Goal: Contribute content: Contribute content

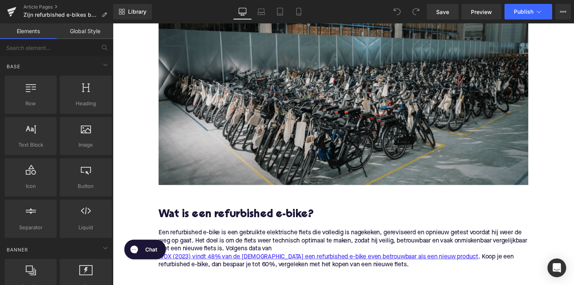
scroll to position [372, 0]
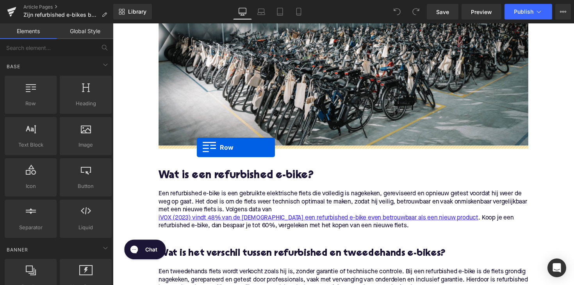
drag, startPoint x: 148, startPoint y: 123, endPoint x: 199, endPoint y: 151, distance: 58.0
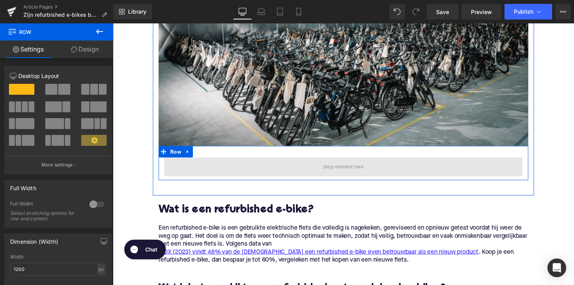
click at [190, 172] on span at bounding box center [349, 171] width 367 height 20
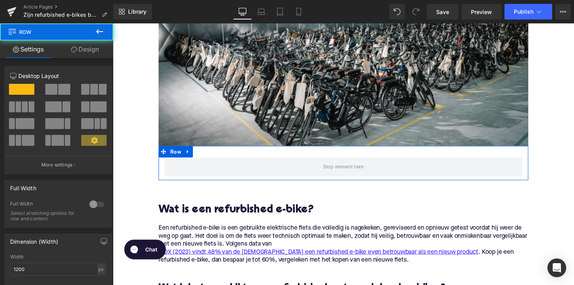
click at [91, 48] on link "Design" at bounding box center [85, 50] width 57 height 18
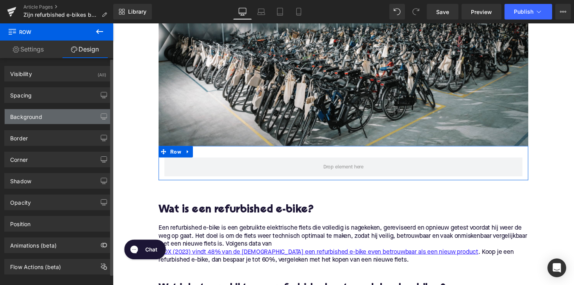
click at [47, 116] on div "Background" at bounding box center [58, 116] width 107 height 15
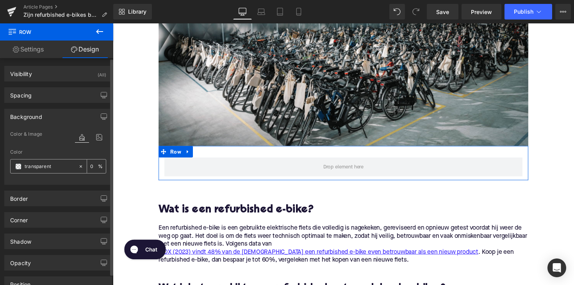
click at [38, 167] on input "transparent" at bounding box center [50, 166] width 50 height 9
click at [79, 168] on icon at bounding box center [80, 166] width 5 height 5
click at [35, 167] on input "none" at bounding box center [50, 166] width 50 height 9
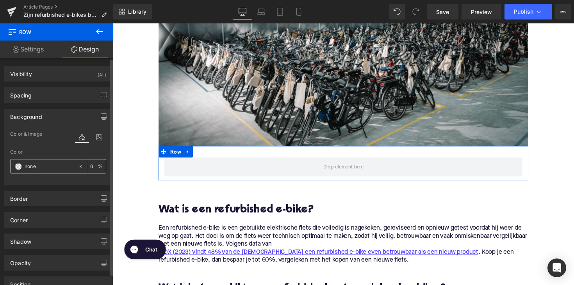
paste input "f7f5f8"
type input "f7f5f8"
type input "100"
type input "f7f5f8"
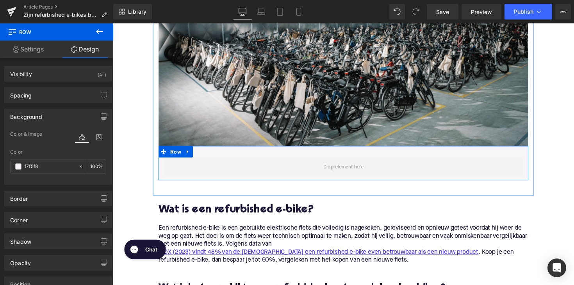
click at [253, 159] on div "Row" at bounding box center [349, 166] width 379 height 35
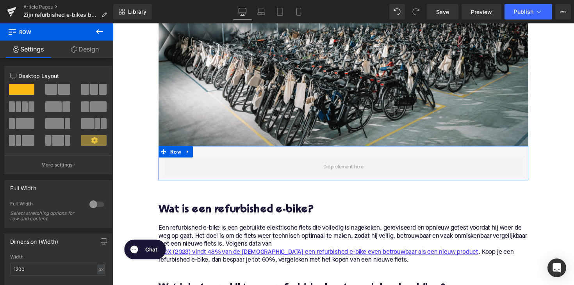
click at [83, 45] on link "Design" at bounding box center [85, 50] width 57 height 18
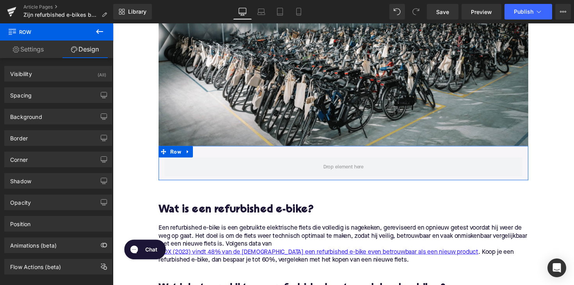
click at [37, 51] on link "Settings" at bounding box center [28, 50] width 57 height 18
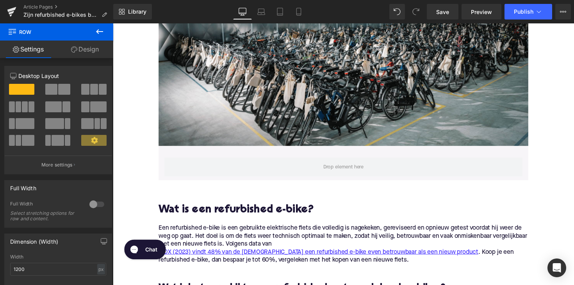
click at [102, 35] on icon at bounding box center [99, 31] width 9 height 9
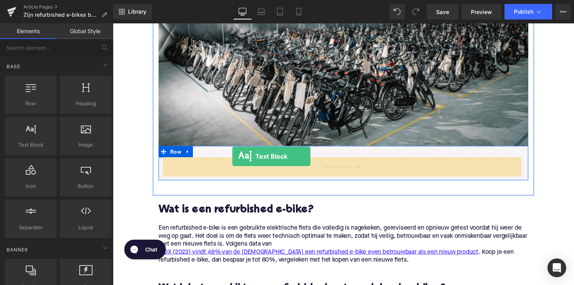
drag, startPoint x: 139, startPoint y: 166, endPoint x: 235, endPoint y: 160, distance: 96.6
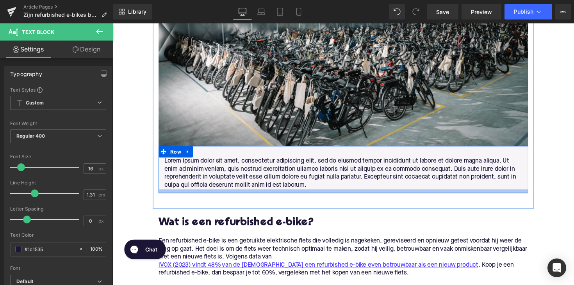
click at [309, 196] on div at bounding box center [349, 196] width 379 height 4
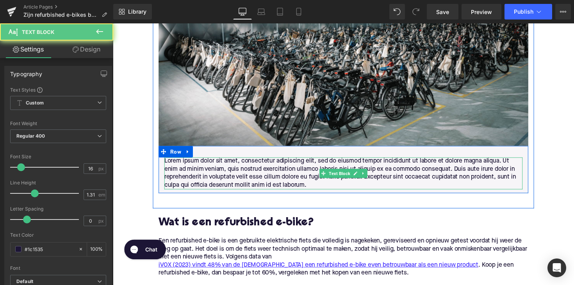
click at [313, 189] on p "Lorem ipsum dolor sit amet, consectetur adipiscing elit, sed do eiusmod tempor …" at bounding box center [349, 177] width 367 height 33
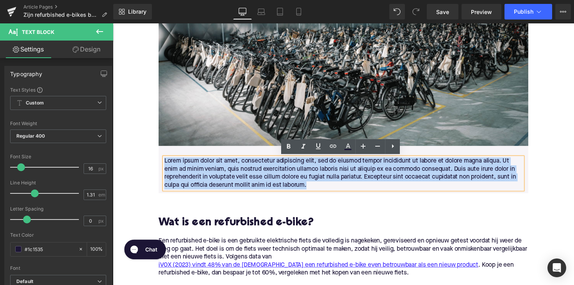
drag, startPoint x: 317, startPoint y: 189, endPoint x: 163, endPoint y: 164, distance: 156.5
click at [166, 164] on div "Lorem ipsum dolor sit amet, consectetur adipiscing elit, sed do eiusmod tempor …" at bounding box center [349, 177] width 367 height 33
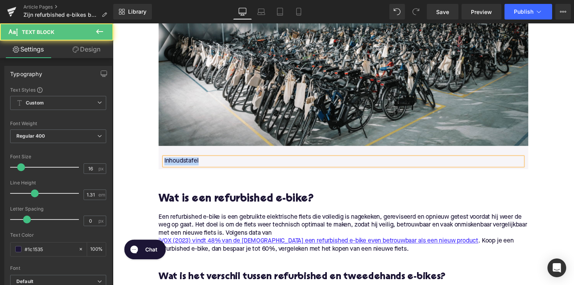
drag, startPoint x: 201, startPoint y: 164, endPoint x: 156, endPoint y: 164, distance: 44.5
click at [156, 164] on div "Image Inhoudstafel Text Block Row" at bounding box center [349, 54] width 390 height 237
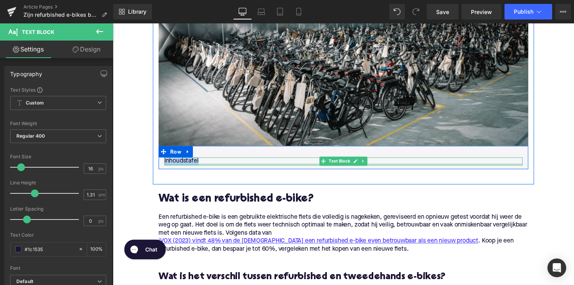
click at [216, 168] on div at bounding box center [349, 168] width 367 height 2
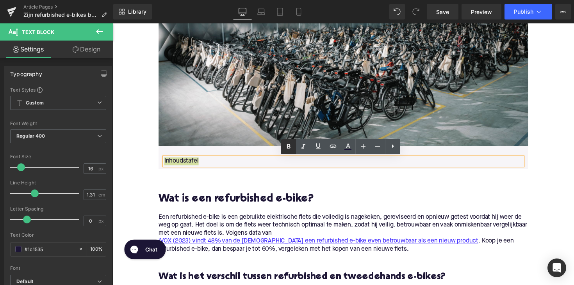
click at [290, 150] on icon at bounding box center [288, 146] width 9 height 9
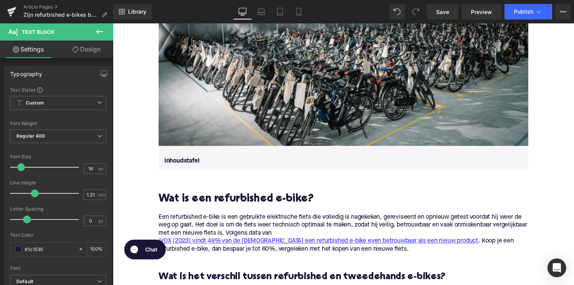
click at [100, 32] on icon at bounding box center [99, 31] width 7 height 5
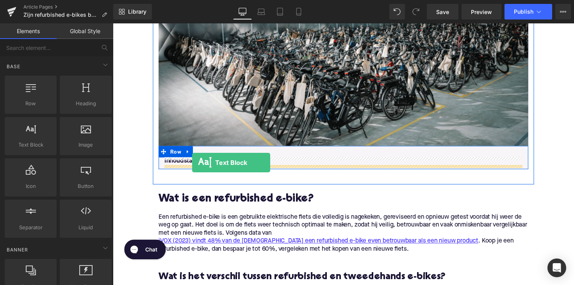
drag, startPoint x: 142, startPoint y: 160, endPoint x: 194, endPoint y: 166, distance: 51.9
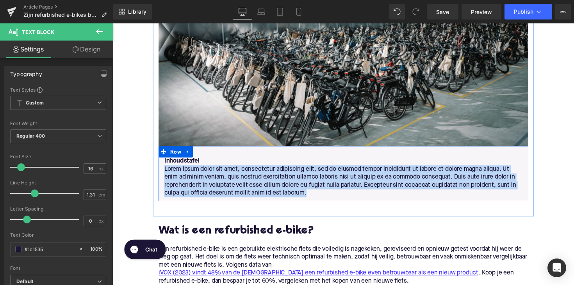
drag, startPoint x: 316, startPoint y: 199, endPoint x: 160, endPoint y: 170, distance: 158.0
click at [160, 170] on div "Inhoudstafel Text Block Lorem ipsum dolor sit amet, consectetur adipiscing elit…" at bounding box center [349, 181] width 379 height 41
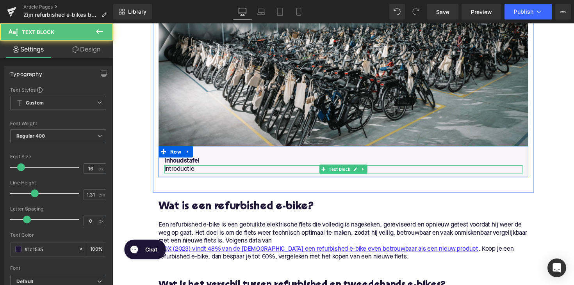
click at [166, 173] on div "Introductie Text Block" at bounding box center [349, 173] width 367 height 8
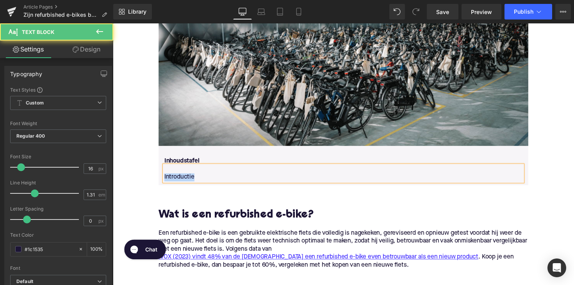
drag, startPoint x: 196, startPoint y: 181, endPoint x: 158, endPoint y: 181, distance: 37.5
click at [160, 181] on div "Inhoudstafel Text Block Introductie Text Block" at bounding box center [349, 173] width 379 height 25
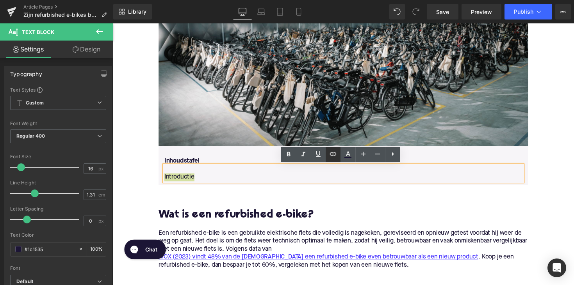
click at [338, 151] on link at bounding box center [333, 154] width 15 height 15
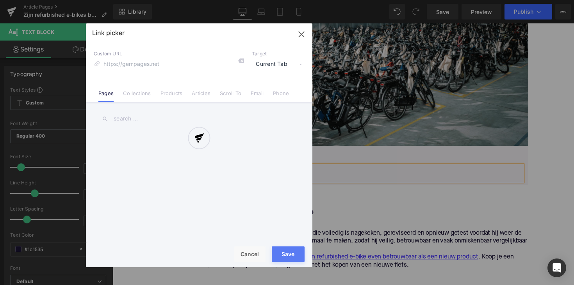
click at [307, 0] on div "Text Color Highlight Color #333333 Edit or remove link: Edit - Unlink - Cancel …" at bounding box center [287, 0] width 574 height 0
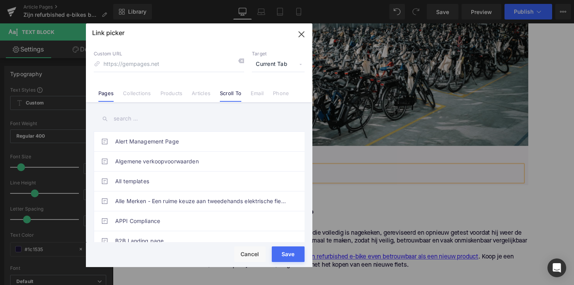
click at [230, 93] on link "Scroll To" at bounding box center [230, 96] width 21 height 12
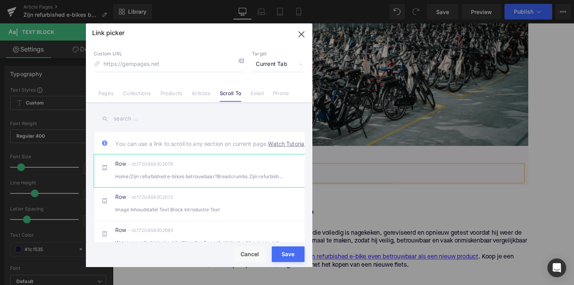
click at [219, 174] on div "Row - id:1720464302678 Home/Zijn refurbished e-bikes betrouwbaar?Breadcrumbs Zi…" at bounding box center [211, 171] width 192 height 20
type input "#r-1720464302678"
click at [289, 254] on div "Rendering Content" at bounding box center [287, 254] width 48 height 9
click at [283, 257] on div "Rendering Content" at bounding box center [287, 254] width 48 height 9
click at [286, 256] on div "Rendering Content" at bounding box center [287, 254] width 48 height 9
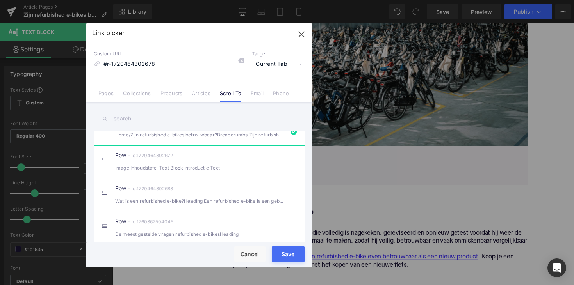
scroll to position [56, 0]
click at [287, 254] on div "Rendering Content" at bounding box center [287, 254] width 48 height 9
click at [295, 259] on button "Save" at bounding box center [288, 255] width 33 height 16
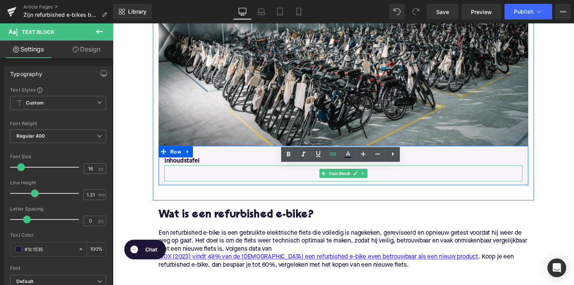
click at [199, 174] on p at bounding box center [349, 173] width 367 height 8
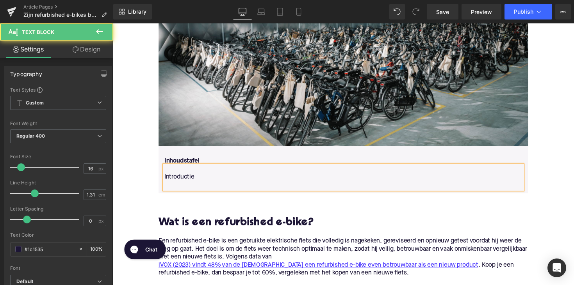
click at [197, 181] on p "Introductie" at bounding box center [349, 181] width 367 height 8
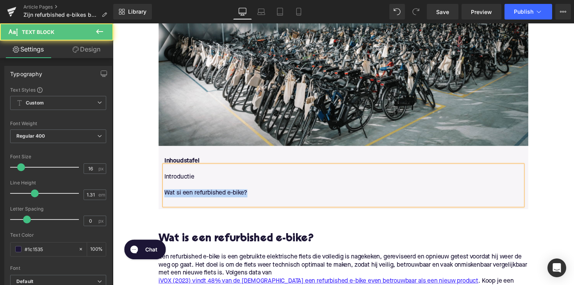
drag, startPoint x: 254, startPoint y: 197, endPoint x: 164, endPoint y: 197, distance: 89.4
click at [166, 197] on p "Wat si een refurbished e-bike?" at bounding box center [349, 198] width 367 height 8
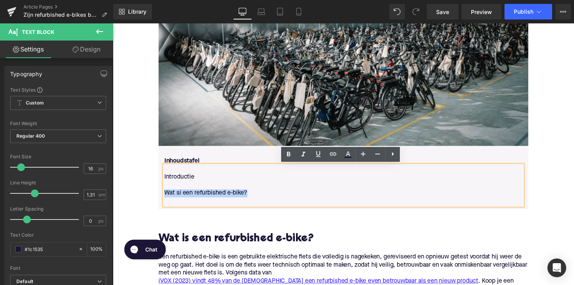
click at [187, 200] on p "Wat si een refurbished e-bike?" at bounding box center [349, 198] width 367 height 8
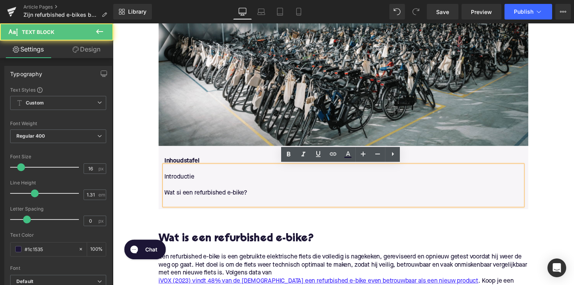
click at [179, 199] on p "Wat si een refurbished e-bike?" at bounding box center [349, 198] width 367 height 8
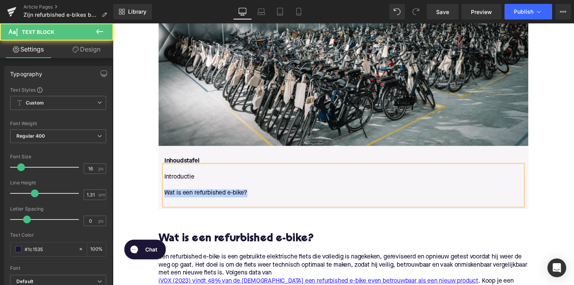
drag, startPoint x: 250, startPoint y: 197, endPoint x: 159, endPoint y: 196, distance: 91.0
click at [160, 196] on div "Inhoudstafel Text Block Introductie Wat is een refurbished e-bike? Text Block" at bounding box center [349, 185] width 379 height 49
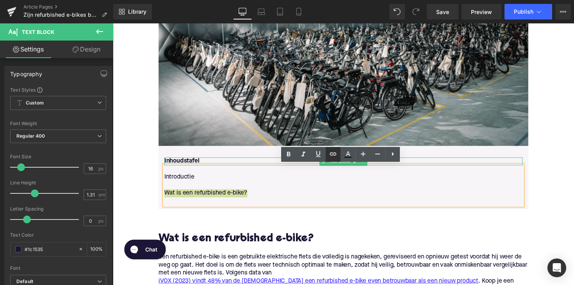
click at [329, 155] on icon at bounding box center [332, 154] width 9 height 9
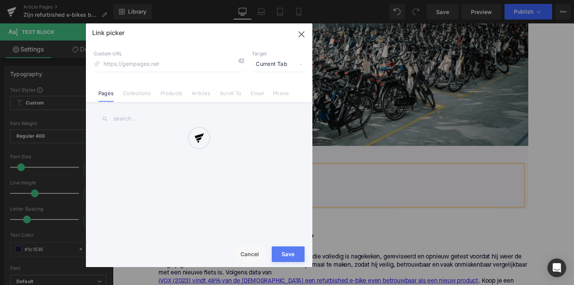
click at [304, 0] on div "Text Color Highlight Color #333333 Edit or remove link: Edit - Unlink - Cancel …" at bounding box center [287, 0] width 574 height 0
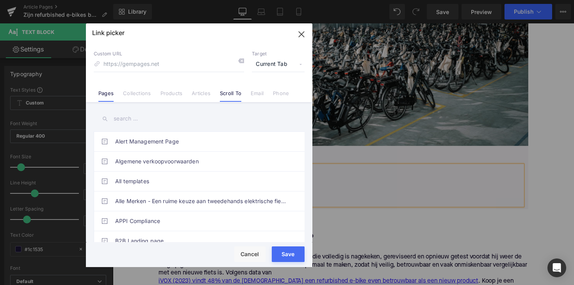
click at [238, 88] on li "Scroll To" at bounding box center [230, 91] width 31 height 14
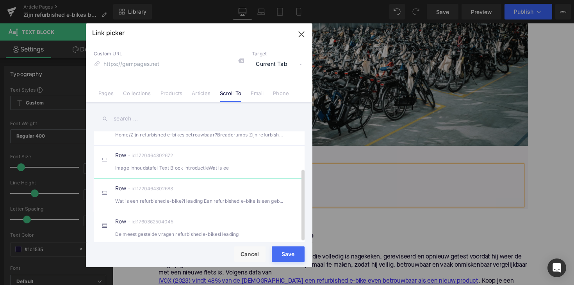
click at [184, 197] on div "Wat is een refurbished e-bike?Heading Een refurbished e-bike is een gebruikte" at bounding box center [199, 201] width 168 height 8
click at [279, 253] on div "Rendering Content" at bounding box center [287, 254] width 48 height 9
click at [289, 254] on div "Rendering Content" at bounding box center [287, 254] width 48 height 9
click at [164, 188] on div "Row - id:1720464302683 Wat is een refurbished e-bike?Heading Een refurbished e-…" at bounding box center [211, 196] width 192 height 20
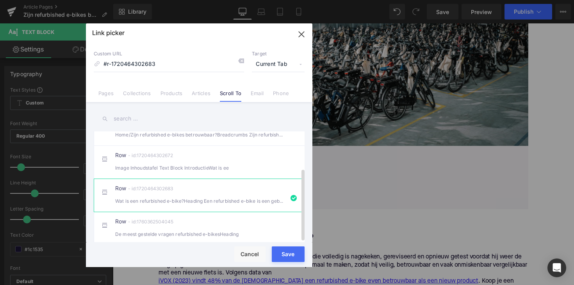
click at [103, 189] on span at bounding box center [104, 192] width 6 height 6
click at [286, 255] on div "Rendering Content" at bounding box center [287, 254] width 48 height 9
click at [274, 255] on div "Rendering Content" at bounding box center [287, 254] width 48 height 9
click at [168, 164] on div "Image Inhoudstafel Text Block IntroductieWat is ee" at bounding box center [199, 168] width 168 height 8
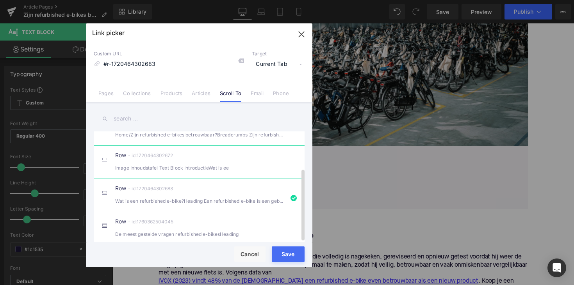
type input "#r-1720464302672"
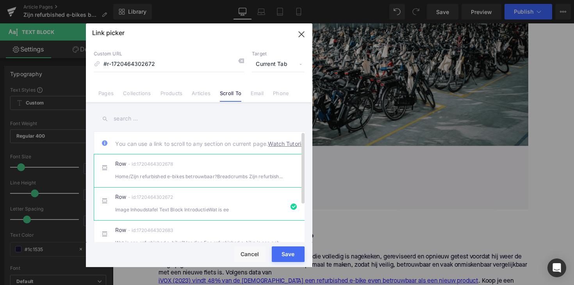
scroll to position [0, 0]
click at [268, 148] on link "Watch Tutorial" at bounding box center [286, 144] width 37 height 8
click at [207, 86] on li "Articles" at bounding box center [201, 91] width 28 height 14
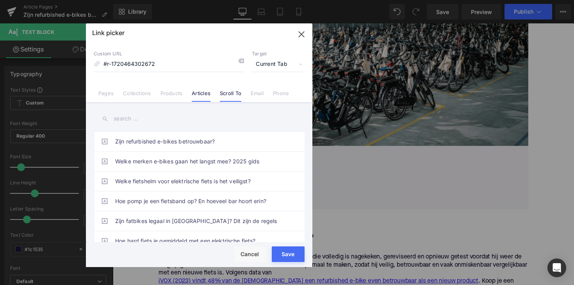
click at [227, 93] on link "Scroll To" at bounding box center [230, 96] width 21 height 12
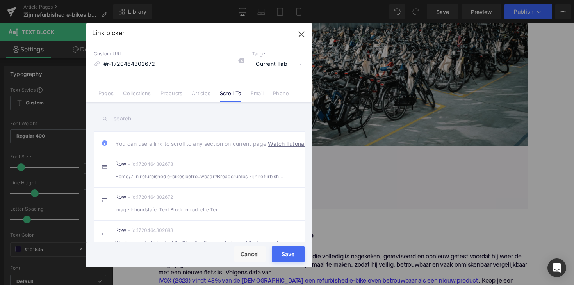
click at [300, 36] on icon "button" at bounding box center [301, 34] width 5 height 5
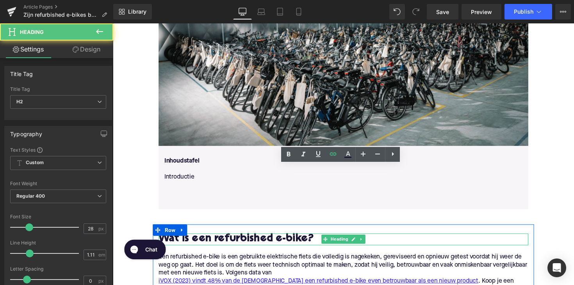
click at [242, 241] on h2 "Wat is een refurbished e-bike?" at bounding box center [349, 245] width 379 height 12
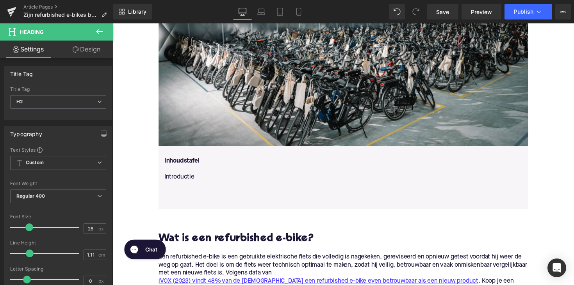
scroll to position [449, 0]
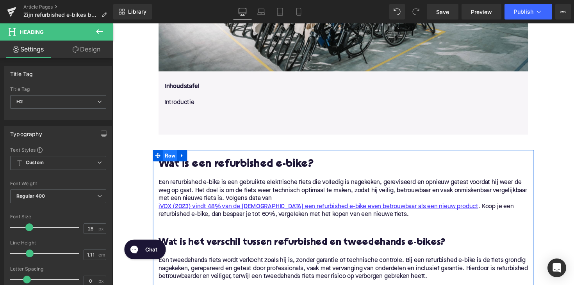
click at [169, 159] on span "Row" at bounding box center [171, 159] width 15 height 12
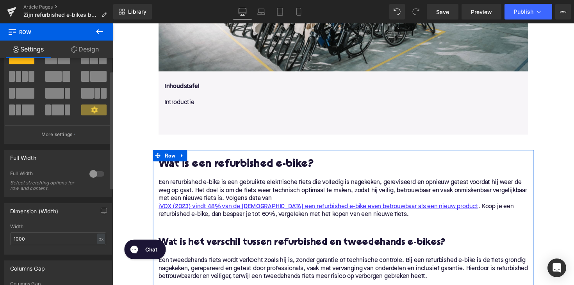
scroll to position [16, 0]
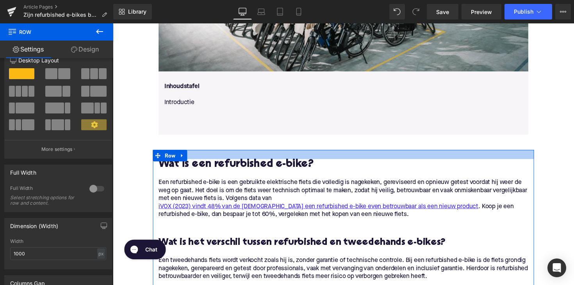
click at [196, 155] on div at bounding box center [349, 157] width 390 height 9
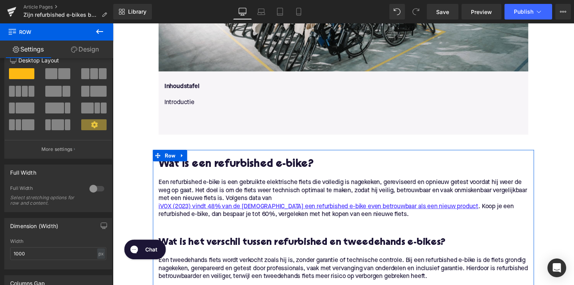
click at [196, 158] on div at bounding box center [349, 157] width 390 height 9
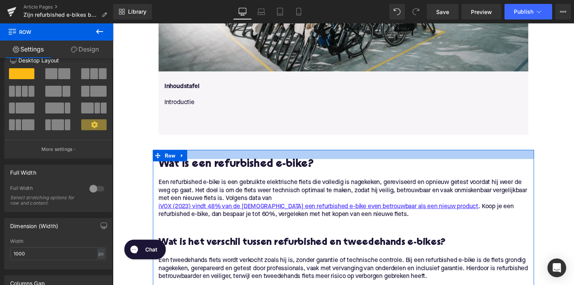
click at [196, 158] on div at bounding box center [349, 157] width 390 height 9
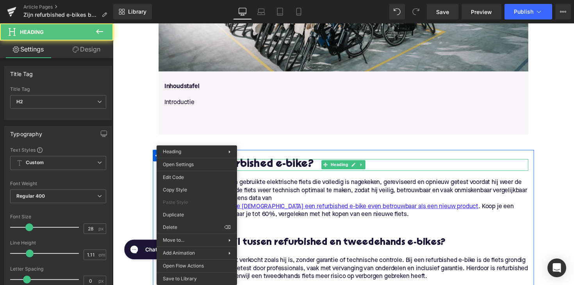
click at [198, 169] on h2 "Wat is een refurbished e-bike?" at bounding box center [349, 168] width 379 height 12
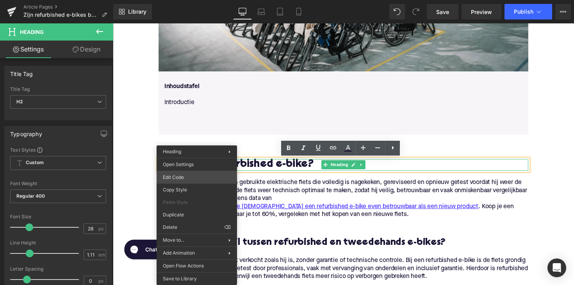
click at [194, 0] on div "Row You are previewing how the will restyle your page. You can not edit Element…" at bounding box center [287, 0] width 574 height 0
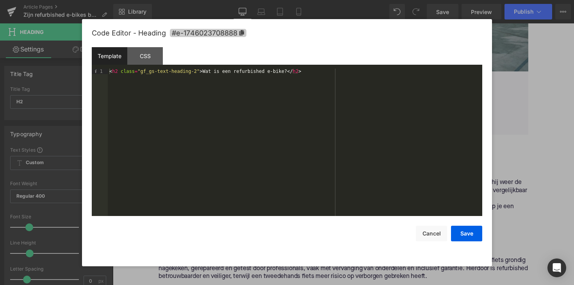
click at [242, 30] on icon at bounding box center [241, 32] width 5 height 5
copy h2 "een"
click at [431, 232] on button "Cancel" at bounding box center [431, 234] width 31 height 16
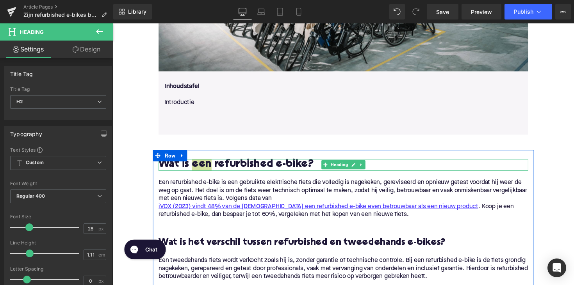
scroll to position [398, 0]
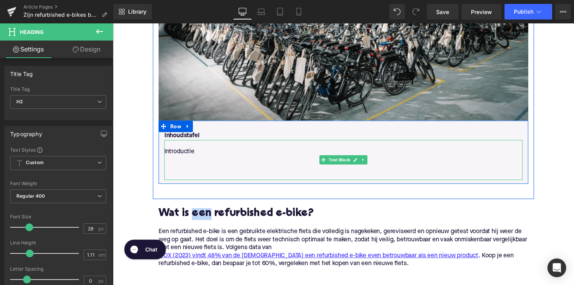
click at [186, 156] on p "Introductie" at bounding box center [349, 155] width 367 height 8
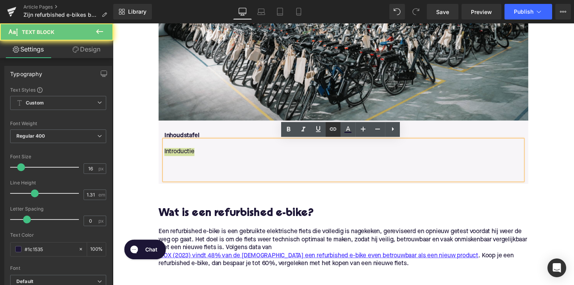
click at [337, 128] on icon at bounding box center [332, 129] width 9 height 9
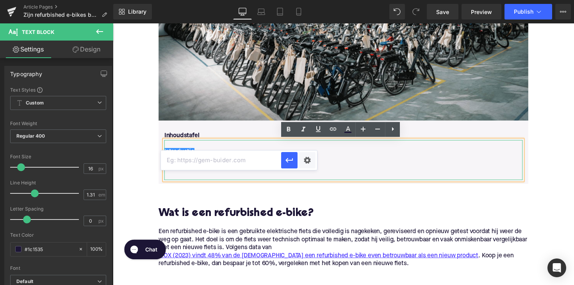
click at [200, 159] on input "text" at bounding box center [221, 161] width 120 height 20
paste input "#e-1746023708888"
click at [290, 159] on icon "button" at bounding box center [289, 160] width 9 height 9
click at [176, 153] on link "Introductie" at bounding box center [181, 155] width 31 height 8
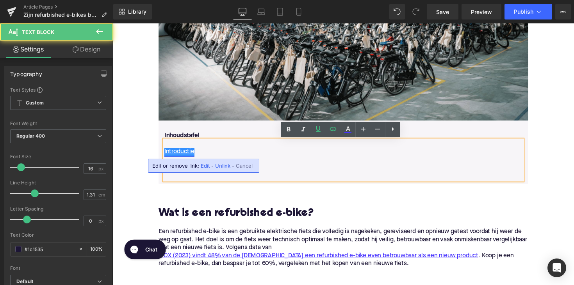
click at [180, 155] on link "Introductie" at bounding box center [181, 155] width 31 height 8
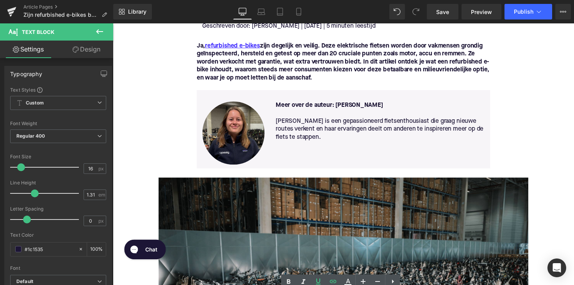
scroll to position [57, 0]
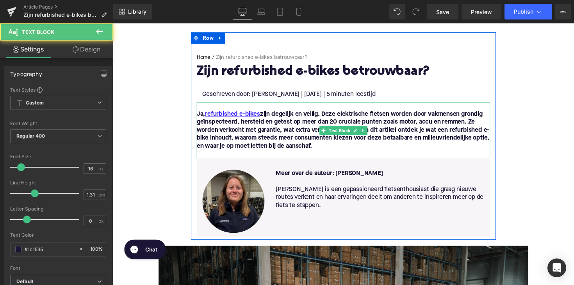
click at [225, 128] on font "Ja, refurbished e-bikes zijn degelijk en veilig. Deze elektrische fietsen worde…" at bounding box center [349, 133] width 300 height 39
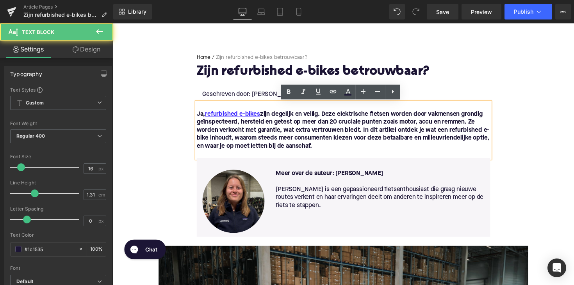
click at [207, 108] on p at bounding box center [349, 109] width 301 height 8
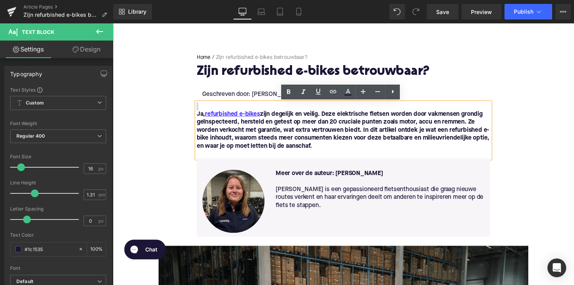
click at [207, 108] on p at bounding box center [349, 109] width 301 height 8
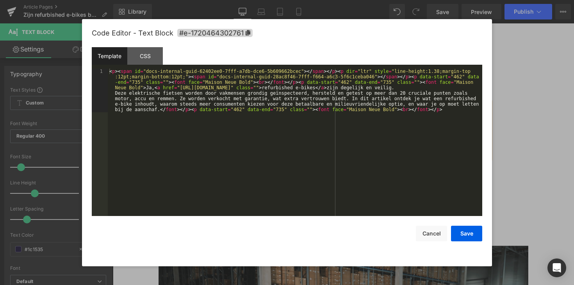
click at [196, 0] on div "Row You are previewing how the will restyle your page. You can not edit Element…" at bounding box center [287, 0] width 574 height 0
click at [246, 33] on icon at bounding box center [248, 32] width 5 height 5
copy br
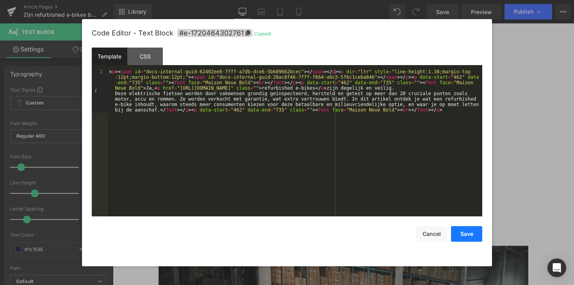
click at [455, 227] on button "Save" at bounding box center [466, 234] width 31 height 16
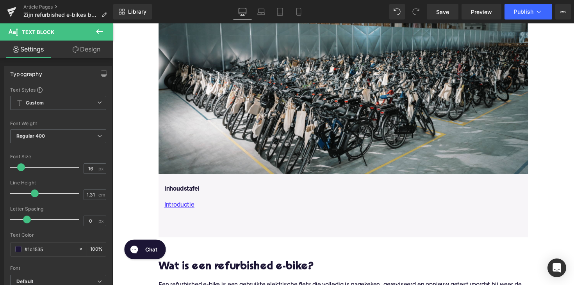
scroll to position [391, 0]
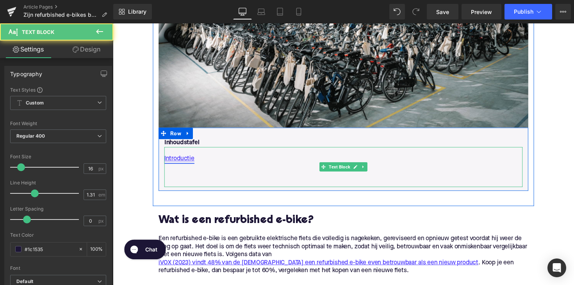
click at [187, 163] on link "Introductie" at bounding box center [181, 162] width 31 height 8
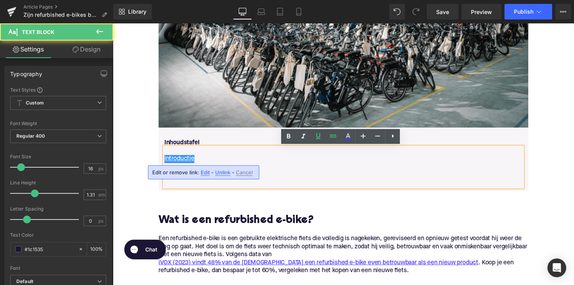
click at [205, 174] on span "Edit" at bounding box center [205, 172] width 9 height 7
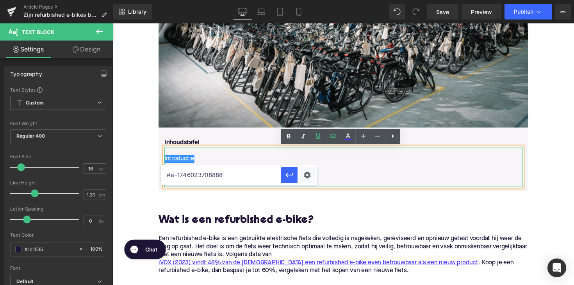
click at [219, 175] on input "#e-1746023708888" at bounding box center [221, 176] width 120 height 20
paste input "20464302761"
type input "#e-1720464302761"
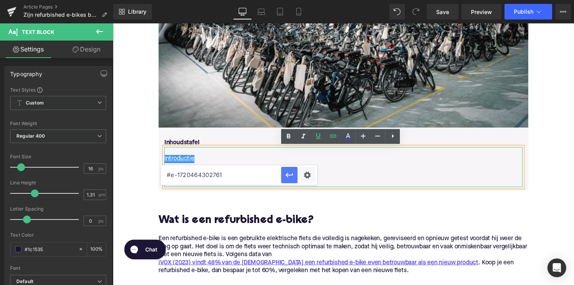
click at [286, 174] on icon "button" at bounding box center [289, 175] width 9 height 9
click at [209, 163] on p "Introductie" at bounding box center [349, 162] width 367 height 8
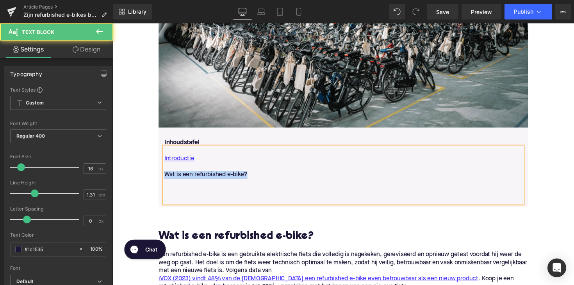
drag, startPoint x: 251, startPoint y: 182, endPoint x: 144, endPoint y: 182, distance: 107.3
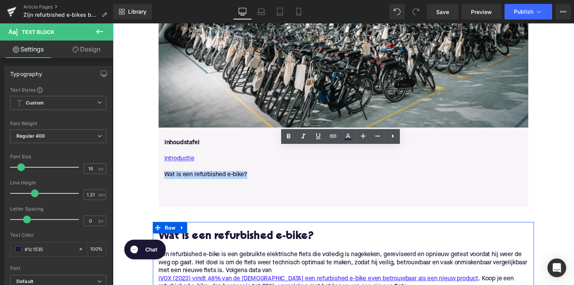
click at [113, 23] on div at bounding box center [113, 23] width 0 height 0
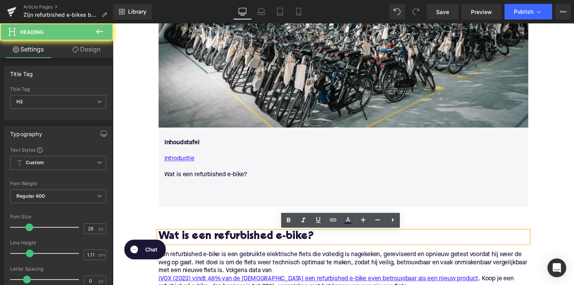
click at [259, 239] on h2 "Wat is een refurbished e-bike?" at bounding box center [349, 243] width 379 height 12
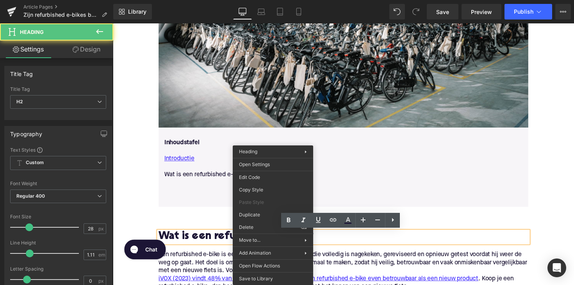
click at [276, 238] on h2 "Wat is een refurbished e-bike?" at bounding box center [349, 243] width 379 height 12
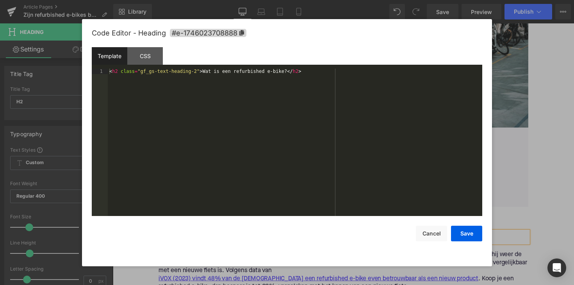
click at [265, 0] on div "Row You are previewing how the will restyle your page. You can not edit Element…" at bounding box center [287, 0] width 574 height 0
click at [244, 30] on span "#e-1746023708888" at bounding box center [208, 33] width 77 height 8
copy h2 "e"
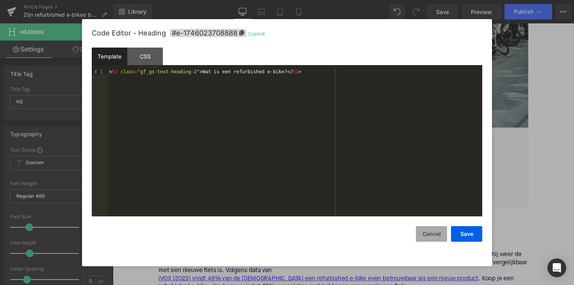
click at [422, 229] on button "Cancel" at bounding box center [431, 234] width 31 height 16
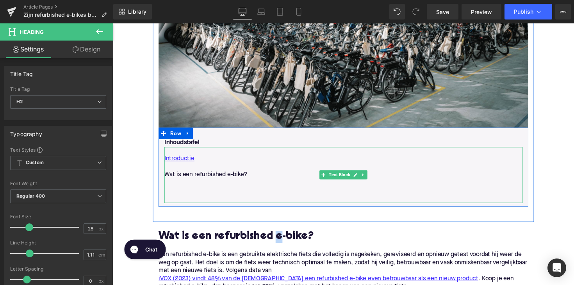
click at [251, 176] on p "Wat is een refurbished e-bike?" at bounding box center [349, 179] width 367 height 8
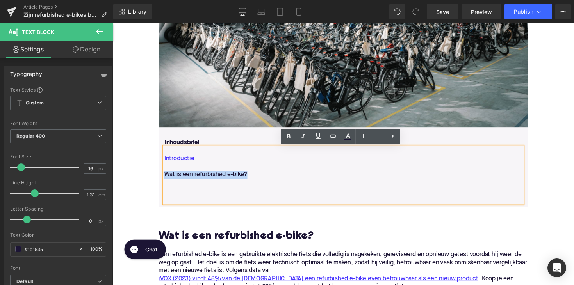
drag, startPoint x: 251, startPoint y: 179, endPoint x: 164, endPoint y: 180, distance: 87.0
click at [166, 180] on p "Wat is een refurbished e-bike?" at bounding box center [349, 179] width 367 height 8
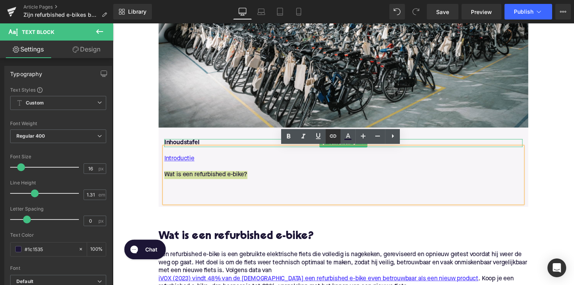
click at [332, 139] on icon at bounding box center [332, 136] width 9 height 9
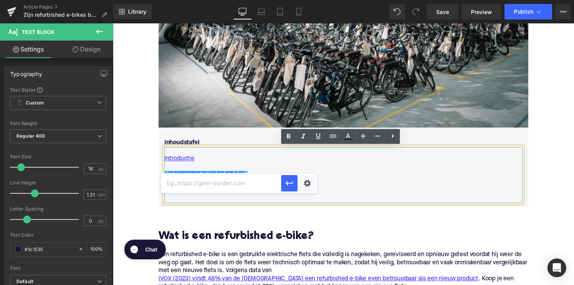
click at [267, 182] on input "text" at bounding box center [221, 184] width 120 height 20
paste input "#e-1746023708888"
click at [289, 188] on icon "button" at bounding box center [289, 183] width 9 height 9
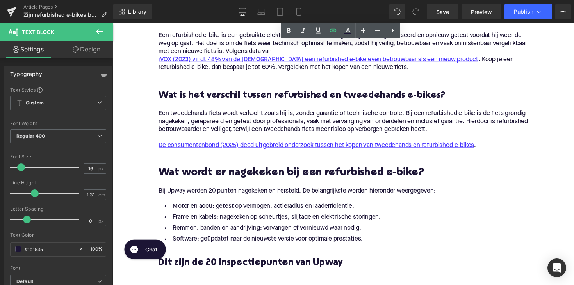
scroll to position [596, 0]
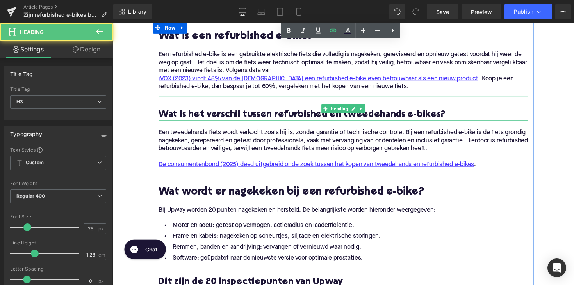
click at [289, 117] on h3 "Wat is het verschil tussen refurbished en tweedehands e-bikes?" at bounding box center [349, 117] width 379 height 12
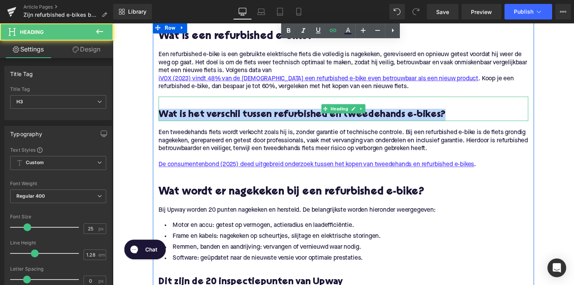
click at [289, 117] on h3 "Wat is het verschil tussen refurbished en tweedehands e-bikes?" at bounding box center [349, 117] width 379 height 12
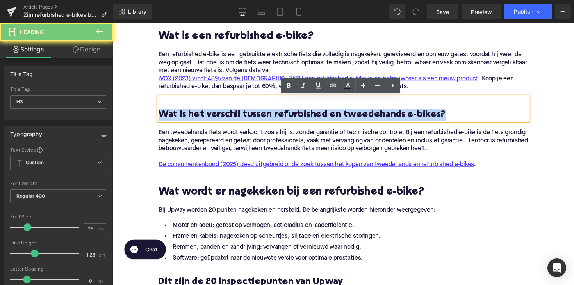
copy h3 "Wat is het verschil tussen refurbished en tweedehands e-bikes?"
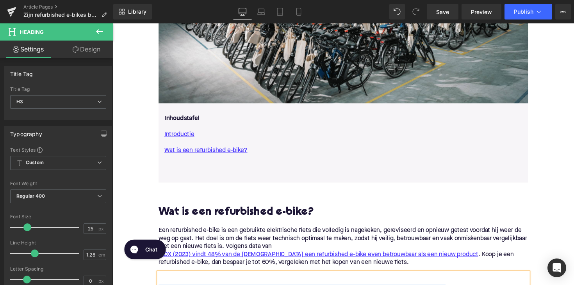
scroll to position [389, 0]
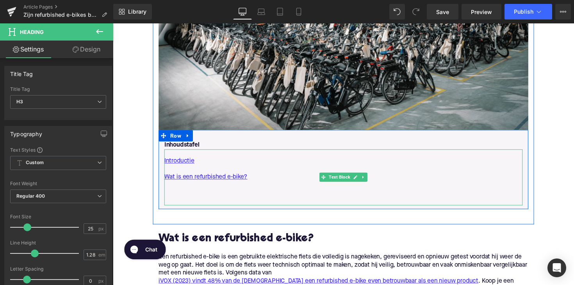
click at [253, 179] on p "Wat is een refurbished e-bike?" at bounding box center [349, 181] width 367 height 8
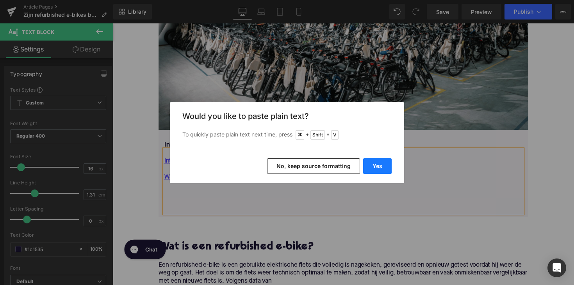
click at [379, 160] on button "Yes" at bounding box center [377, 166] width 28 height 16
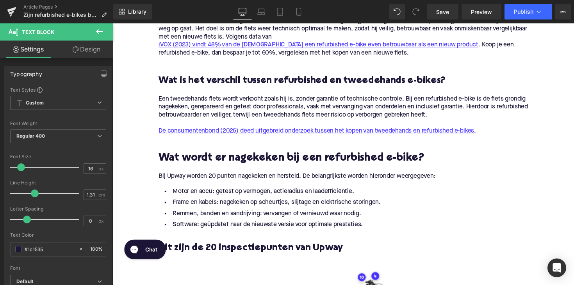
scroll to position [659, 0]
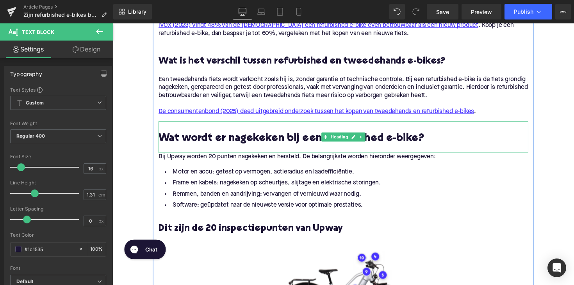
click at [337, 126] on div at bounding box center [349, 125] width 379 height 2
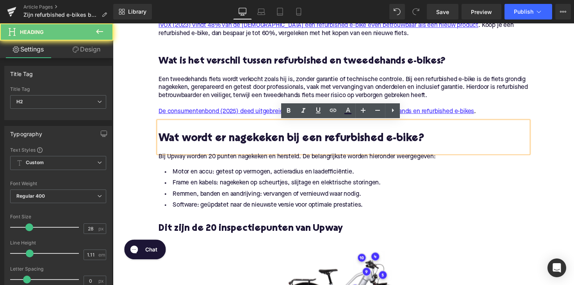
click at [432, 137] on h2 "Wat wordt er nagekeken bij een refurbished e-bike?" at bounding box center [349, 142] width 379 height 12
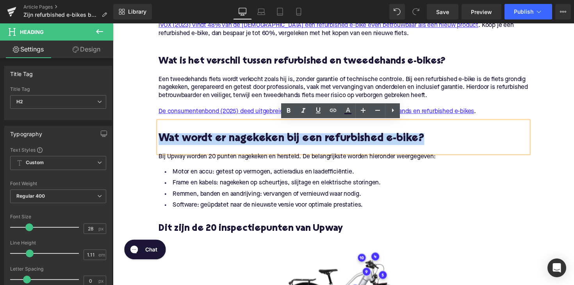
drag, startPoint x: 425, startPoint y: 139, endPoint x: 155, endPoint y: 145, distance: 270.2
copy h2 "Wat wordt er nagekeken bij een refurbished e-bike?"
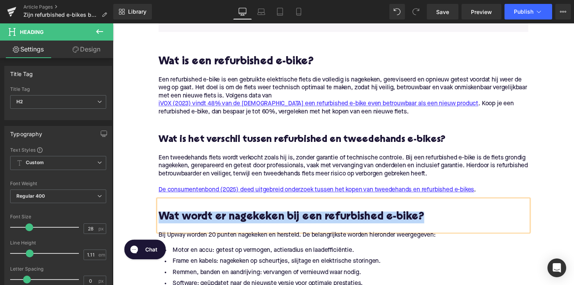
scroll to position [397, 0]
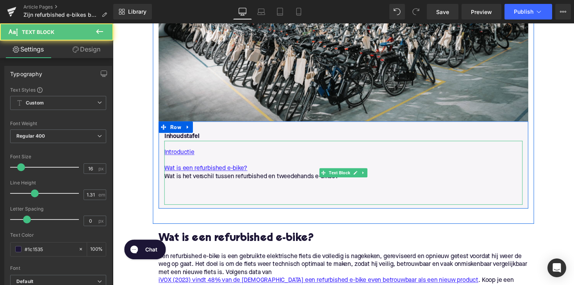
click at [352, 188] on p at bounding box center [349, 189] width 367 height 8
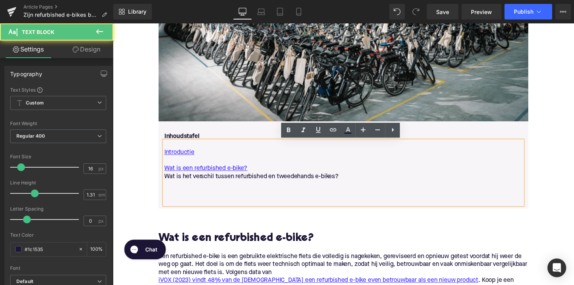
click at [353, 185] on p at bounding box center [349, 189] width 367 height 8
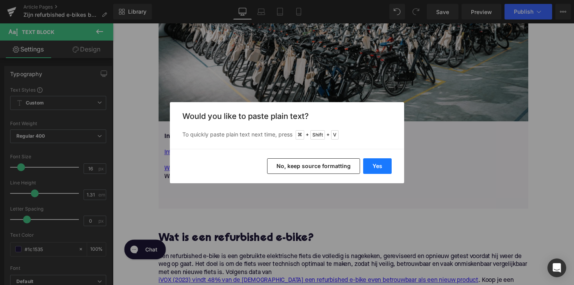
click at [366, 166] on button "Yes" at bounding box center [377, 166] width 28 height 16
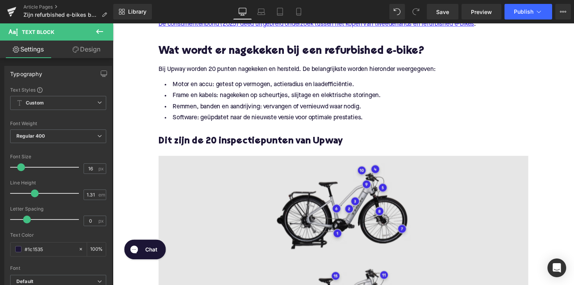
scroll to position [748, 0]
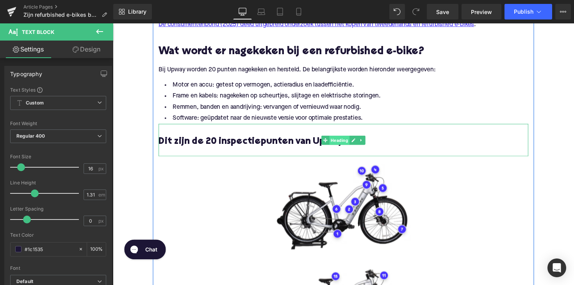
click at [352, 143] on span "Heading" at bounding box center [345, 143] width 21 height 9
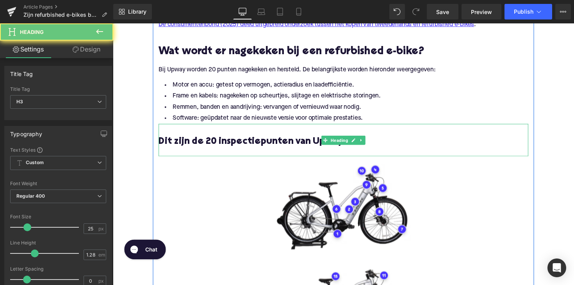
click at [316, 150] on h3 "Dit zijn de 20 inspectiepunten van Upway" at bounding box center [349, 145] width 379 height 12
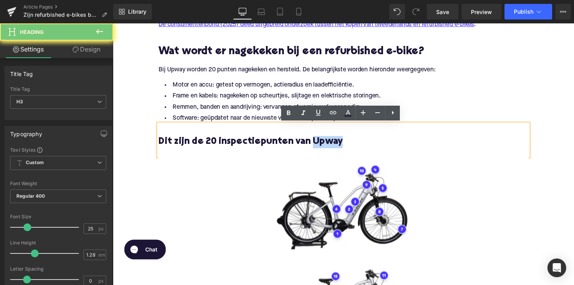
click at [316, 150] on h3 "Dit zijn de 20 inspectiepunten van Upway" at bounding box center [349, 145] width 379 height 12
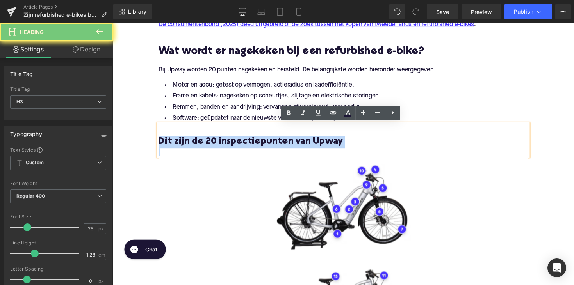
click at [316, 150] on h3 "Dit zijn de 20 inspectiepunten van Upway" at bounding box center [349, 145] width 379 height 12
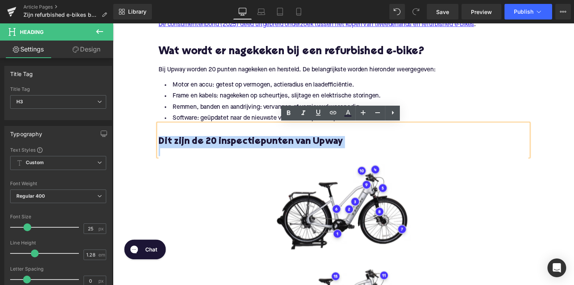
copy h3 "Dit zijn de 20 inspectiepunten van Upway"
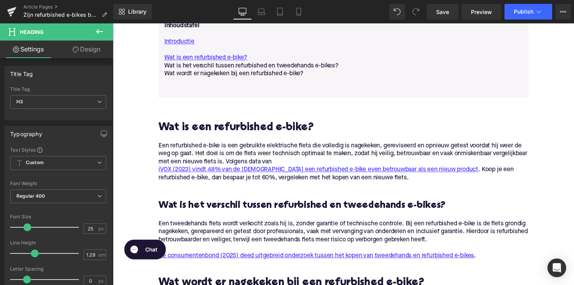
scroll to position [397, 0]
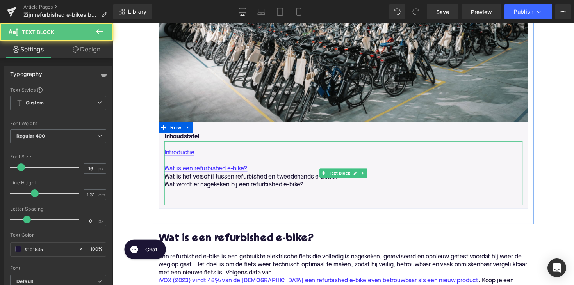
click at [323, 189] on p "Wat wordt er nagekeken bij een refurbished e-bike?" at bounding box center [349, 189] width 367 height 8
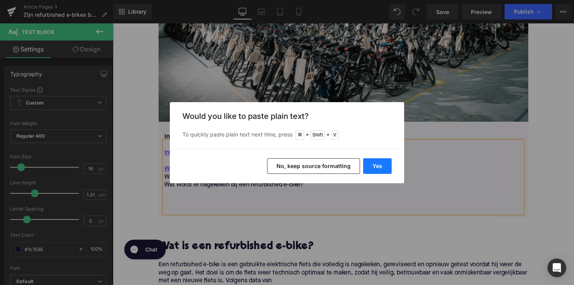
click at [374, 165] on button "Yes" at bounding box center [377, 166] width 28 height 16
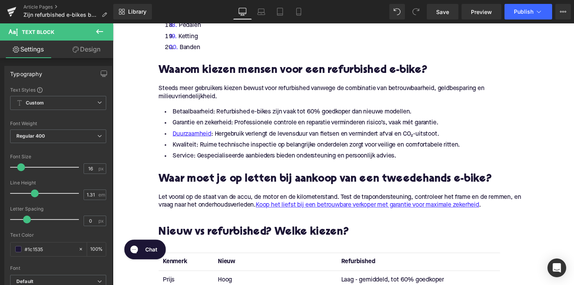
scroll to position [1259, 0]
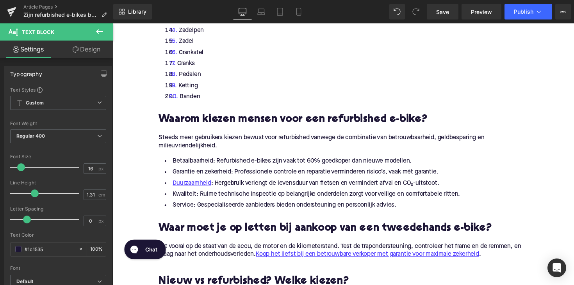
click at [269, 125] on h2 "Waarom kiezen mensen voor een refurbished e-bike?" at bounding box center [349, 123] width 379 height 12
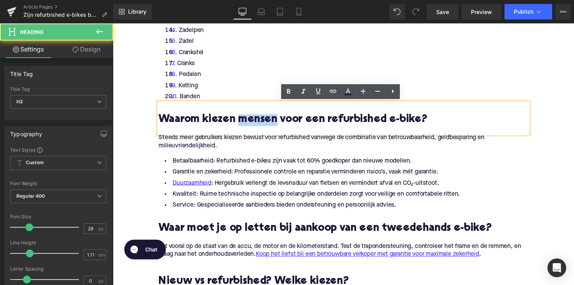
click at [269, 125] on h2 "Waarom kiezen mensen voor een refurbished e-bike?" at bounding box center [349, 123] width 379 height 12
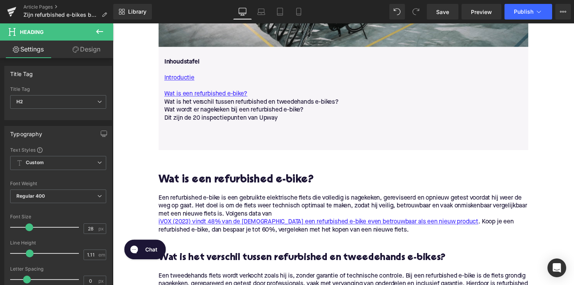
scroll to position [454, 0]
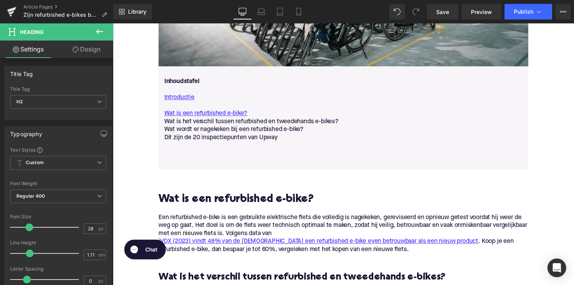
click at [283, 139] on p "Dit zijn de 20 inspectiepunten van Upway" at bounding box center [349, 141] width 367 height 8
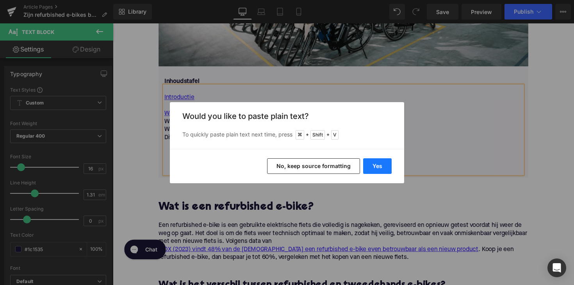
click at [379, 167] on button "Yes" at bounding box center [377, 166] width 28 height 16
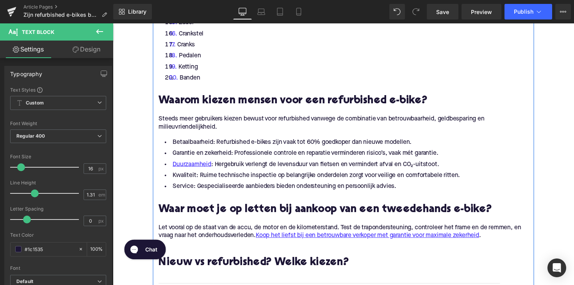
scroll to position [1349, 0]
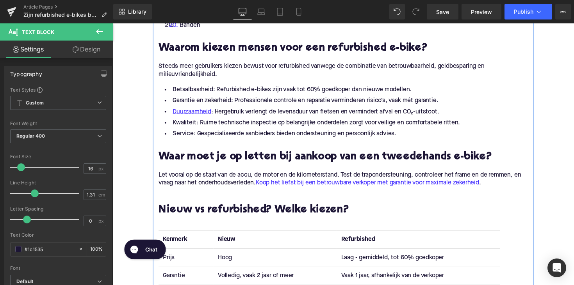
click at [295, 159] on h2 "Waar moet je op letten bij aankoop van een tweedehands e-bike?" at bounding box center [349, 161] width 379 height 12
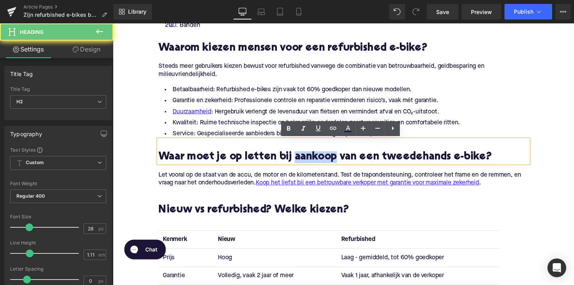
click at [295, 159] on h2 "Waar moet je op letten bij aankoop van een tweedehands e-bike?" at bounding box center [349, 161] width 379 height 12
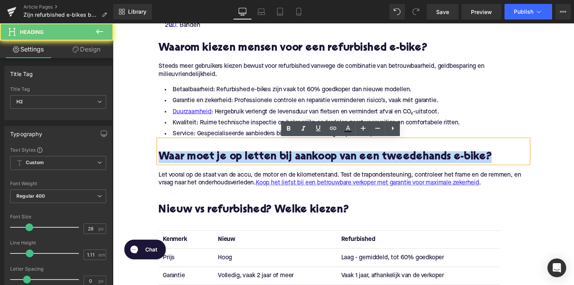
click at [295, 159] on h2 "Waar moet je op letten bij aankoop van een tweedehands e-bike?" at bounding box center [349, 161] width 379 height 12
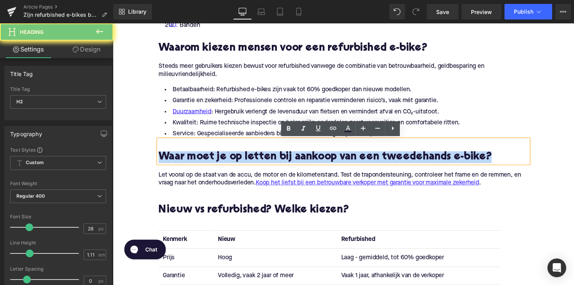
copy h2 "Waar moet je op letten bij aankoop van een tweedehands e-bike?"
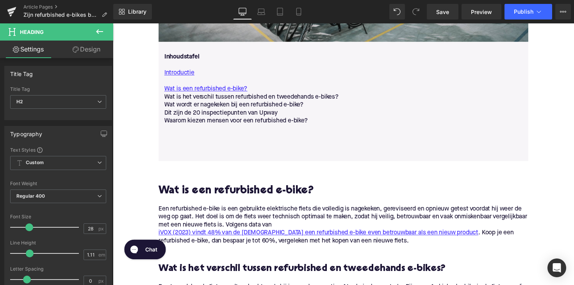
scroll to position [469, 0]
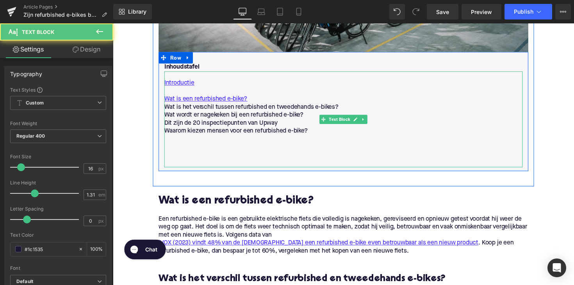
click at [315, 137] on p "Waarom kiezen mensen voor een refurbished e-bike?" at bounding box center [349, 134] width 367 height 8
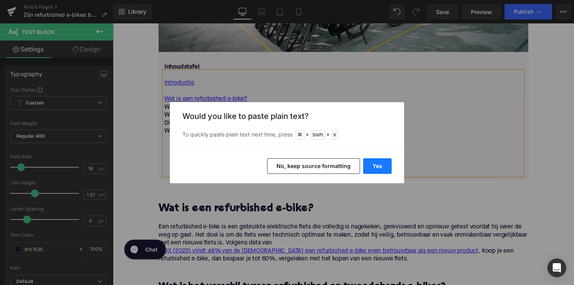
click at [376, 166] on button "Yes" at bounding box center [377, 166] width 28 height 16
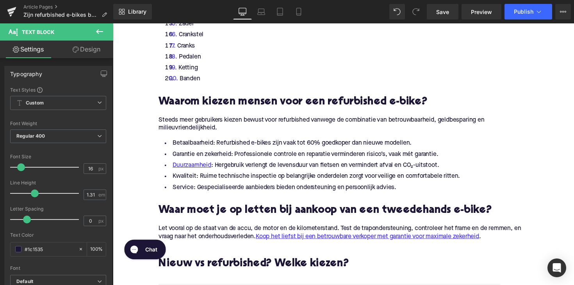
scroll to position [1453, 0]
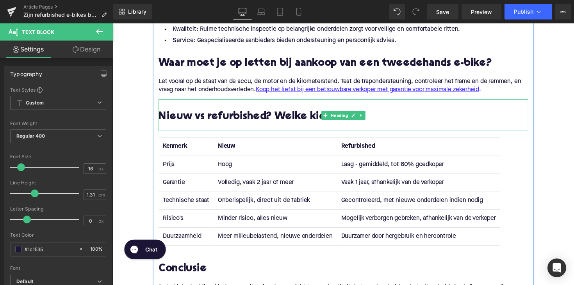
click at [295, 120] on h2 "Nieuw vs refurbished? Welke kiezen?" at bounding box center [349, 120] width 379 height 12
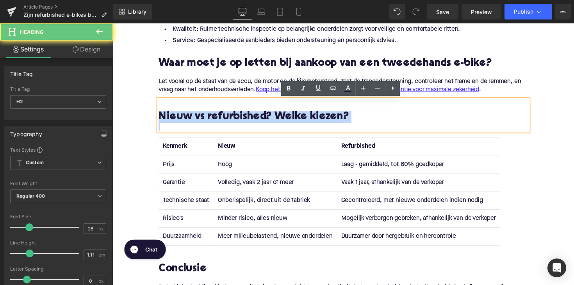
click at [295, 120] on h2 "Nieuw vs refurbished? Welke kiezen?" at bounding box center [349, 120] width 379 height 12
copy h2 "Nieuw vs refurbished? Welke kiezen?"
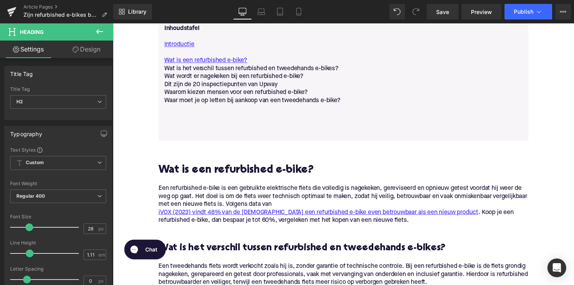
scroll to position [501, 0]
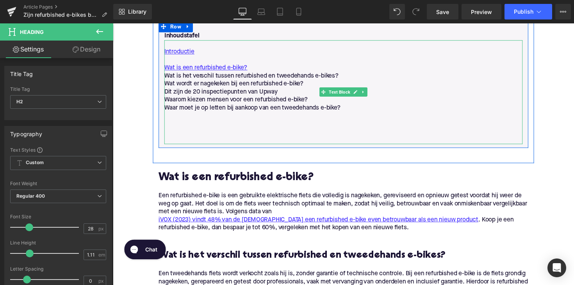
click at [357, 107] on p "Waar moet je op letten bij aankoop van een tweedehands e-bike?" at bounding box center [349, 110] width 367 height 8
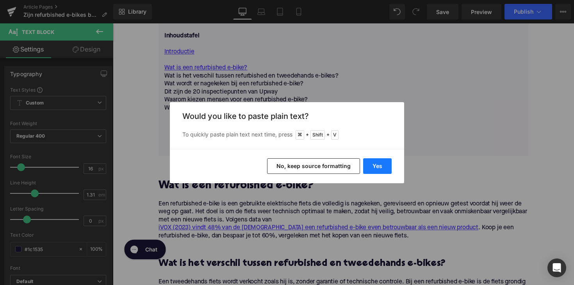
click at [380, 169] on button "Yes" at bounding box center [377, 166] width 28 height 16
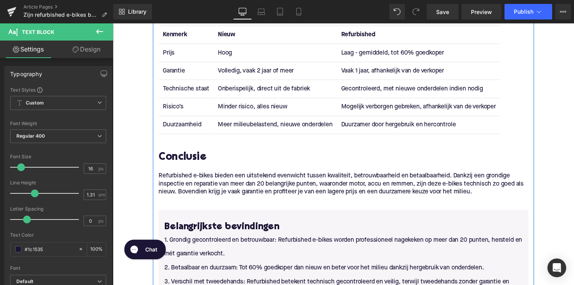
scroll to position [1611, 0]
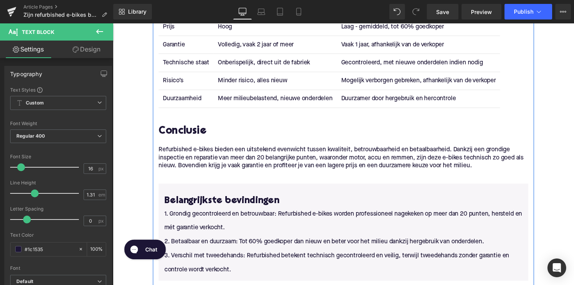
click at [199, 134] on h2 "Conclusie" at bounding box center [349, 134] width 379 height 12
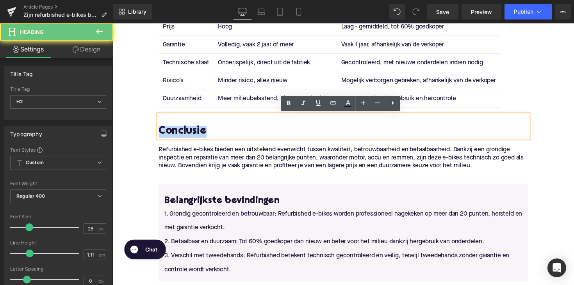
click at [199, 134] on h2 "Conclusie" at bounding box center [349, 134] width 379 height 12
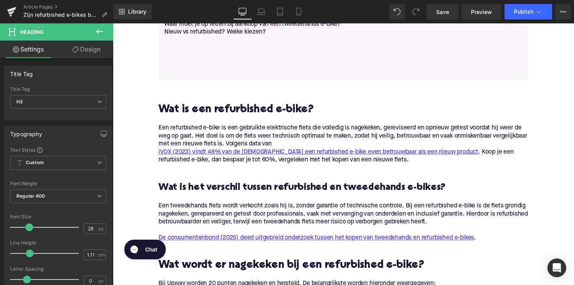
scroll to position [540, 0]
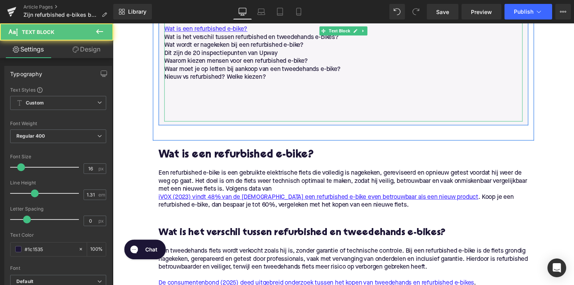
click at [277, 77] on p "Nieuw vs refurbished? Welke kiezen?" at bounding box center [349, 79] width 367 height 8
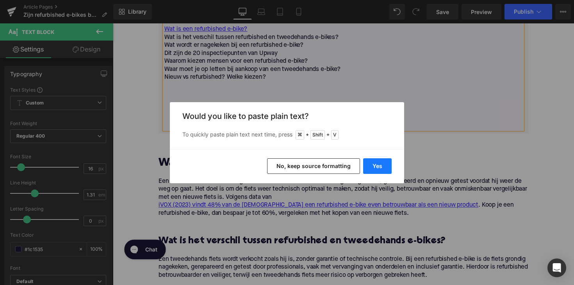
click at [375, 167] on button "Yes" at bounding box center [377, 166] width 28 height 16
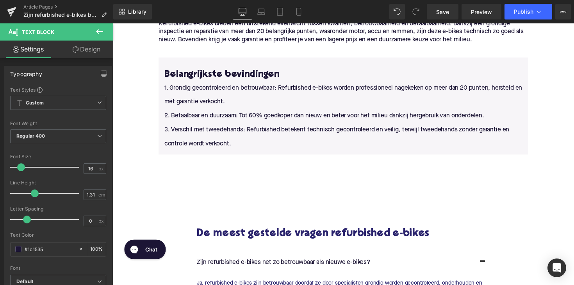
scroll to position [1767, 0]
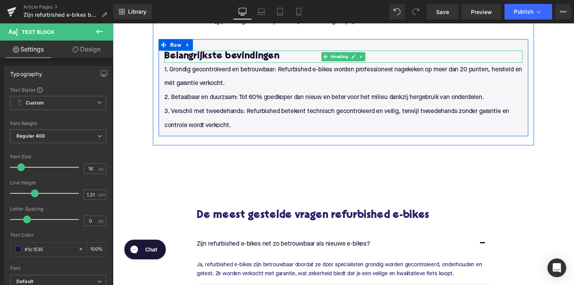
click at [220, 55] on h3 "Belangrijkste bevindingen" at bounding box center [349, 58] width 367 height 12
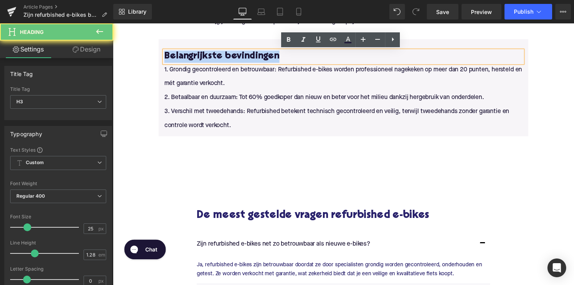
click at [220, 55] on h3 "Belangrijkste bevindingen" at bounding box center [349, 58] width 367 height 12
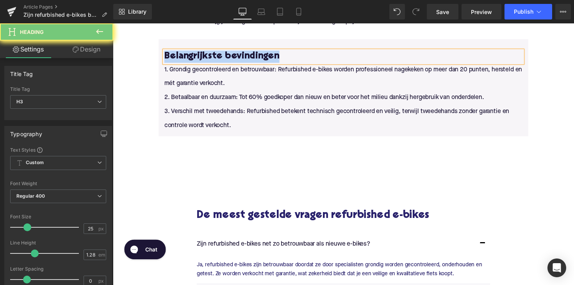
copy h3 "Belangrijkste bevindingen"
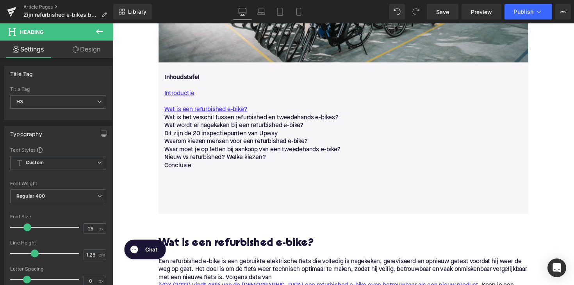
scroll to position [436, 0]
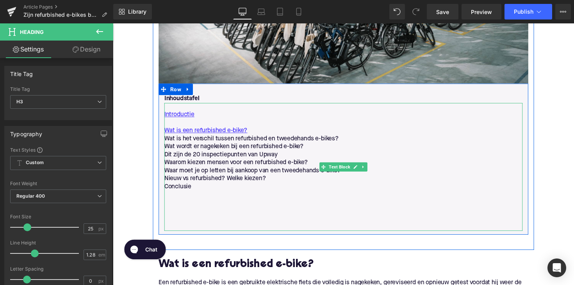
click at [196, 192] on p "Conclusie" at bounding box center [349, 191] width 367 height 8
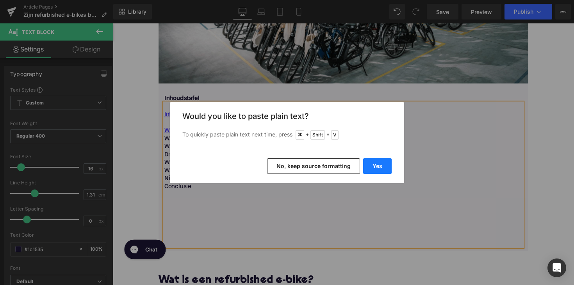
click at [379, 166] on button "Yes" at bounding box center [377, 166] width 28 height 16
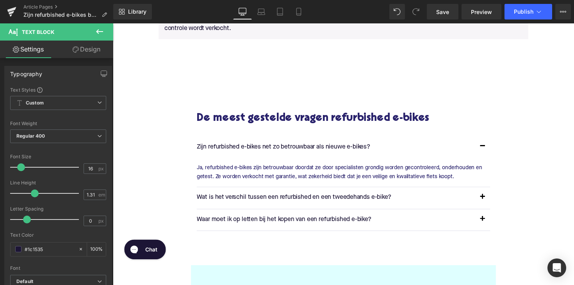
scroll to position [1903, 0]
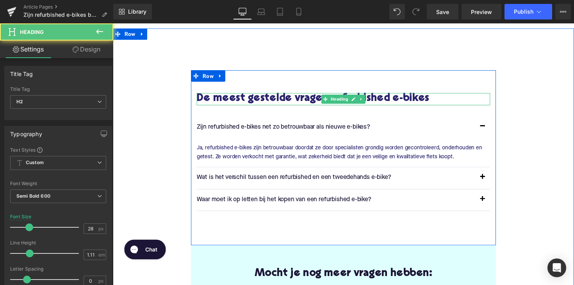
click at [329, 100] on div "De meest gestelde vragen refurbished e-bikes Heading" at bounding box center [349, 101] width 301 height 12
click at [329, 100] on h2 "De meest gestelde vragen refurbished e-bikes" at bounding box center [349, 101] width 301 height 12
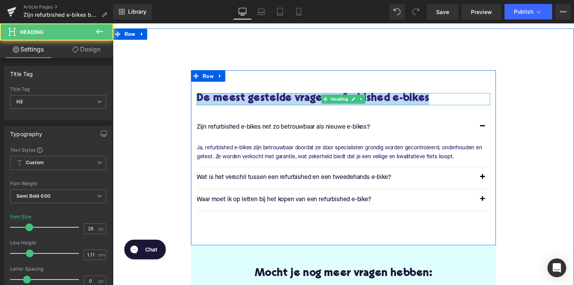
click at [329, 100] on h2 "De meest gestelde vragen refurbished e-bikes" at bounding box center [349, 101] width 301 height 12
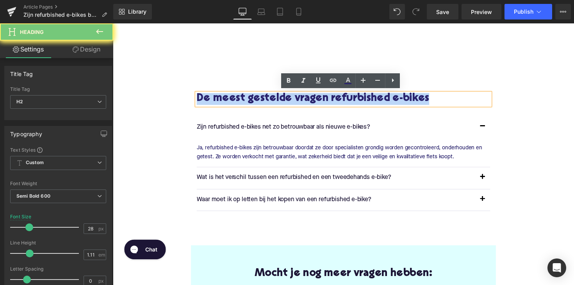
copy h2 "De meest gestelde vragen refurbished e-bikes"
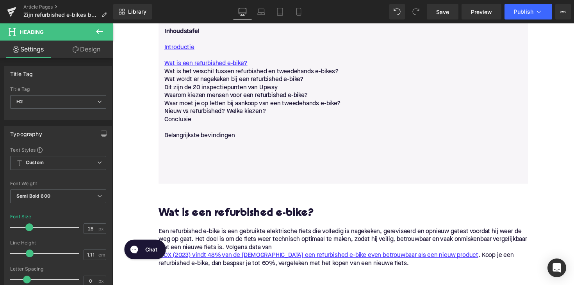
scroll to position [477, 0]
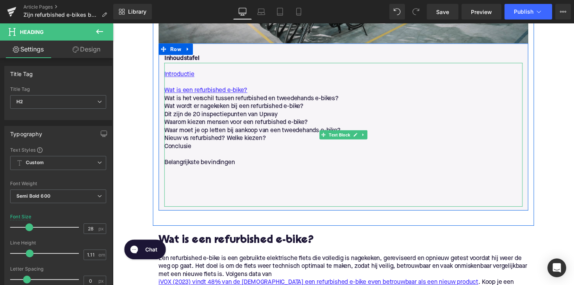
click at [262, 165] on p "Belangrijkste bevindingen" at bounding box center [349, 166] width 367 height 8
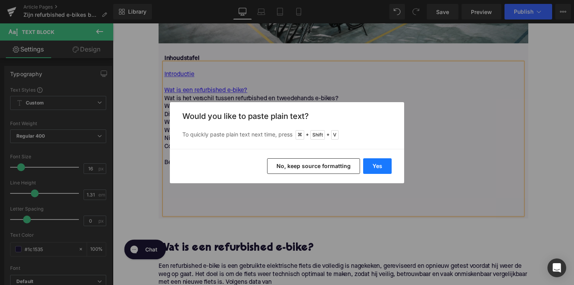
click at [376, 165] on button "Yes" at bounding box center [377, 166] width 28 height 16
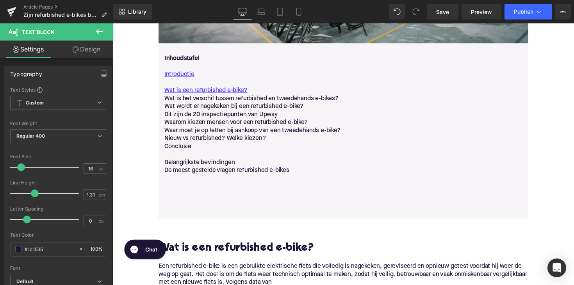
click at [215, 208] on p at bounding box center [349, 207] width 367 height 8
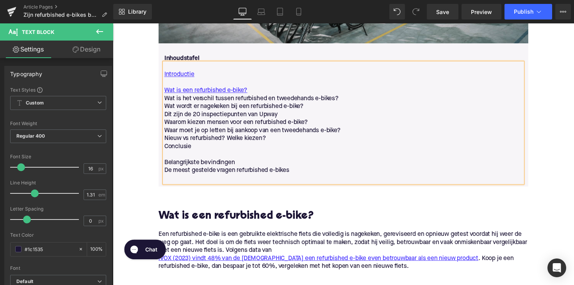
click at [200, 59] on p "Inhoudstafel" at bounding box center [349, 60] width 367 height 8
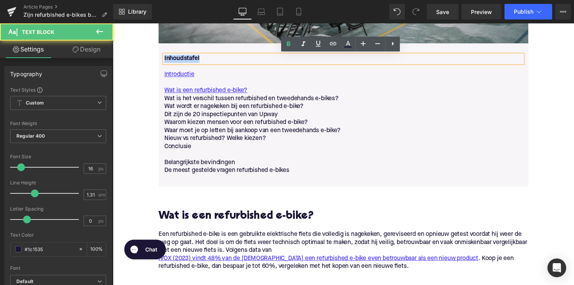
drag, startPoint x: 205, startPoint y: 59, endPoint x: 162, endPoint y: 59, distance: 42.5
click at [166, 59] on div "Inhoudstafel" at bounding box center [349, 60] width 367 height 8
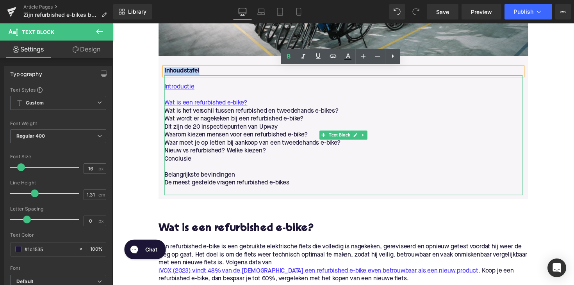
scroll to position [460, 0]
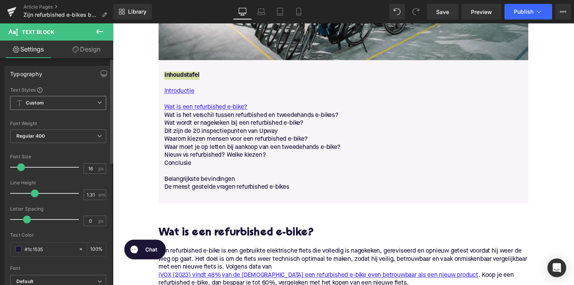
click at [58, 99] on span "Custom Setup Global Style" at bounding box center [58, 103] width 96 height 14
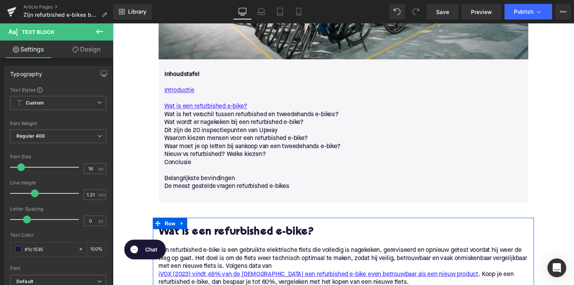
click at [232, 236] on h2 "Wat is een refurbished e-bike?" at bounding box center [349, 238] width 379 height 12
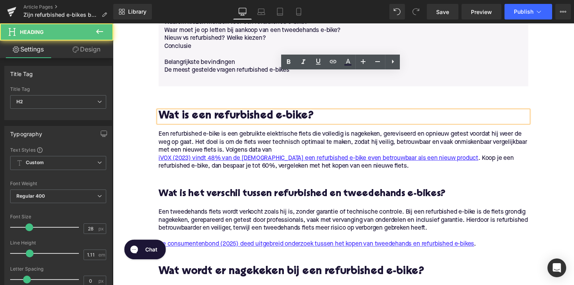
scroll to position [654, 0]
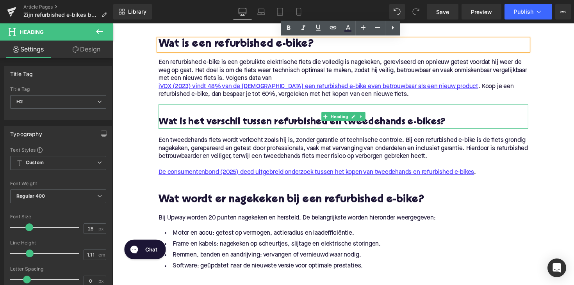
click at [242, 124] on h3 "Wat is het verschil tussen refurbished en tweedehands e-bikes?" at bounding box center [349, 125] width 379 height 12
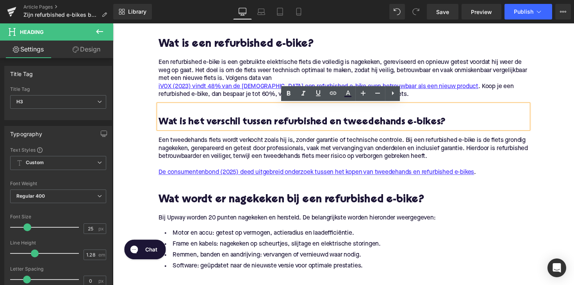
click at [248, 124] on h3 "Wat is het verschil tussen refurbished en tweedehands e-bikes?" at bounding box center [349, 125] width 379 height 12
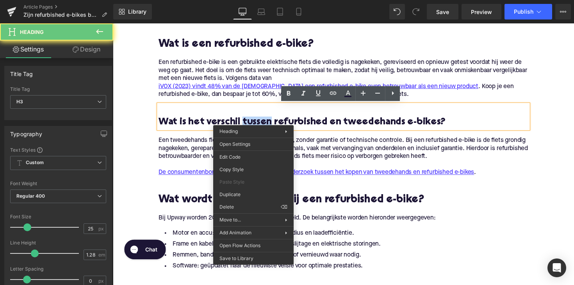
click at [256, 119] on h3 "Wat is het verschil tussen refurbished en tweedehands e-bikes?" at bounding box center [349, 125] width 379 height 12
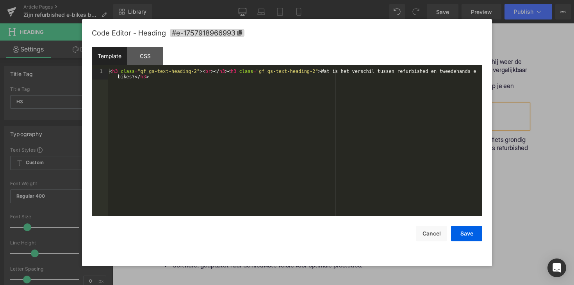
click at [244, 0] on div "Heading You are previewing how the will restyle your page. You can not edit Ele…" at bounding box center [287, 0] width 574 height 0
click at [238, 30] on span "#e-1757918966993" at bounding box center [207, 33] width 75 height 8
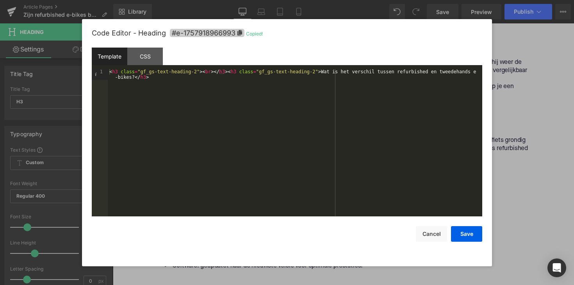
click at [242, 30] on icon at bounding box center [239, 32] width 5 height 5
click at [436, 240] on button "Cancel" at bounding box center [431, 234] width 31 height 16
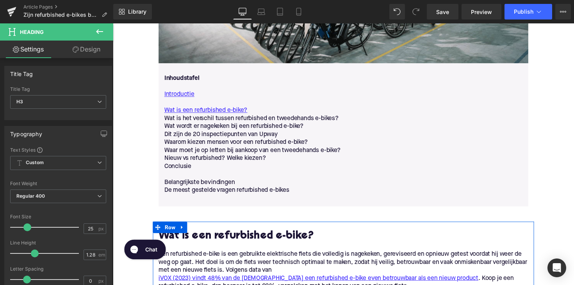
scroll to position [402, 0]
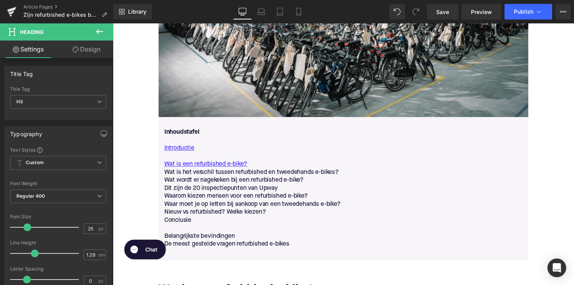
click at [282, 176] on p "Wat is het verschil tussen refurbished en tweedehands e-bikes?" at bounding box center [349, 176] width 367 height 8
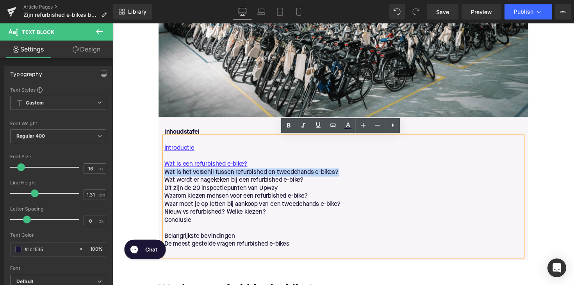
drag, startPoint x: 346, startPoint y: 178, endPoint x: 166, endPoint y: 176, distance: 179.6
click at [166, 176] on p "Wat is het verschil tussen refurbished en tweedehands e-bikes?" at bounding box center [349, 176] width 367 height 8
click at [335, 122] on icon at bounding box center [332, 125] width 9 height 9
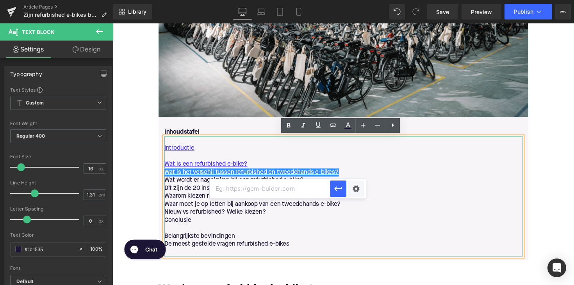
click at [274, 192] on input "text" at bounding box center [270, 189] width 120 height 20
paste input "#e-1757918966993"
click at [332, 191] on button "button" at bounding box center [338, 189] width 16 height 16
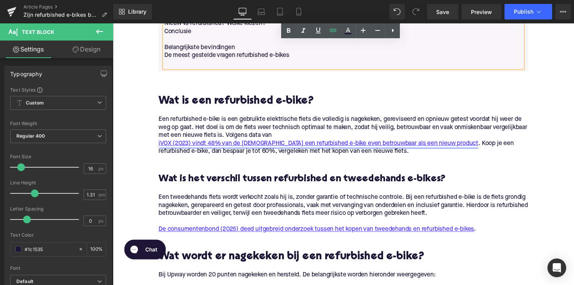
scroll to position [658, 0]
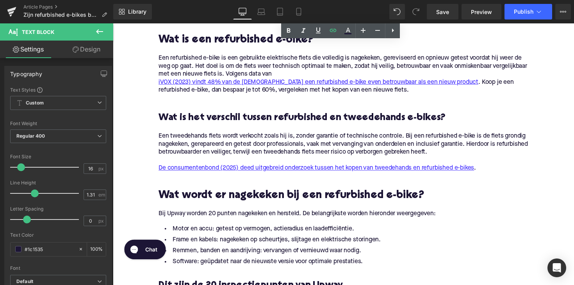
click at [221, 202] on h2 "Wat wordt er nagekeken bij een refurbished e-bike?" at bounding box center [349, 200] width 379 height 12
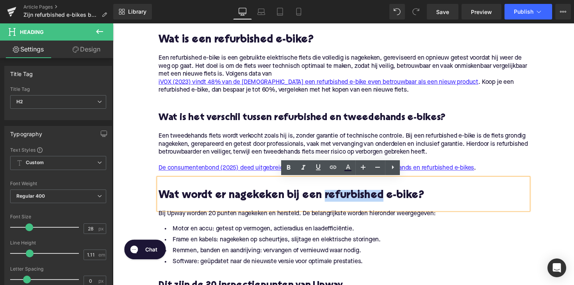
click at [358, 203] on h2 "Wat wordt er nagekeken bij een refurbished e-bike?" at bounding box center [349, 200] width 379 height 12
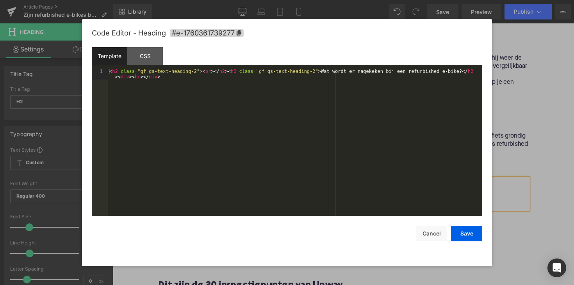
click at [328, 0] on div "Heading You are previewing how the will restyle your page. You can not edit Ele…" at bounding box center [287, 0] width 574 height 0
click at [237, 31] on icon at bounding box center [238, 32] width 5 height 5
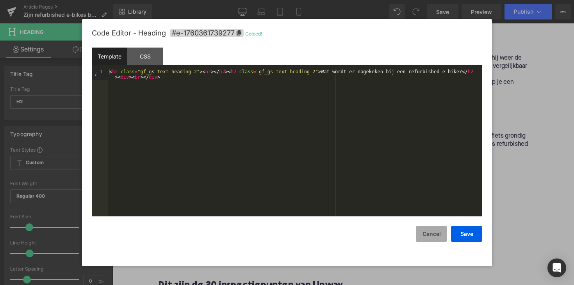
click at [426, 230] on button "Cancel" at bounding box center [431, 234] width 31 height 16
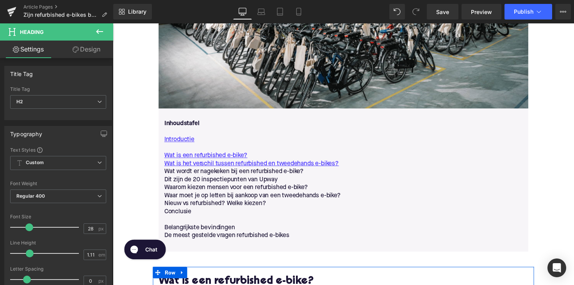
scroll to position [391, 0]
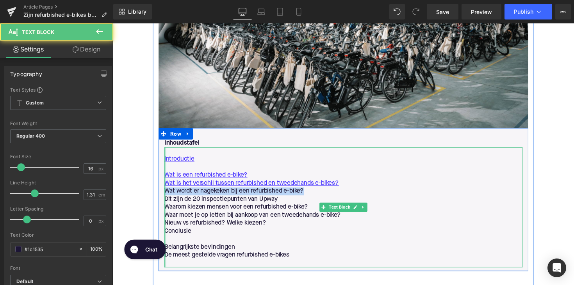
drag, startPoint x: 313, startPoint y: 193, endPoint x: 164, endPoint y: 192, distance: 149.1
click at [166, 192] on div "Introductie Wat is een refurbished e-bike? Wat is het verschil tussen refurbish…" at bounding box center [349, 212] width 367 height 123
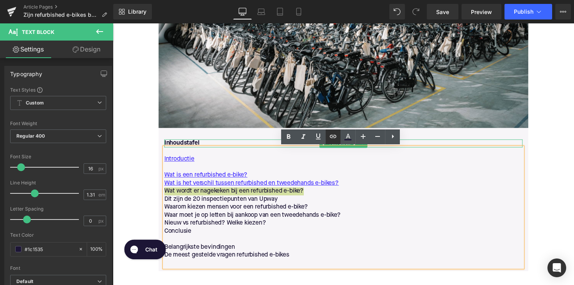
click at [335, 137] on icon at bounding box center [332, 136] width 9 height 9
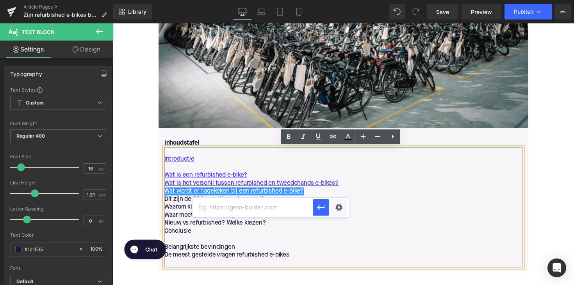
click at [260, 205] on input "text" at bounding box center [252, 208] width 120 height 20
paste input "#e-1760361739277"
click at [322, 209] on icon "button" at bounding box center [320, 207] width 9 height 9
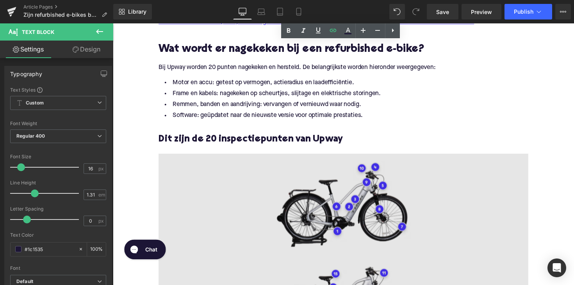
scroll to position [799, 0]
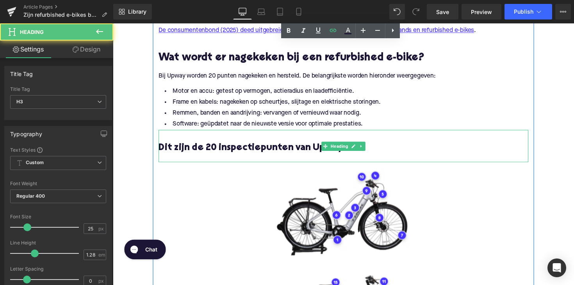
click at [242, 154] on h3 "Dit zijn de 20 inspectiepunten van Upway" at bounding box center [349, 151] width 379 height 12
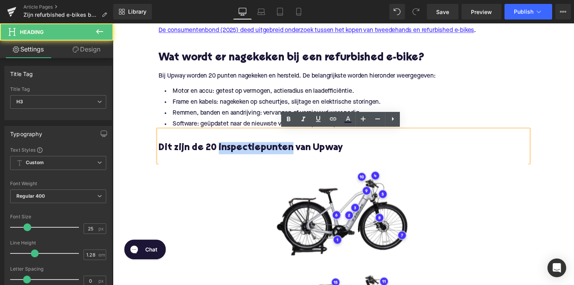
click at [242, 154] on h3 "Dit zijn de 20 inspectiepunten van Upway" at bounding box center [349, 151] width 379 height 12
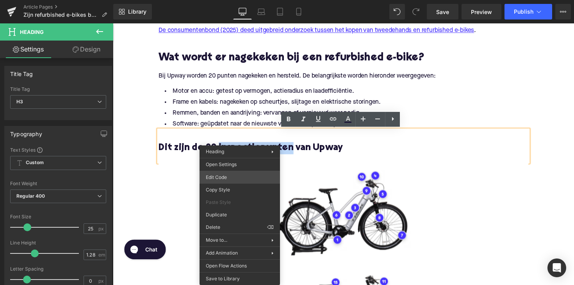
click at [233, 0] on div "Heading You are previewing how the will restyle your page. You can not edit Ele…" at bounding box center [287, 0] width 574 height 0
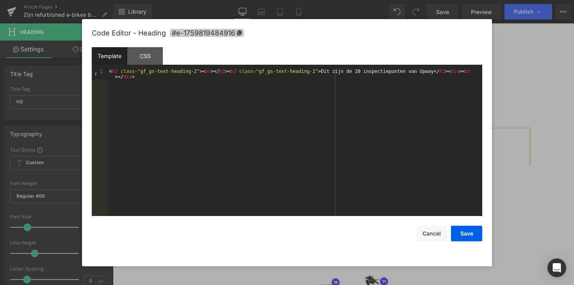
click at [237, 34] on icon at bounding box center [239, 32] width 5 height 5
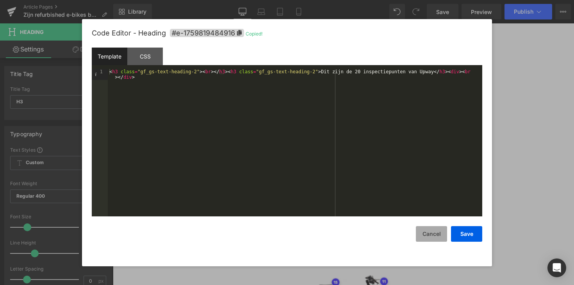
click at [425, 239] on button "Cancel" at bounding box center [431, 234] width 31 height 16
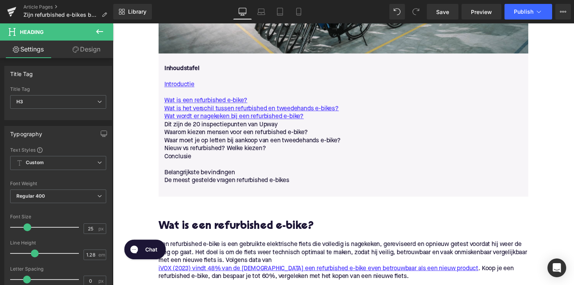
scroll to position [460, 0]
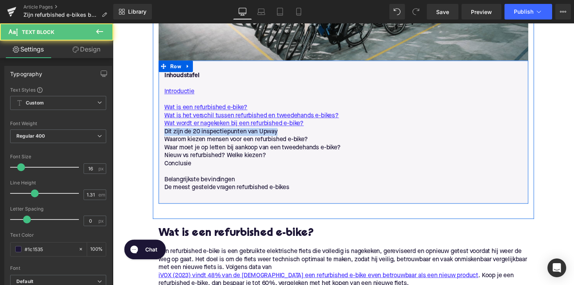
drag, startPoint x: 283, startPoint y: 135, endPoint x: 164, endPoint y: 136, distance: 119.8
click at [164, 136] on div "Inhoudstafel Text Block Introductie Wat is een refurbished e-bike? Wat is het v…" at bounding box center [349, 138] width 379 height 131
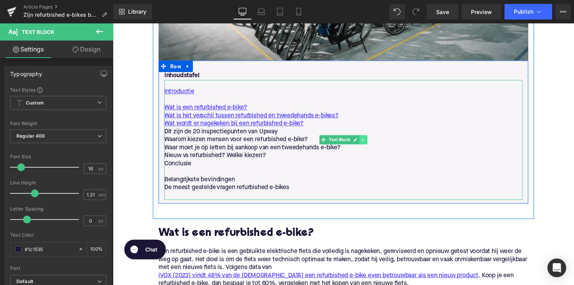
click at [369, 143] on icon at bounding box center [369, 143] width 4 height 5
click at [254, 130] on link "Wat wordt er nagekeken bij een refurbished e-bike?" at bounding box center [237, 127] width 143 height 8
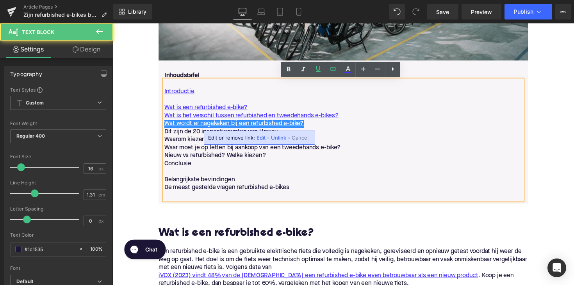
click at [184, 137] on p "Dit zijn de 20 inspectiepunten van Upway" at bounding box center [349, 135] width 367 height 8
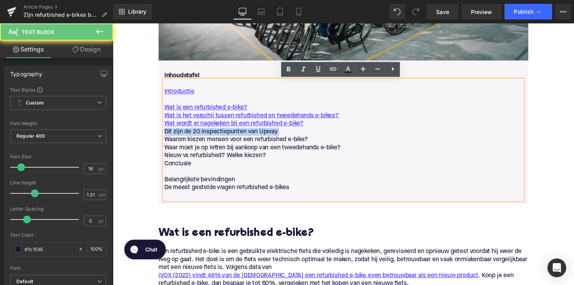
click at [184, 137] on p "Dit zijn de 20 inspectiepunten van Upway" at bounding box center [349, 135] width 367 height 8
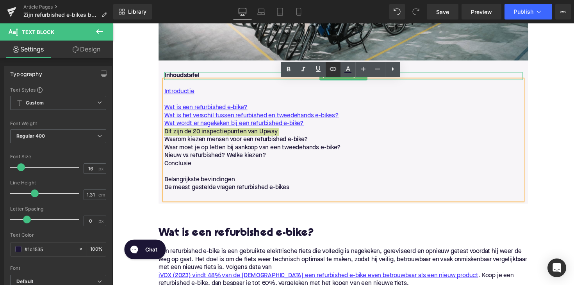
click at [331, 69] on icon at bounding box center [332, 68] width 9 height 9
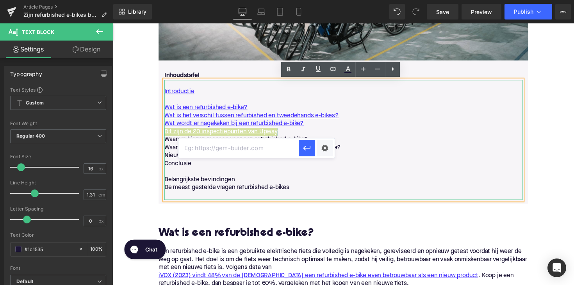
click at [274, 153] on input "text" at bounding box center [238, 149] width 120 height 20
paste input "#e-1759819484916"
click at [302, 148] on icon "button" at bounding box center [306, 148] width 9 height 9
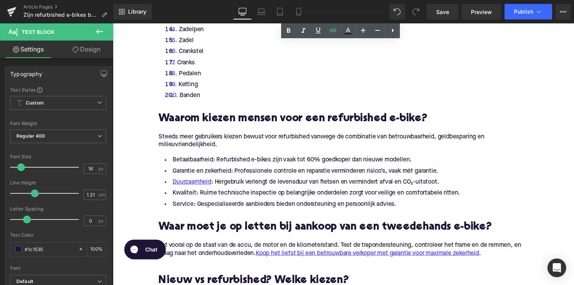
scroll to position [1310, 0]
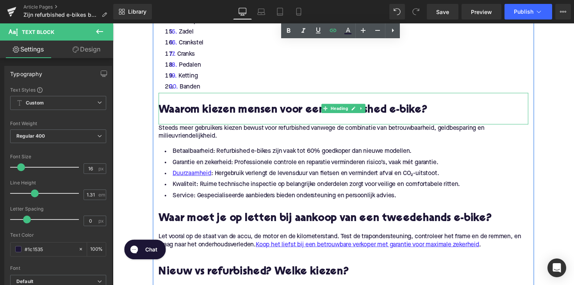
click at [258, 112] on h2 "Waarom kiezen mensen voor een refurbished e-bike?" at bounding box center [349, 113] width 379 height 12
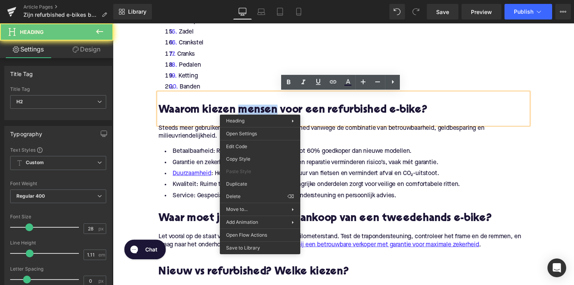
click at [263, 109] on h2 "Waarom kiezen mensen voor een refurbished e-bike?" at bounding box center [349, 113] width 379 height 12
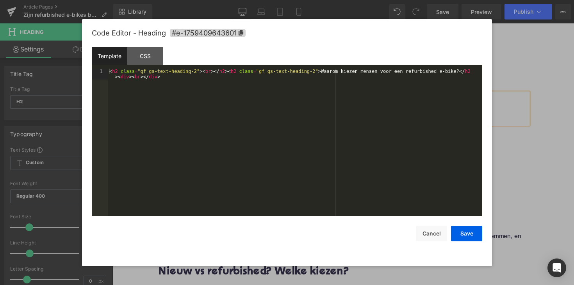
click at [245, 0] on div "Heading You are previewing how the will restyle your page. You can not edit Ele…" at bounding box center [287, 0] width 574 height 0
click at [240, 31] on icon at bounding box center [241, 32] width 5 height 5
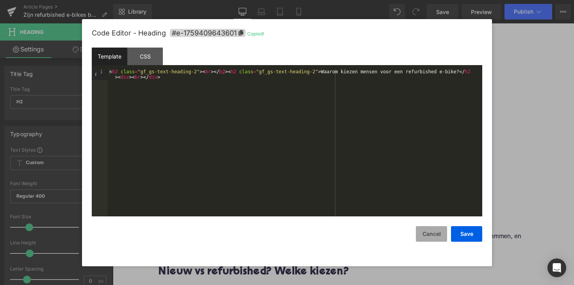
click at [433, 234] on button "Cancel" at bounding box center [431, 234] width 31 height 16
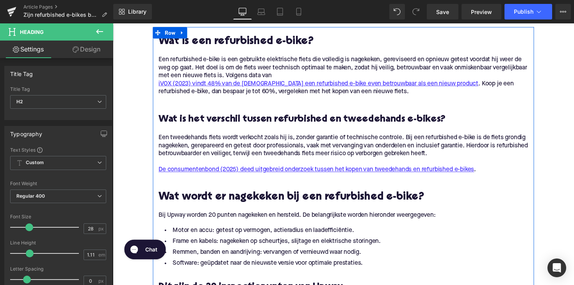
scroll to position [562, 0]
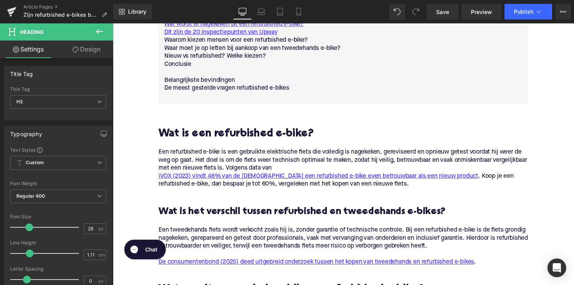
click at [286, 59] on p "Nieuw vs refurbished? Welke kiezen?" at bounding box center [349, 57] width 367 height 8
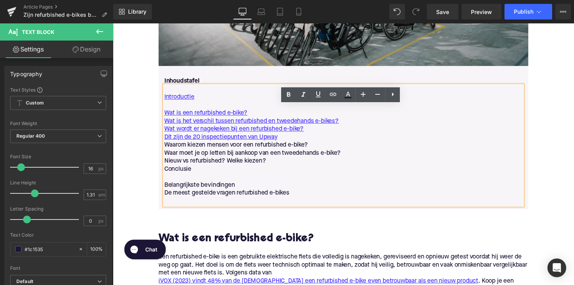
scroll to position [434, 0]
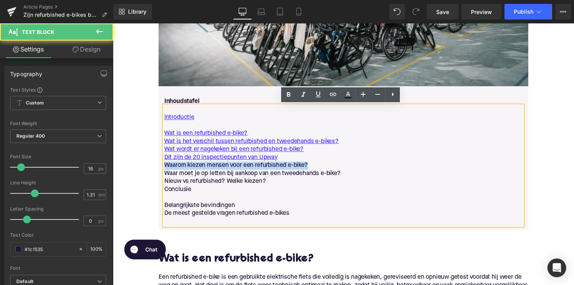
drag, startPoint x: 314, startPoint y: 170, endPoint x: 160, endPoint y: 171, distance: 154.2
click at [160, 171] on div "Inhoudstafel Text Block Introductie Wat is een refurbished e-bike? Wat is het v…" at bounding box center [349, 165] width 379 height 131
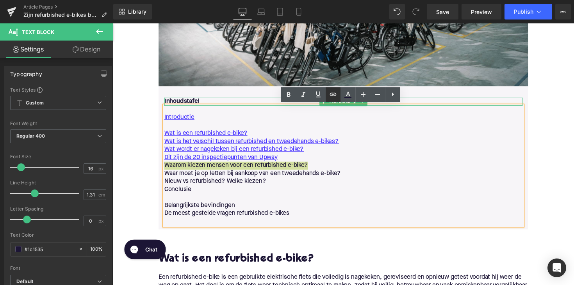
click at [333, 96] on icon at bounding box center [332, 94] width 9 height 9
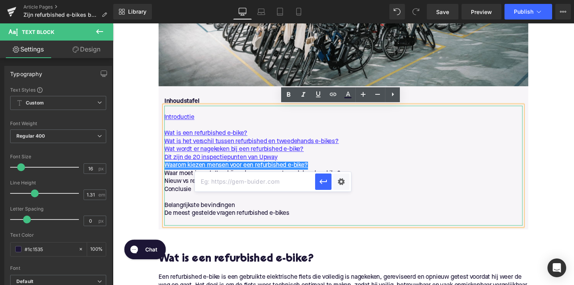
click at [261, 184] on input "text" at bounding box center [255, 182] width 120 height 20
paste input "#e-1759409643601"
click at [322, 180] on icon "button" at bounding box center [323, 181] width 9 height 9
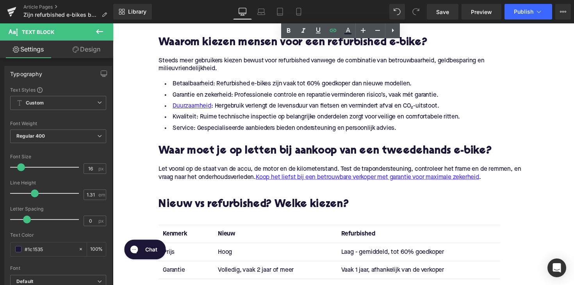
scroll to position [1342, 0]
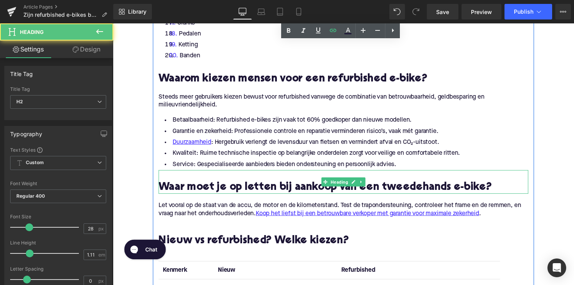
click at [221, 189] on h2 "Waar moet je op letten bij aankoop van een tweedehands e-bike?" at bounding box center [349, 192] width 379 height 12
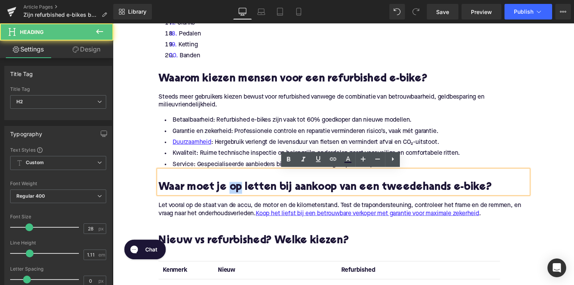
click at [228, 186] on h2 "Waar moet je op letten bij aankoop van een tweedehands e-bike?" at bounding box center [349, 192] width 379 height 12
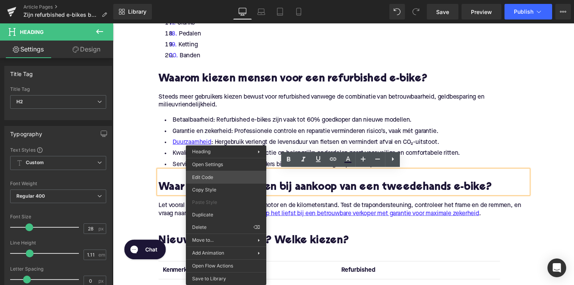
click at [215, 0] on div "Heading You are previewing how the will restyle your page. You can not edit Ele…" at bounding box center [287, 0] width 574 height 0
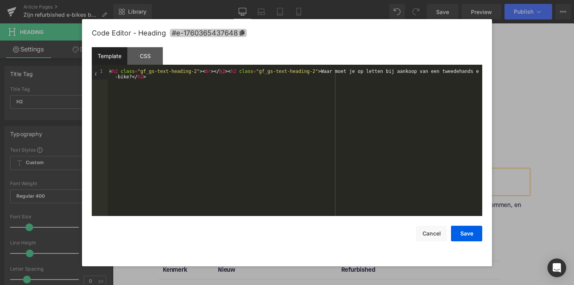
click at [246, 33] on span "#e-1760365437648" at bounding box center [208, 33] width 77 height 8
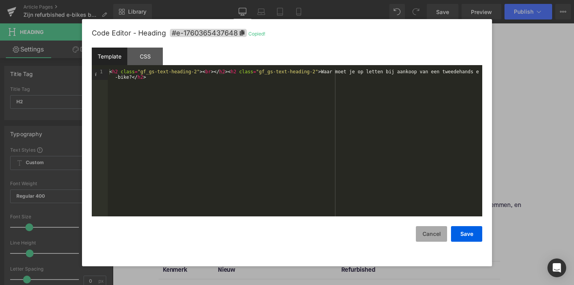
click at [436, 232] on button "Cancel" at bounding box center [431, 234] width 31 height 16
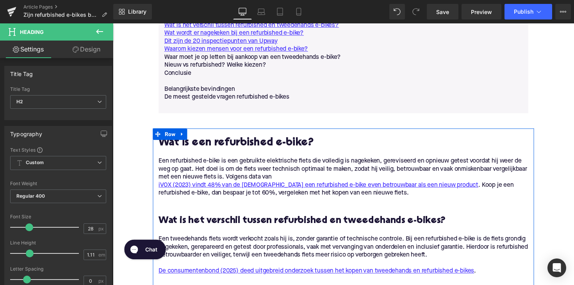
scroll to position [547, 0]
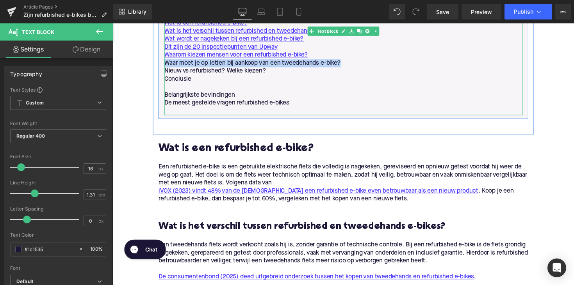
drag, startPoint x: 347, startPoint y: 65, endPoint x: 165, endPoint y: 65, distance: 182.3
click at [166, 65] on div "Introductie Wat is een refurbished e-bike? Wat is het verschil tussen refurbish…" at bounding box center [349, 56] width 367 height 123
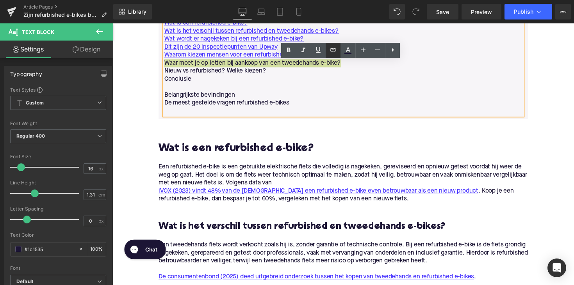
click at [334, 51] on icon at bounding box center [333, 49] width 7 height 3
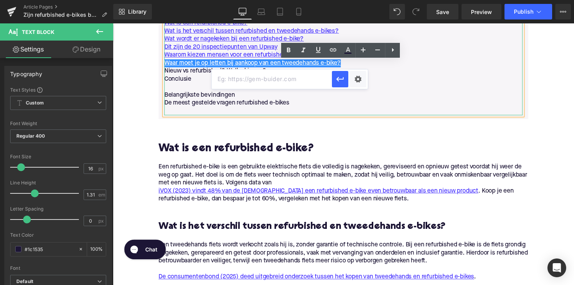
click at [273, 81] on input "text" at bounding box center [272, 79] width 120 height 20
paste input "#e-1760365437648"
click at [341, 78] on icon "button" at bounding box center [339, 79] width 9 height 9
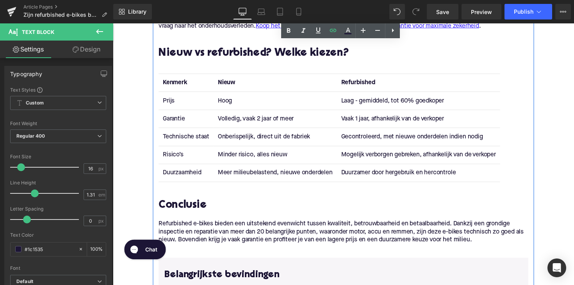
scroll to position [1511, 0]
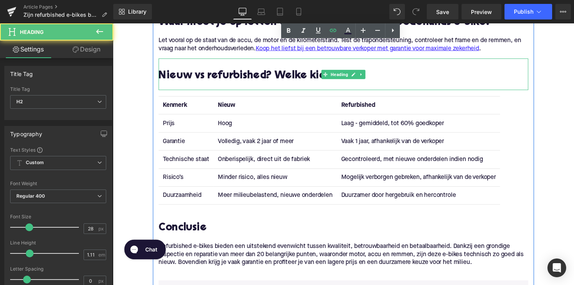
click at [253, 78] on h2 "Nieuw vs refurbished? Welke kiezen?" at bounding box center [349, 77] width 379 height 12
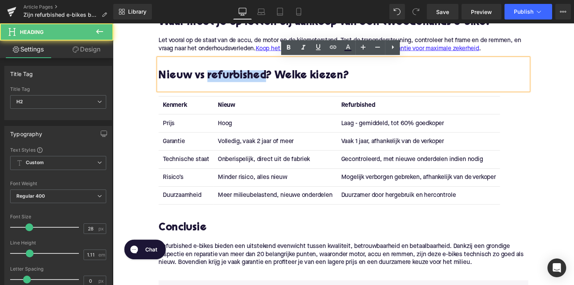
click at [253, 78] on h2 "Nieuw vs refurbished? Welke kiezen?" at bounding box center [349, 77] width 379 height 12
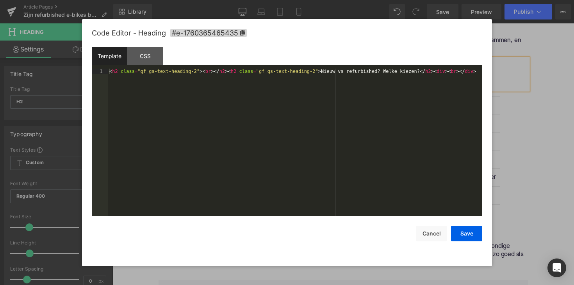
click at [245, 0] on div "Heading You are previewing how the will restyle your page. You can not edit Ele…" at bounding box center [287, 0] width 574 height 0
click at [241, 33] on icon at bounding box center [242, 32] width 5 height 5
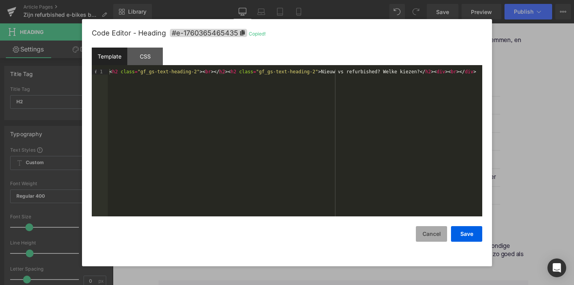
click at [423, 228] on button "Cancel" at bounding box center [431, 234] width 31 height 16
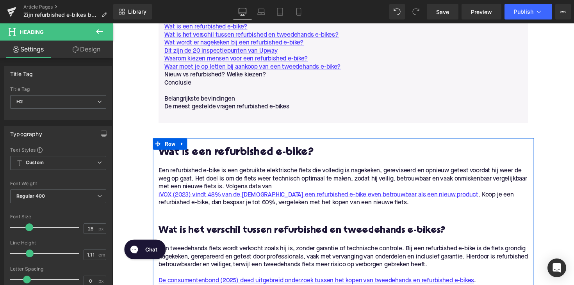
scroll to position [522, 0]
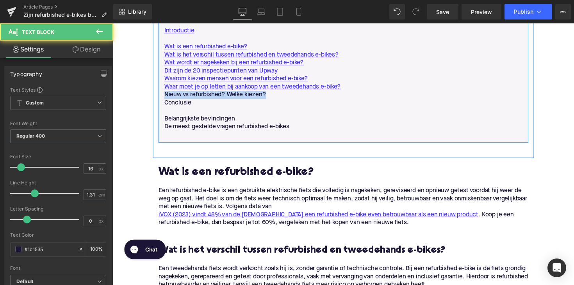
drag, startPoint x: 271, startPoint y: 98, endPoint x: 163, endPoint y: 99, distance: 107.7
click at [163, 99] on div "Inhoudstafel Text Block Introductie Wat is een refurbished e-bike? Wat is het v…" at bounding box center [349, 76] width 379 height 131
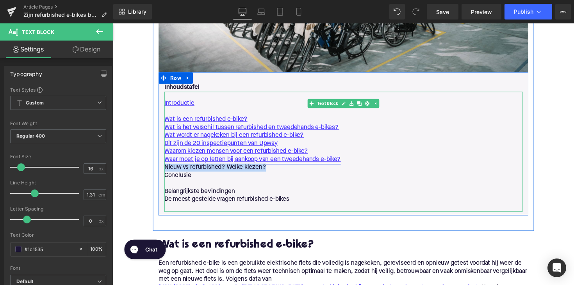
scroll to position [441, 0]
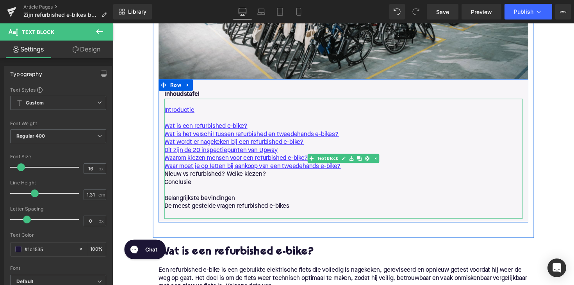
click at [258, 180] on p "Nieuw vs refurbished? Welke kiezen?" at bounding box center [349, 178] width 367 height 8
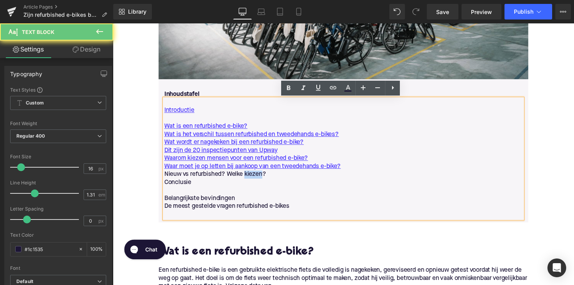
click at [258, 180] on p "Nieuw vs refurbished? Welke kiezen?" at bounding box center [349, 178] width 367 height 8
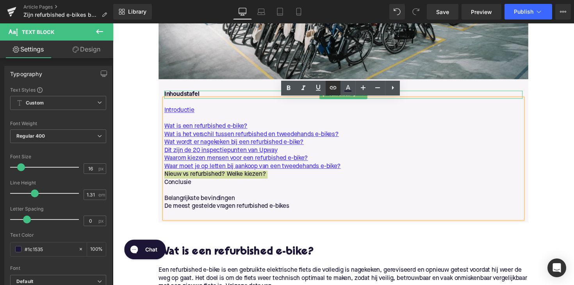
click at [333, 90] on icon at bounding box center [332, 87] width 9 height 9
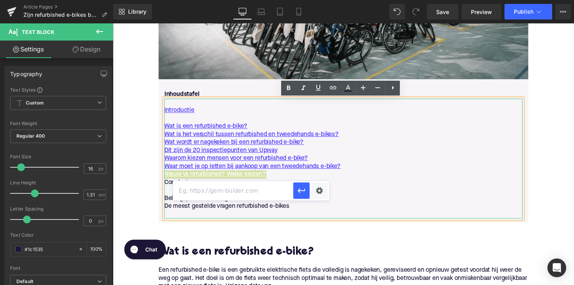
click at [247, 186] on input "text" at bounding box center [233, 191] width 120 height 20
paste input "#e-1760365465435"
type input "#e-1760365465435"
click at [298, 190] on icon "button" at bounding box center [301, 190] width 9 height 9
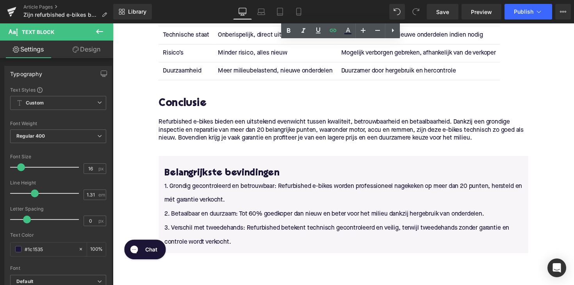
scroll to position [1564, 0]
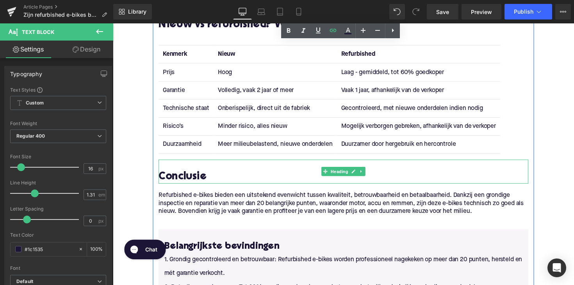
click at [215, 183] on h2 "Conclusie" at bounding box center [349, 181] width 379 height 12
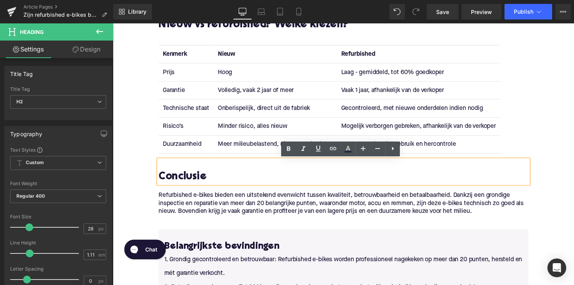
click at [224, 179] on h2 "Conclusie" at bounding box center [349, 181] width 379 height 12
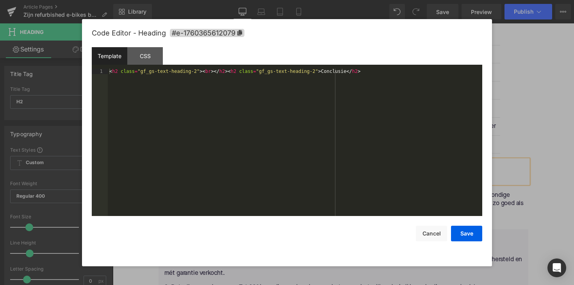
click at [218, 0] on div "Heading You are previewing how the will restyle your page. You can not edit Ele…" at bounding box center [287, 0] width 574 height 0
click at [240, 31] on icon at bounding box center [239, 32] width 5 height 5
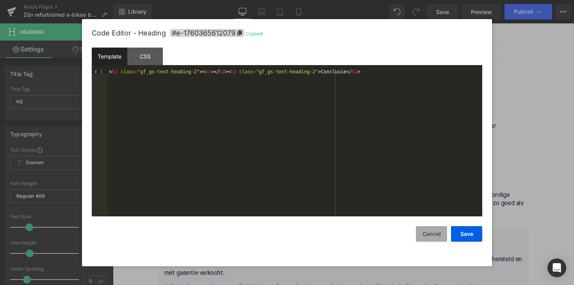
click at [424, 233] on button "Cancel" at bounding box center [431, 234] width 31 height 16
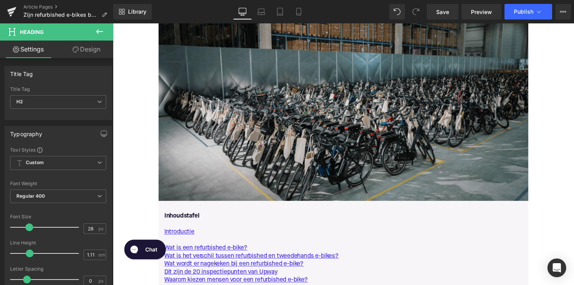
scroll to position [486, 0]
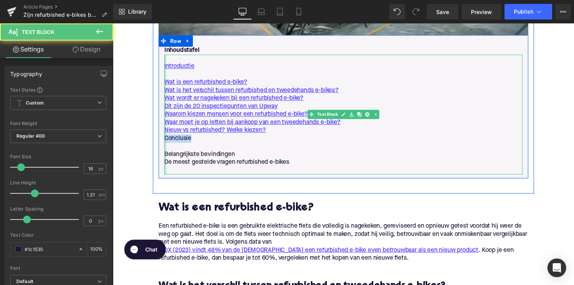
drag, startPoint x: 194, startPoint y: 140, endPoint x: 164, endPoint y: 140, distance: 30.4
click at [166, 140] on div "Introductie Wat is een refurbished e-bike? Wat is het verschil tussen refurbish…" at bounding box center [349, 116] width 367 height 123
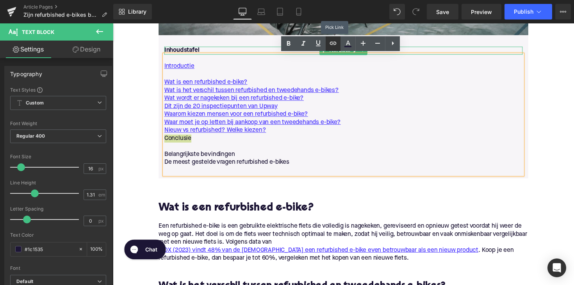
click at [330, 42] on icon at bounding box center [332, 43] width 9 height 9
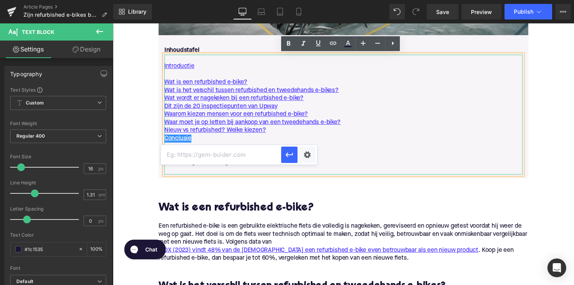
click at [230, 159] on input "text" at bounding box center [221, 155] width 120 height 20
paste input "#e-1760365612079"
type input "#e-1760365612079"
click at [287, 153] on icon "button" at bounding box center [289, 154] width 9 height 9
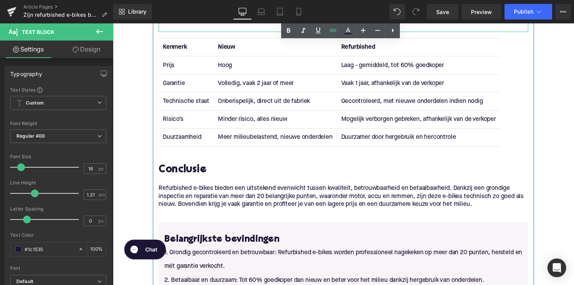
scroll to position [1694, 0]
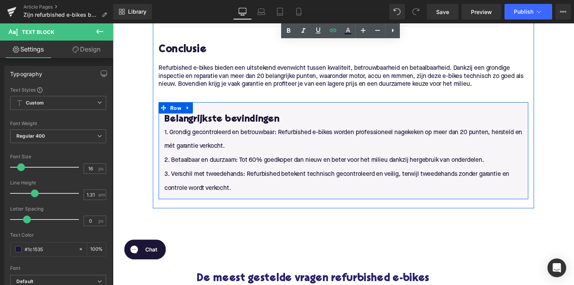
click at [237, 112] on div "Belangrijkste bevindingen Heading 1. Grondig gecontroleerd en betrouwbaar: Refu…" at bounding box center [349, 154] width 379 height 100
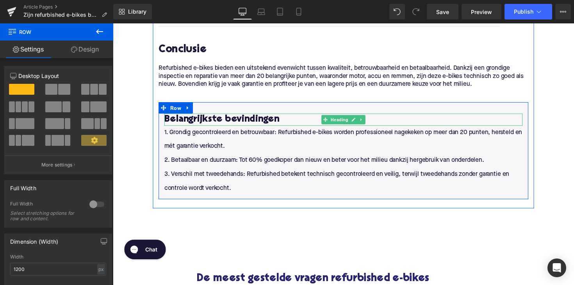
click at [243, 119] on h3 "Belangrijkste bevindingen" at bounding box center [349, 122] width 367 height 12
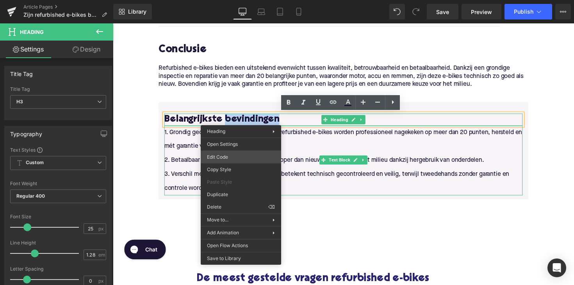
click at [239, 0] on div "Heading You are previewing how the will restyle your page. You can not edit Ele…" at bounding box center [287, 0] width 574 height 0
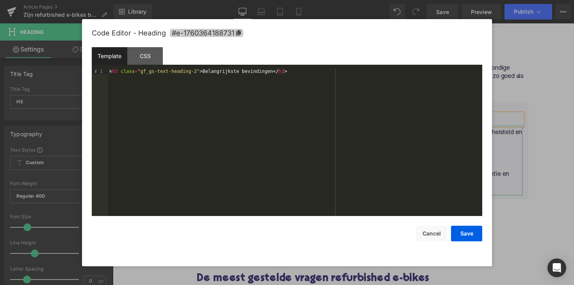
click at [239, 36] on span "#e-1760364188731" at bounding box center [206, 33] width 73 height 8
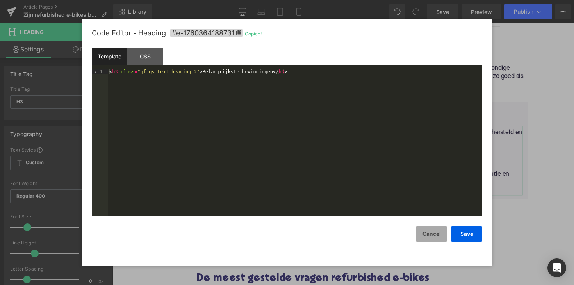
click at [434, 230] on button "Cancel" at bounding box center [431, 234] width 31 height 16
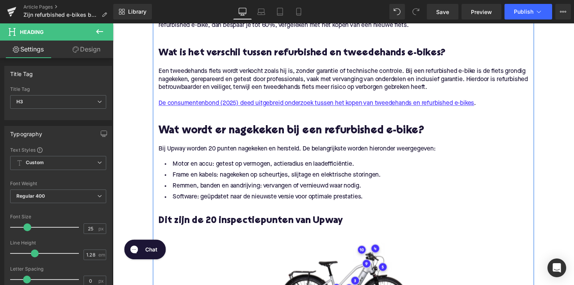
scroll to position [497, 0]
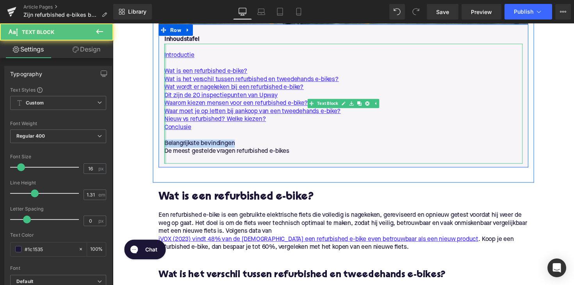
drag, startPoint x: 236, startPoint y: 146, endPoint x: 165, endPoint y: 148, distance: 71.1
click at [166, 148] on div "Introductie Wat is een refurbished e-bike? Wat is het verschil tussen refurbish…" at bounding box center [349, 105] width 367 height 123
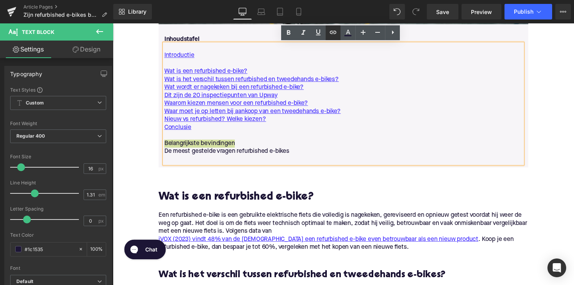
click at [335, 32] on icon at bounding box center [333, 32] width 7 height 3
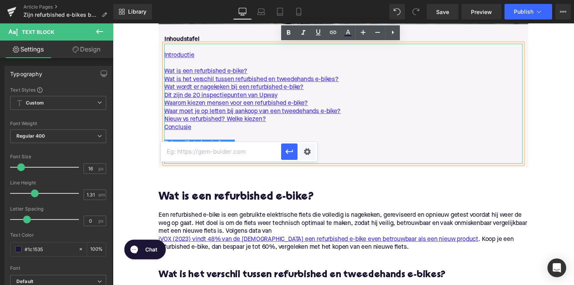
click at [236, 147] on input "text" at bounding box center [221, 152] width 120 height 20
paste input "#e-1760364188731"
type input "#e-1760364188731"
click at [283, 152] on button "button" at bounding box center [289, 152] width 16 height 16
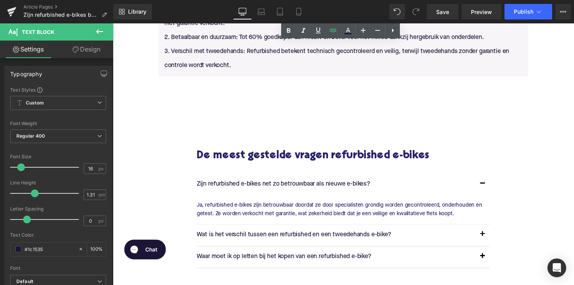
scroll to position [1876, 0]
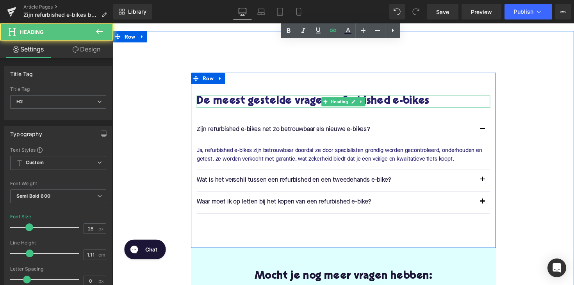
click at [250, 98] on div "De meest gestelde vragen refurbished e-bikes Heading" at bounding box center [349, 104] width 301 height 12
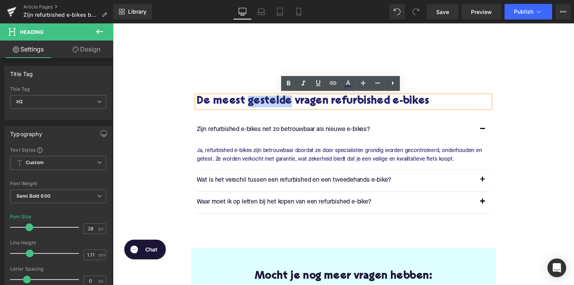
click at [250, 100] on h2 "De meest gestelde vragen refurbished e-bikes" at bounding box center [349, 104] width 301 height 12
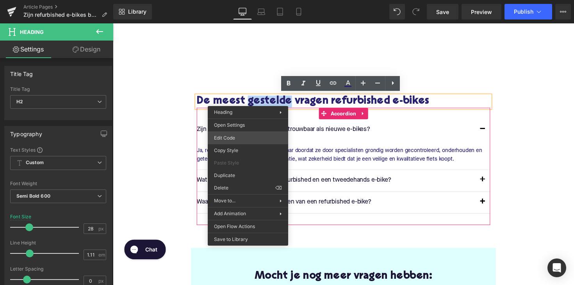
click at [235, 0] on div "Heading You are previewing how the will restyle your page. You can not edit Ele…" at bounding box center [287, 0] width 574 height 0
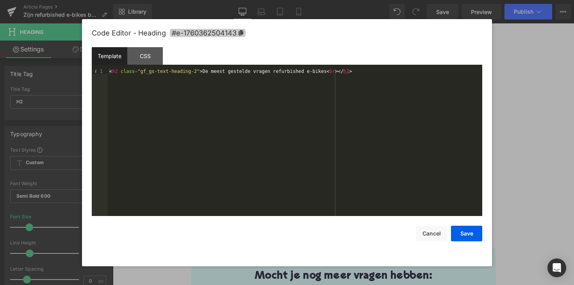
click at [242, 32] on icon at bounding box center [241, 32] width 5 height 5
click at [437, 236] on button "Cancel" at bounding box center [431, 234] width 31 height 16
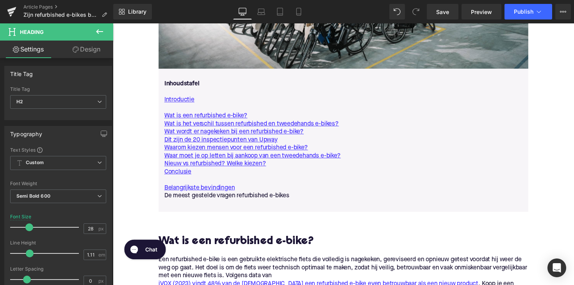
scroll to position [447, 0]
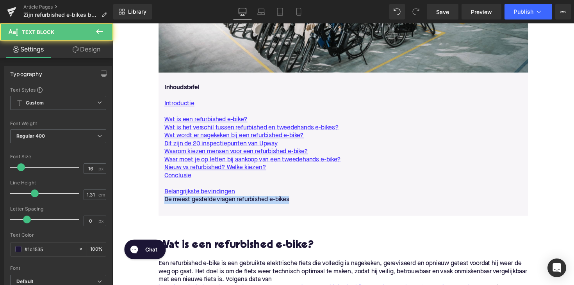
drag, startPoint x: 294, startPoint y: 205, endPoint x: 149, endPoint y: 208, distance: 144.8
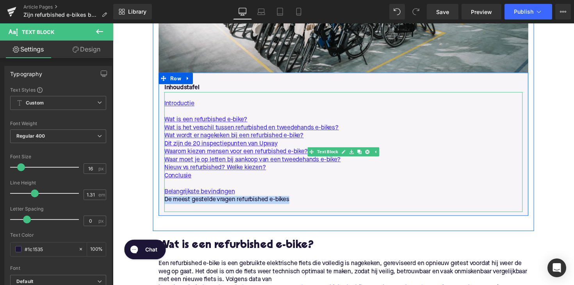
click at [269, 206] on p "De meest gestelde vragen refurbished e-bikes" at bounding box center [349, 205] width 367 height 8
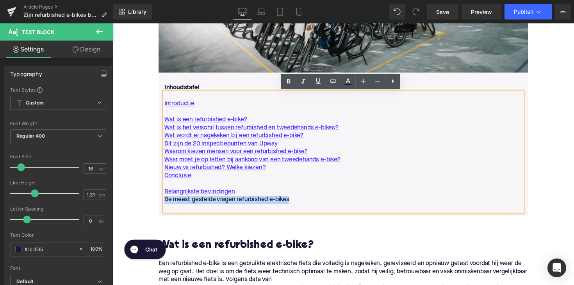
drag, startPoint x: 294, startPoint y: 205, endPoint x: 159, endPoint y: 205, distance: 134.7
click at [160, 205] on div "Inhoudstafel Text Block Introductie Wat is een refurbished e-bike? Wat is het v…" at bounding box center [349, 151] width 379 height 131
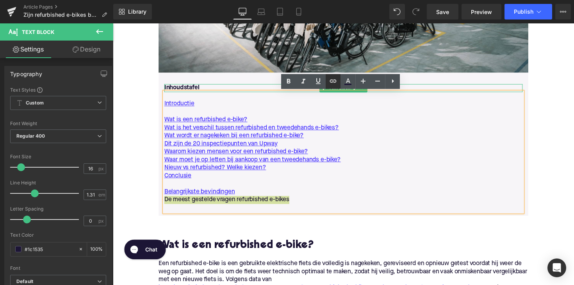
click at [332, 82] on icon at bounding box center [333, 81] width 7 height 3
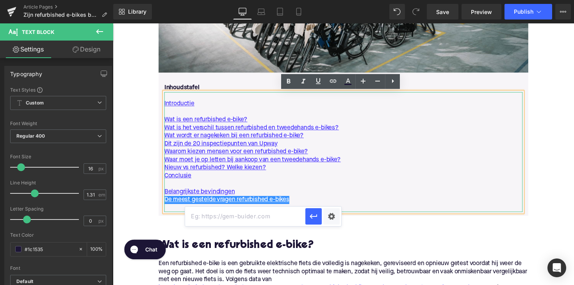
click at [225, 218] on input "text" at bounding box center [245, 217] width 120 height 20
paste input "#e-1760362504143"
type input "#e-1760362504143"
click at [315, 215] on icon "button" at bounding box center [313, 216] width 9 height 9
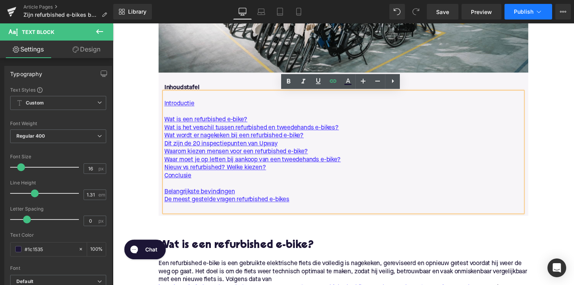
click at [517, 13] on span "Publish" at bounding box center [524, 12] width 20 height 6
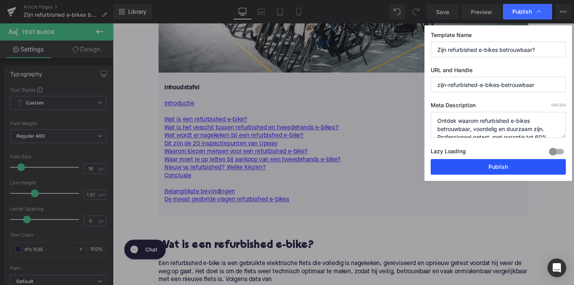
click at [465, 164] on button "Publish" at bounding box center [498, 167] width 135 height 16
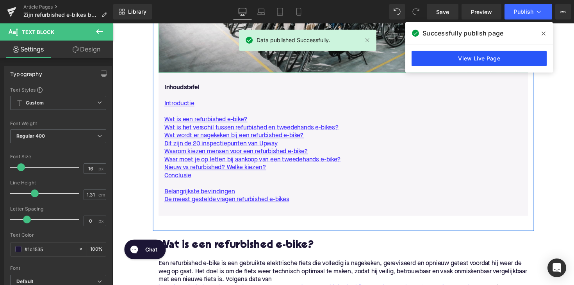
click at [486, 64] on link "View Live Page" at bounding box center [478, 59] width 135 height 16
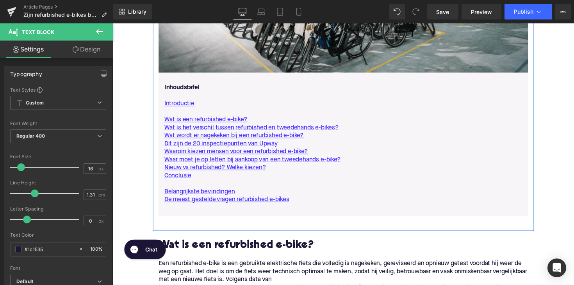
click at [241, 116] on p at bounding box center [349, 114] width 367 height 8
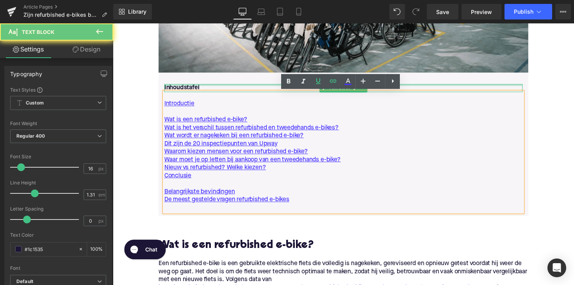
click at [240, 87] on div "Inhoudstafel Text Block" at bounding box center [349, 90] width 367 height 8
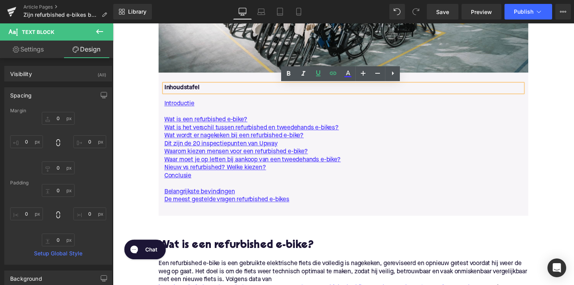
click at [208, 74] on div "Inhoudstafel Text Block Introductie Wat is een refurbished e-bike? Wat is het v…" at bounding box center [349, 147] width 379 height 147
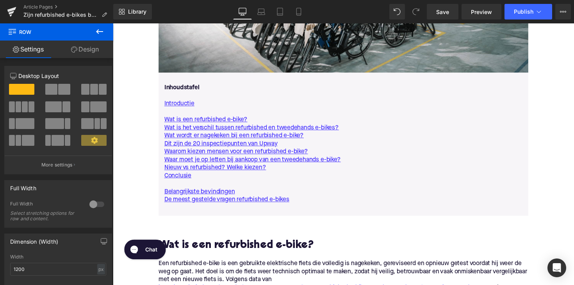
click at [205, 79] on div "Inhoudstafel Text Block Introductie Wat is een refurbished e-bike? Wat is het v…" at bounding box center [349, 147] width 379 height 147
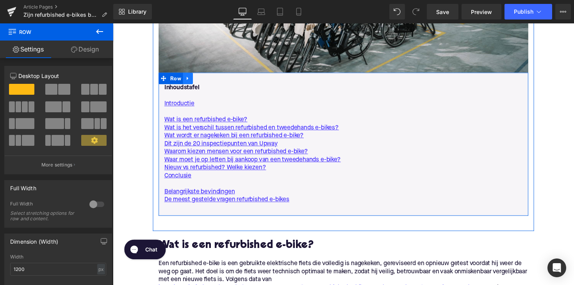
click at [191, 82] on link at bounding box center [190, 80] width 10 height 12
click at [187, 82] on icon at bounding box center [189, 80] width 5 height 6
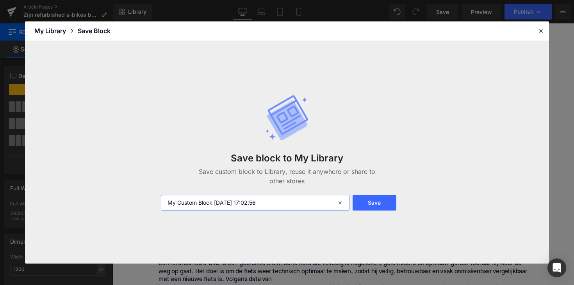
click at [212, 209] on input "My Custom Block 2025-10-13 17:02:56" at bounding box center [255, 203] width 189 height 16
type input "inhoudstafel"
click at [386, 205] on button "Save" at bounding box center [374, 203] width 44 height 16
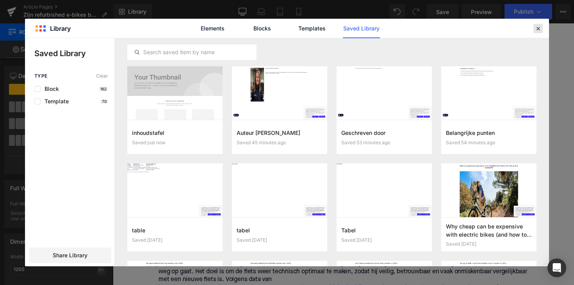
click at [534, 29] on div at bounding box center [537, 28] width 9 height 9
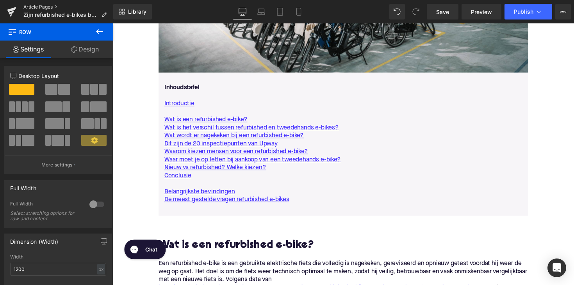
click at [31, 4] on link "Article Pages" at bounding box center [68, 7] width 90 height 6
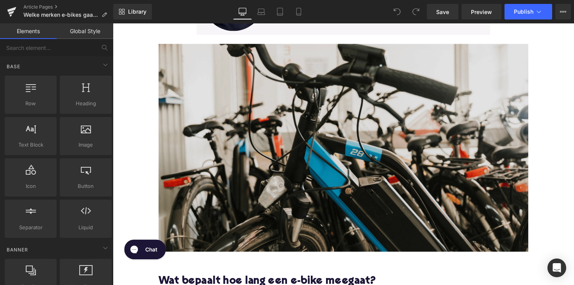
scroll to position [277, 0]
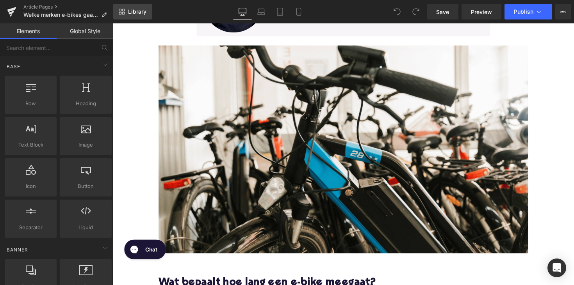
click at [128, 13] on span "Library" at bounding box center [137, 11] width 18 height 7
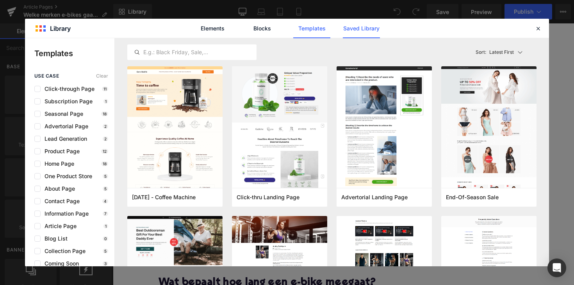
click at [349, 25] on link "Saved Library" at bounding box center [361, 29] width 37 height 20
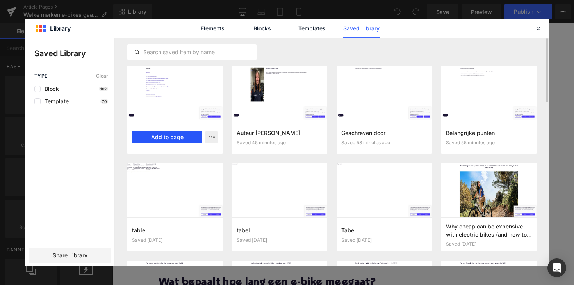
click at [168, 138] on button "Add to page" at bounding box center [167, 137] width 70 height 12
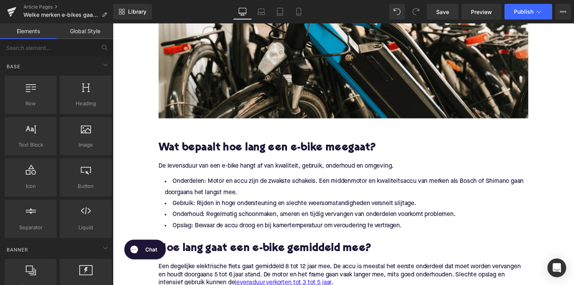
scroll to position [384, 0]
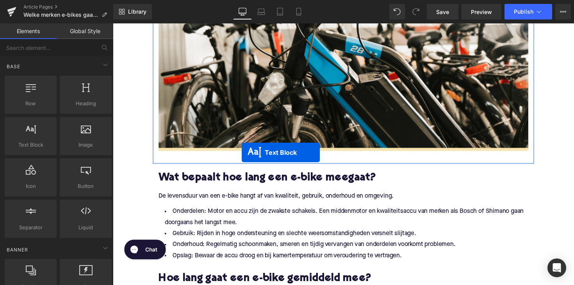
drag, startPoint x: 326, startPoint y: 141, endPoint x: 245, endPoint y: 156, distance: 82.5
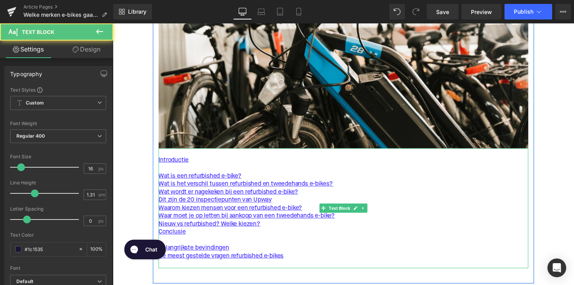
click at [270, 254] on div "Rendering Content" at bounding box center [287, 254] width 48 height 9
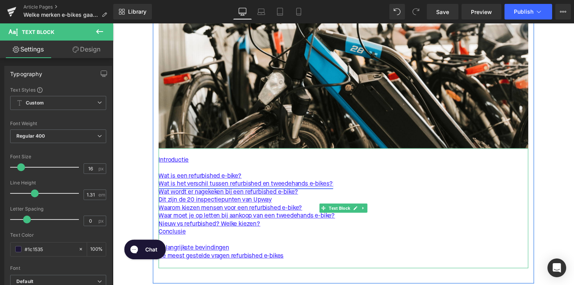
drag, startPoint x: 396, startPoint y: 278, endPoint x: 166, endPoint y: 189, distance: 246.5
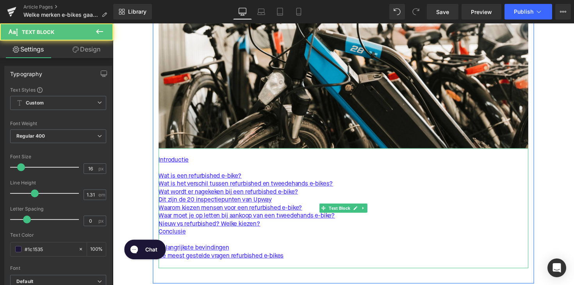
click at [295, 265] on p "De meest gestelde vragen refurbished e-bikes" at bounding box center [349, 262] width 379 height 8
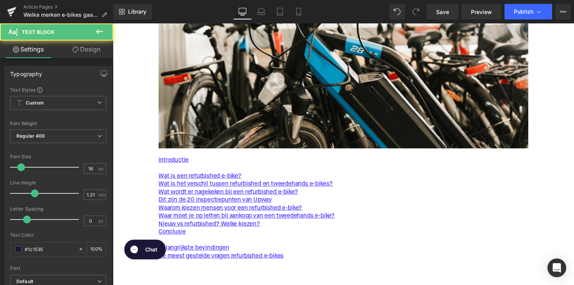
click at [286, 255] on div "Rendering Content" at bounding box center [287, 254] width 48 height 9
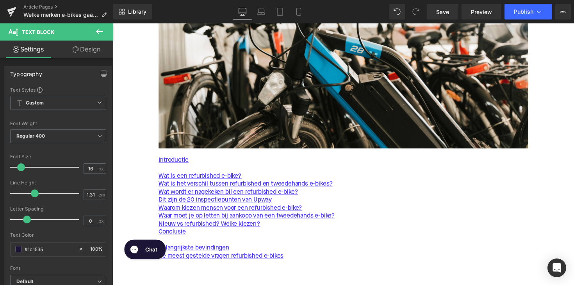
click at [285, 257] on div "Rendering Content" at bounding box center [287, 254] width 48 height 9
click at [289, 228] on p "Nieuw vs refurbished? Welke kiezen?" at bounding box center [349, 229] width 379 height 8
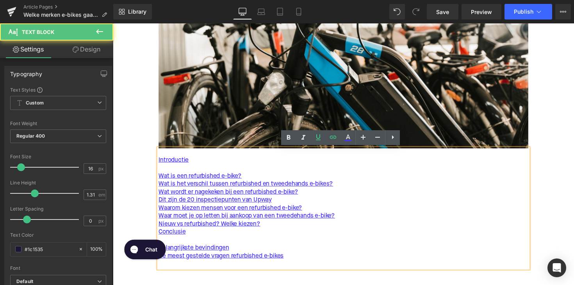
click at [288, 255] on div "Rendering Content" at bounding box center [287, 254] width 48 height 9
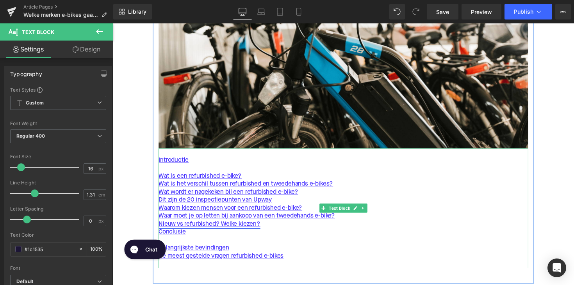
drag, startPoint x: 396, startPoint y: 280, endPoint x: 244, endPoint y: 229, distance: 160.7
click at [168, 176] on link "Wat is een refurbished e-bike?" at bounding box center [202, 180] width 85 height 8
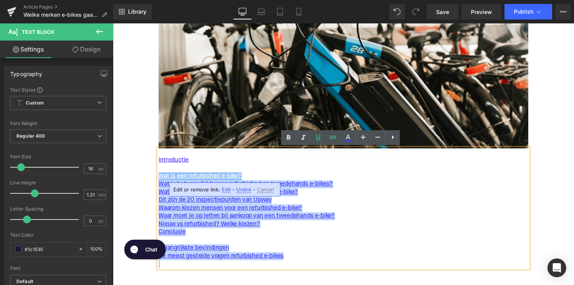
drag, startPoint x: 162, startPoint y: 174, endPoint x: 296, endPoint y: 273, distance: 166.8
click at [296, 273] on div "Introductie Wat is een refurbished e-bike? Wat is het verschil tussen refurbish…" at bounding box center [349, 212] width 379 height 123
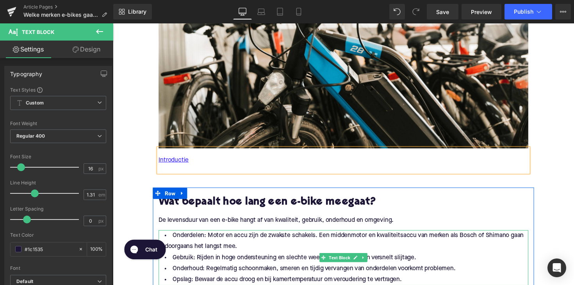
scroll to position [432, 0]
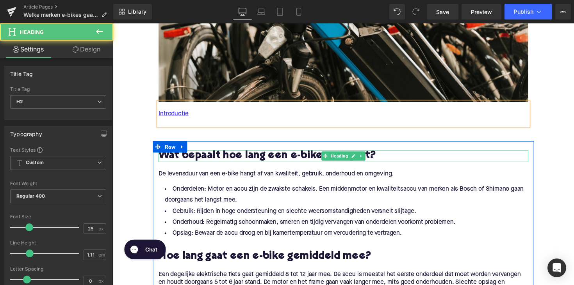
click at [377, 158] on h2 "Wat bepaalt hoe lang een e-bike meegaat?" at bounding box center [349, 159] width 379 height 12
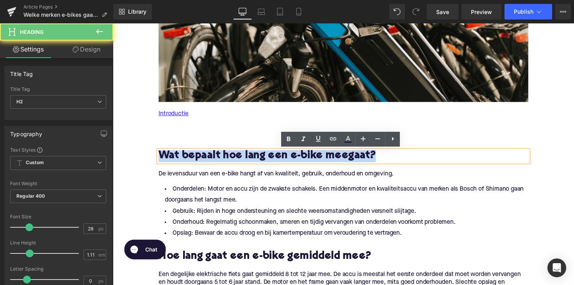
drag, startPoint x: 372, startPoint y: 158, endPoint x: 142, endPoint y: 160, distance: 229.9
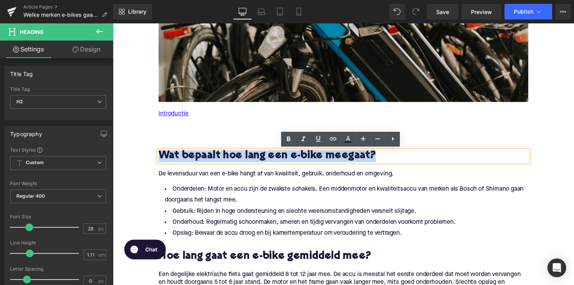
copy h2 "Wat bepaalt hoe lang een e-bike meegaat?"
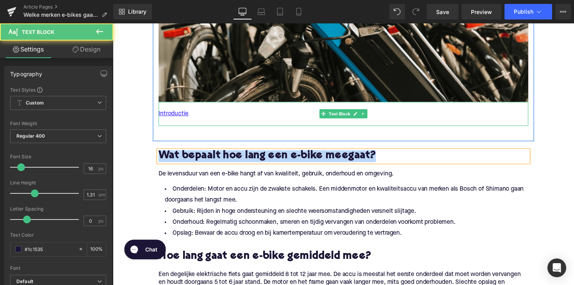
click at [196, 121] on p at bounding box center [349, 124] width 379 height 8
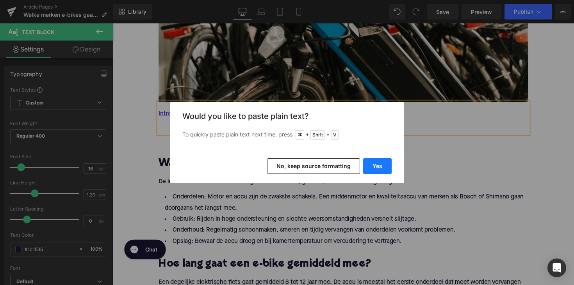
click at [371, 162] on button "Yes" at bounding box center [377, 166] width 28 height 16
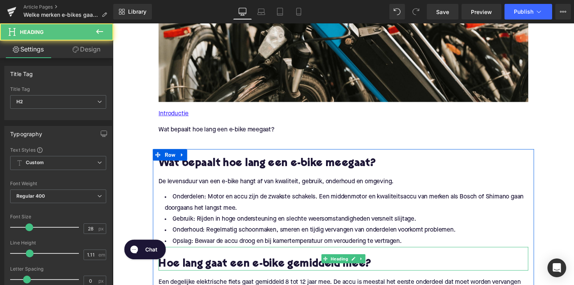
click at [370, 269] on h2 "Hoe lang gaat een e-bike gemiddeld mee?" at bounding box center [349, 271] width 379 height 12
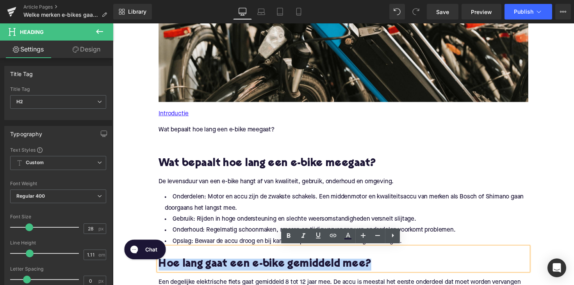
drag, startPoint x: 378, startPoint y: 269, endPoint x: 157, endPoint y: 268, distance: 221.3
click at [160, 268] on div "Hoe lang gaat een e-bike gemiddeld mee?" at bounding box center [349, 265] width 379 height 24
copy h2 "Hoe lang gaat een e-bike gemiddeld mee?"
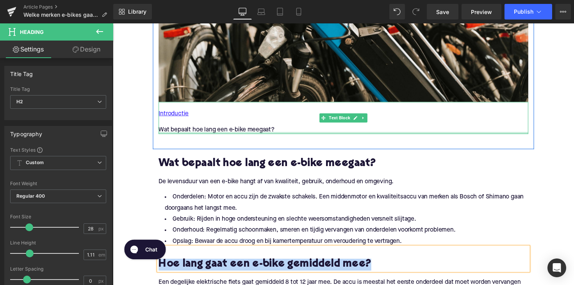
click at [283, 136] on div at bounding box center [349, 136] width 379 height 2
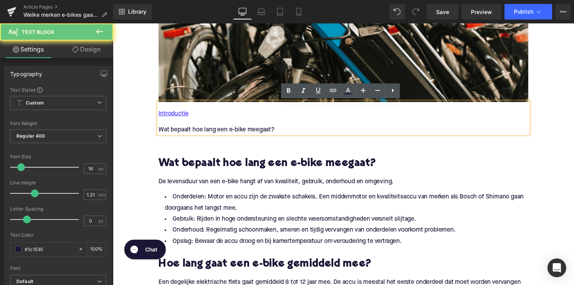
click at [283, 133] on p "Wat bepaalt hoe lang een e-bike meegaat?" at bounding box center [349, 132] width 379 height 8
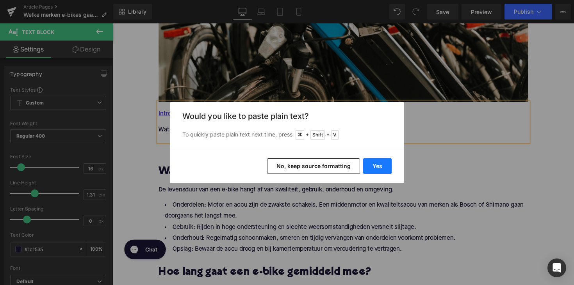
click at [377, 163] on button "Yes" at bounding box center [377, 166] width 28 height 16
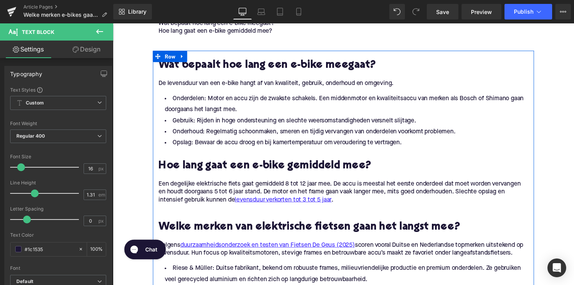
scroll to position [578, 0]
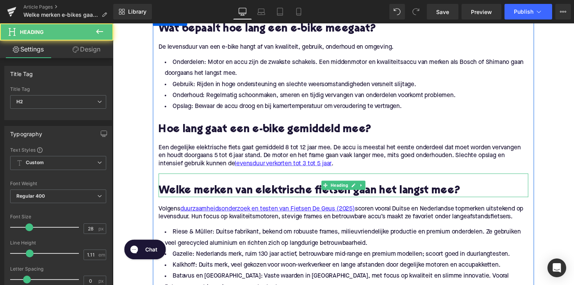
click at [375, 187] on h2 at bounding box center [349, 183] width 379 height 12
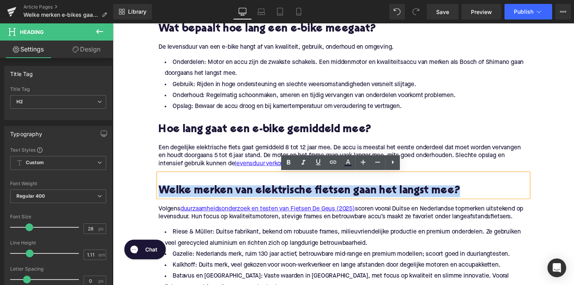
drag, startPoint x: 455, startPoint y: 192, endPoint x: 159, endPoint y: 196, distance: 295.9
click at [160, 196] on h2 "Welke merken van elektrische fietsen gaan het langst mee?" at bounding box center [349, 195] width 379 height 12
copy h2 "Welke merken van elektrische fietsen gaan het langst mee?"
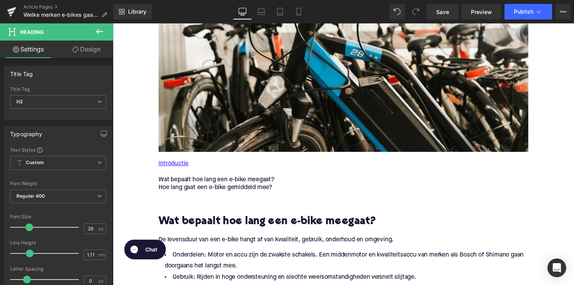
scroll to position [367, 0]
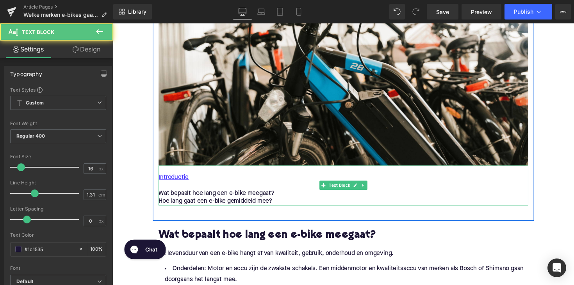
click at [283, 203] on p "Hoe lang gaat een e-bike gemiddeld mee?" at bounding box center [349, 206] width 379 height 8
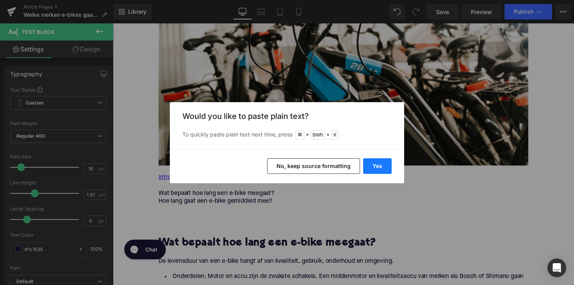
click at [374, 168] on button "Yes" at bounding box center [377, 166] width 28 height 16
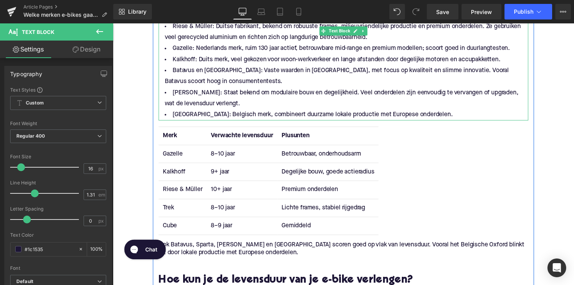
scroll to position [862, 0]
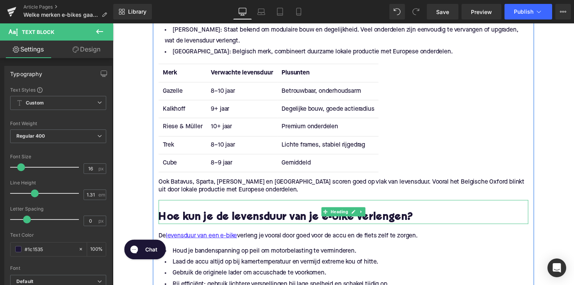
click at [268, 224] on h2 "Hoe kun je de levensduur van je e-bike verlengen?" at bounding box center [349, 223] width 379 height 12
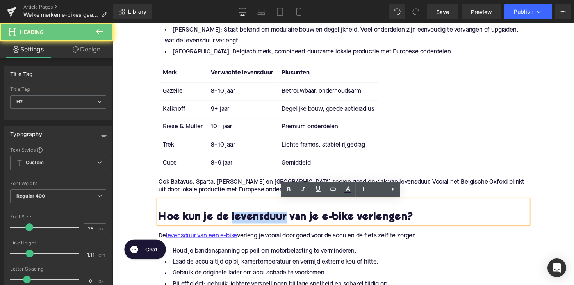
click at [268, 224] on h2 "Hoe kun je de levensduur van je e-bike verlengen?" at bounding box center [349, 223] width 379 height 12
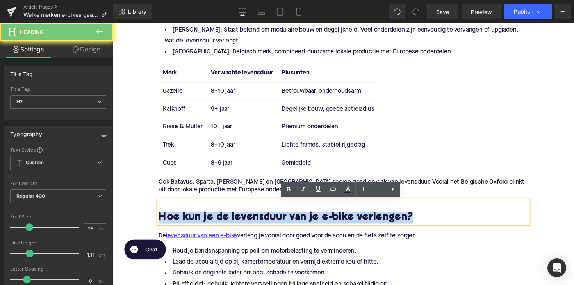
copy h2 "Hoe kun je de levensduur van je e-bike verlengen?"
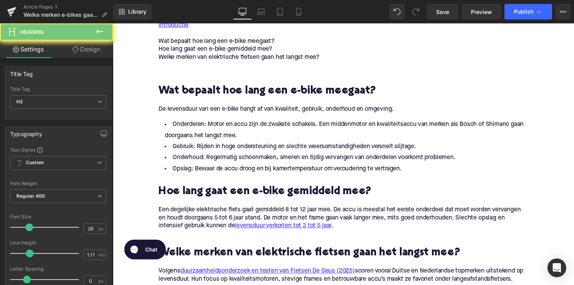
scroll to position [421, 0]
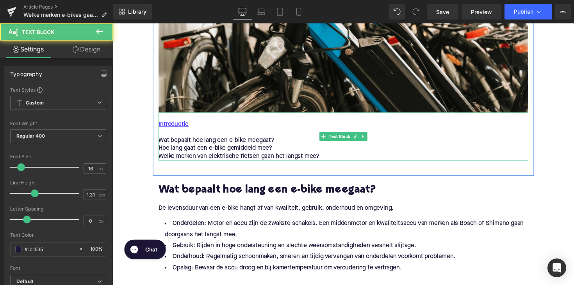
click at [331, 157] on p "Welke merken van elektrische fietsen gaan het langst mee?" at bounding box center [349, 160] width 379 height 8
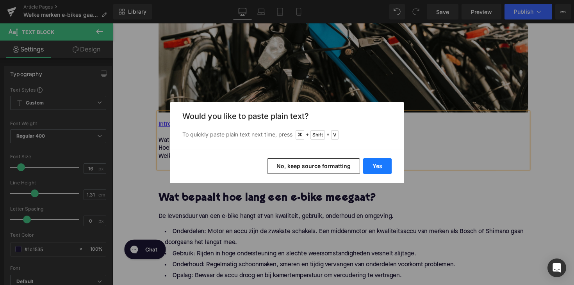
click at [381, 165] on button "Yes" at bounding box center [377, 166] width 28 height 16
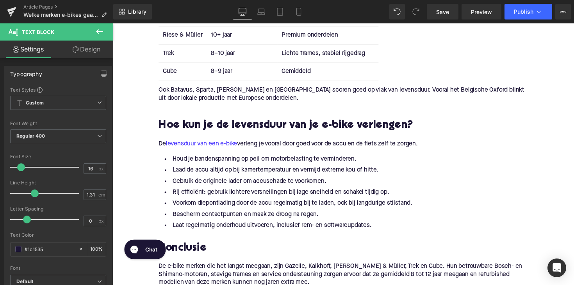
scroll to position [1035, 0]
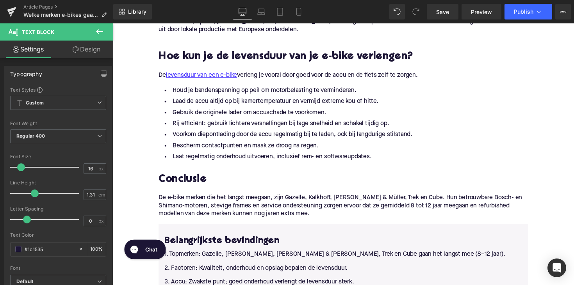
click at [196, 180] on h2 "Conclusie" at bounding box center [349, 184] width 379 height 12
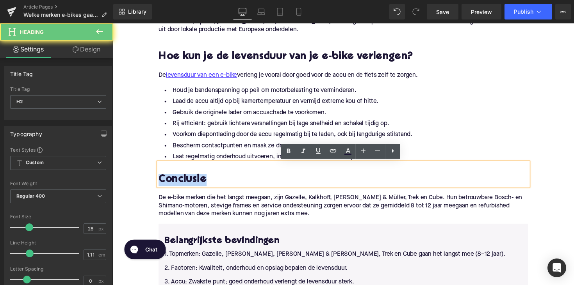
click at [196, 180] on h2 "Conclusie" at bounding box center [349, 184] width 379 height 12
copy h2 "Conclusie"
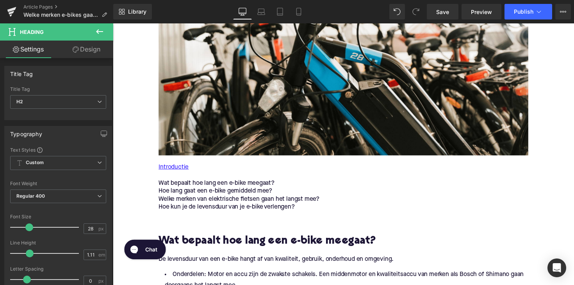
scroll to position [376, 0]
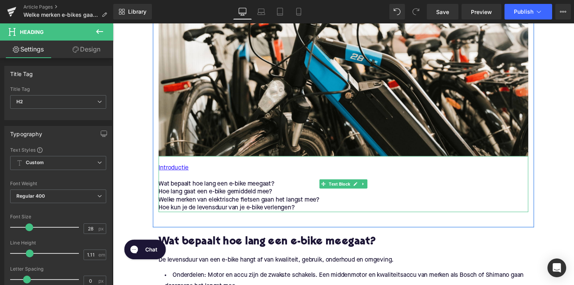
click at [303, 214] on p "Hoe kun je de levensduur van je e-bike verlengen?" at bounding box center [349, 213] width 379 height 8
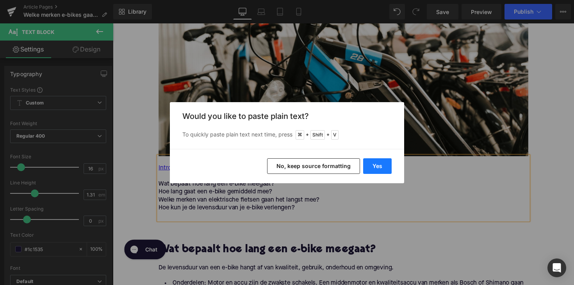
click at [368, 166] on button "Yes" at bounding box center [377, 166] width 28 height 16
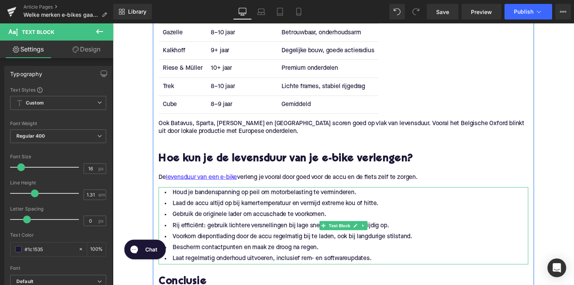
scroll to position [1047, 0]
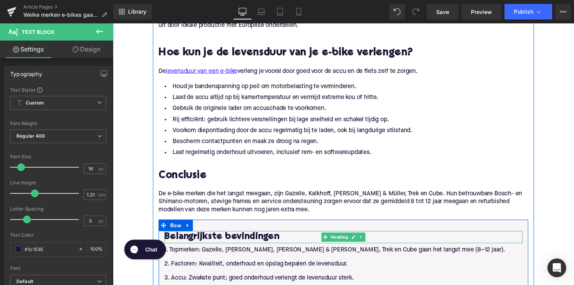
click at [206, 237] on div "Belangrijkste bevindingen Heading" at bounding box center [349, 243] width 367 height 12
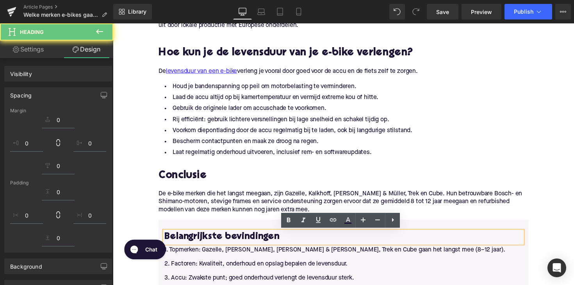
click at [206, 237] on h3 "Belangrijkste bevindingen" at bounding box center [349, 243] width 367 height 12
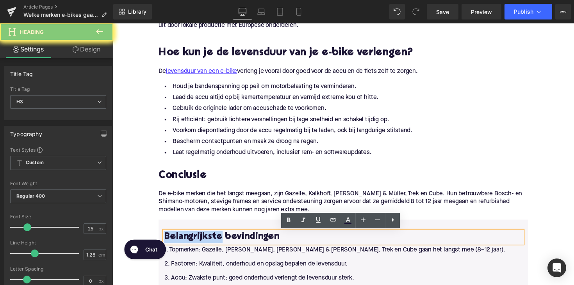
click at [206, 237] on h3 "Belangrijkste bevindingen" at bounding box center [349, 243] width 367 height 12
copy h3 "Belangrijkste bevindingen"
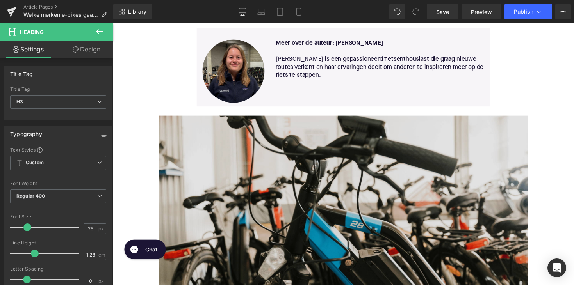
scroll to position [397, 0]
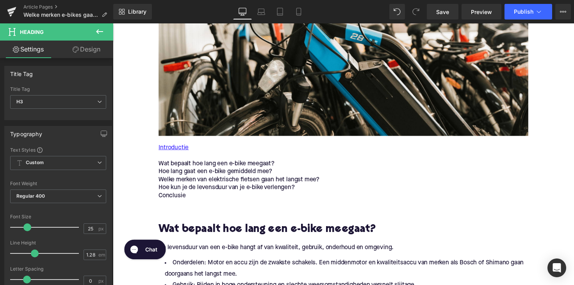
click at [210, 200] on p "Conclusie" at bounding box center [349, 200] width 379 height 8
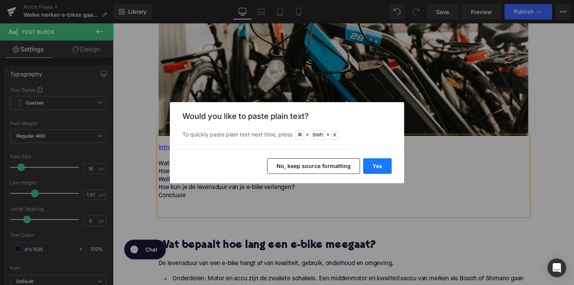
click at [368, 164] on button "Yes" at bounding box center [377, 166] width 28 height 16
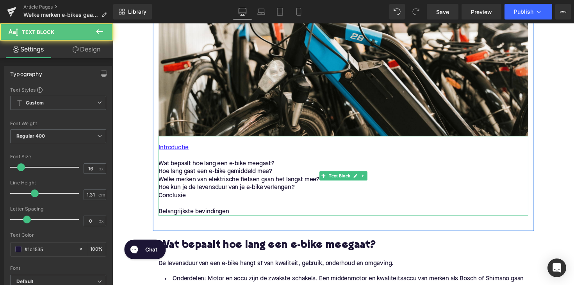
click at [245, 217] on p "Belangrijkste bevindingen" at bounding box center [349, 217] width 379 height 8
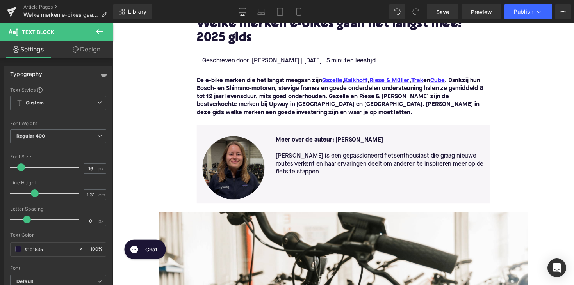
scroll to position [90, 0]
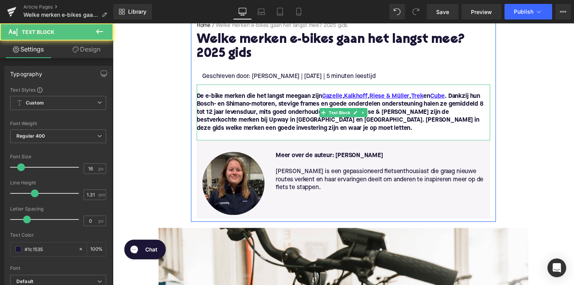
click at [235, 107] on font "De e-bike merken die het langst meegaan zijn Gazelle , Kalkhoff , [PERSON_NAME]…" at bounding box center [346, 114] width 294 height 39
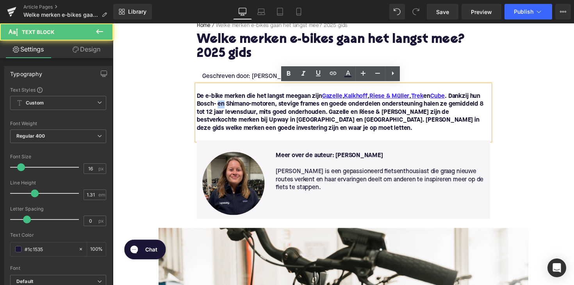
click at [235, 107] on font "De e-bike merken die het langst meegaan zijn Gazelle , Kalkhoff , [PERSON_NAME]…" at bounding box center [346, 114] width 294 height 39
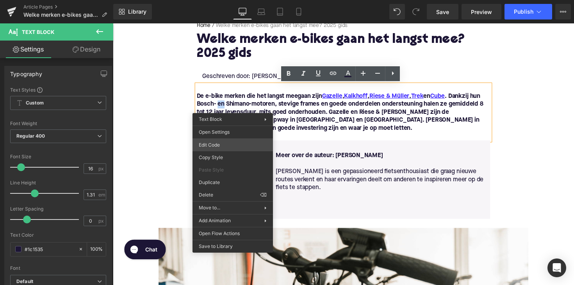
click at [224, 0] on div "Text Block You are previewing how the will restyle your page. You can not edit …" at bounding box center [287, 0] width 574 height 0
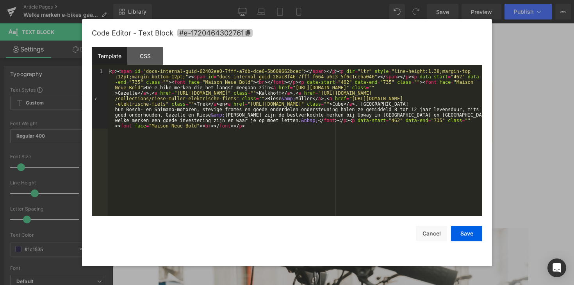
click at [249, 32] on icon at bounding box center [248, 32] width 5 height 5
copy font "en"
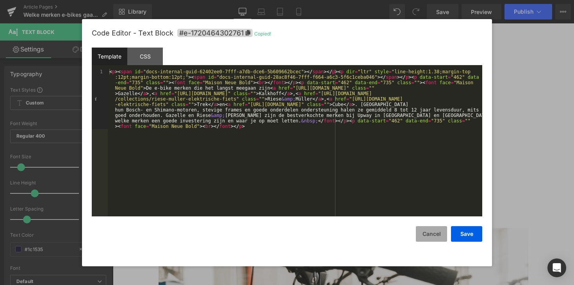
click at [431, 234] on button "Cancel" at bounding box center [431, 234] width 31 height 16
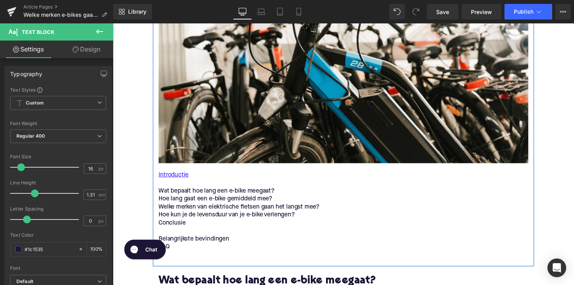
scroll to position [423, 0]
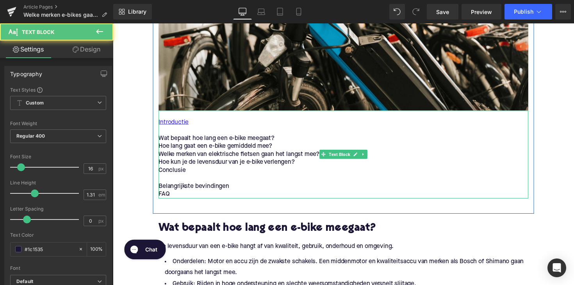
click at [246, 140] on p "Wat bepaalt hoe lang een e-bike meegaat?" at bounding box center [349, 141] width 379 height 8
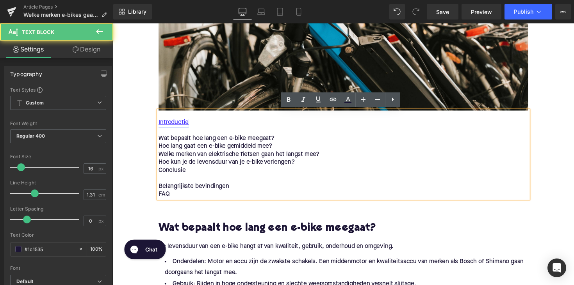
click at [179, 123] on link "Introductie" at bounding box center [175, 125] width 31 height 8
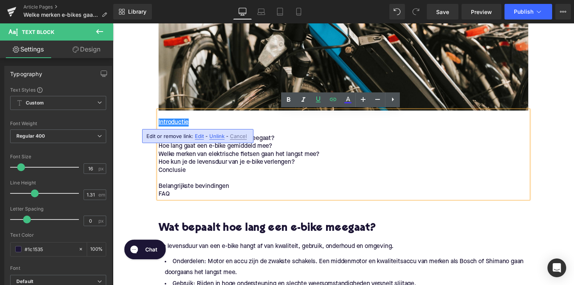
click at [200, 137] on span "Edit" at bounding box center [199, 136] width 9 height 7
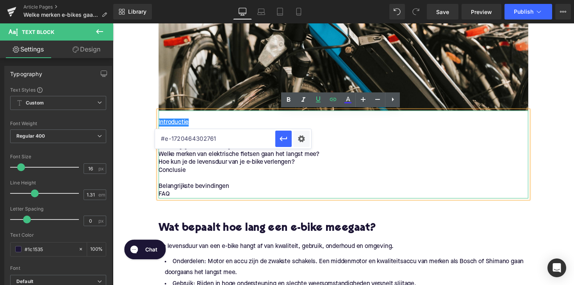
click at [227, 142] on input "#e-1720464302761" at bounding box center [215, 139] width 120 height 20
click at [280, 139] on icon "button" at bounding box center [282, 139] width 7 height 5
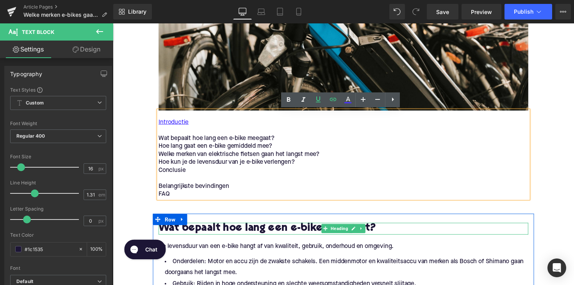
click at [242, 235] on h2 "Wat bepaalt hoe lang een e-bike meegaat?" at bounding box center [349, 234] width 379 height 12
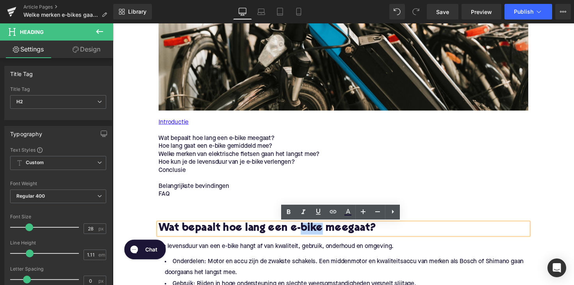
click at [308, 232] on h2 "Wat bepaalt hoe lang een e-bike meegaat?" at bounding box center [349, 234] width 379 height 12
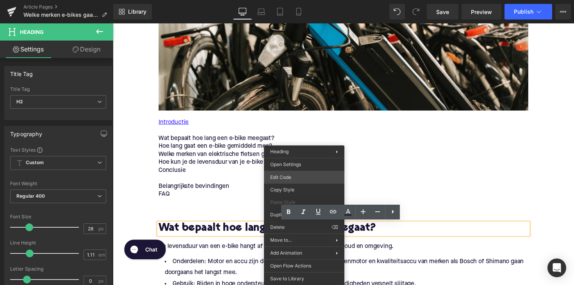
click at [287, 0] on div "Text Block You are previewing how the will restyle your page. You can not edit …" at bounding box center [287, 0] width 574 height 0
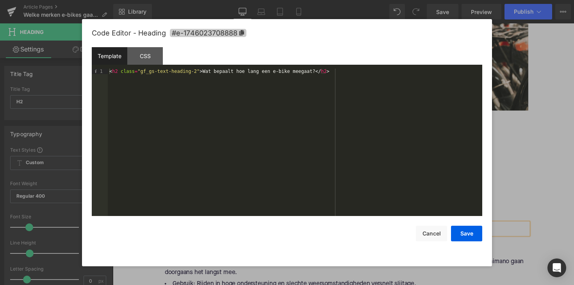
click at [244, 31] on icon at bounding box center [241, 32] width 5 height 5
copy h2 "bike"
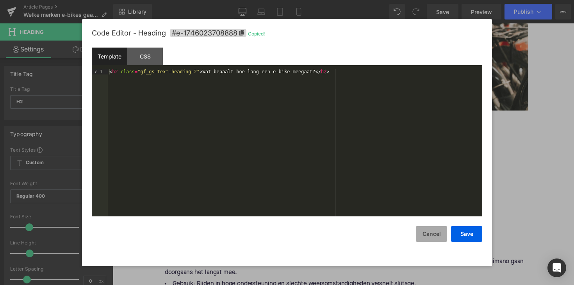
click at [434, 236] on button "Cancel" at bounding box center [431, 234] width 31 height 16
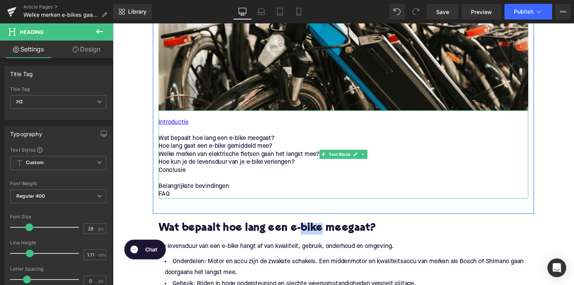
click at [227, 140] on p "Wat bepaalt hoe lang een e-bike meegaat?" at bounding box center [349, 141] width 379 height 8
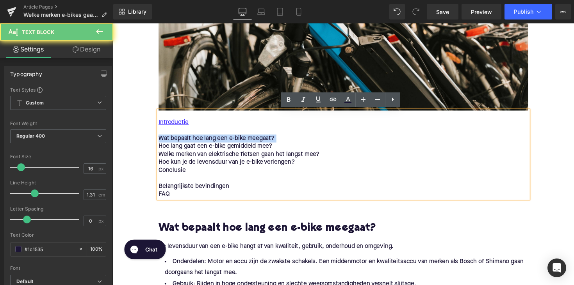
click at [227, 140] on p "Wat bepaalt hoe lang een e-bike meegaat?" at bounding box center [349, 141] width 379 height 8
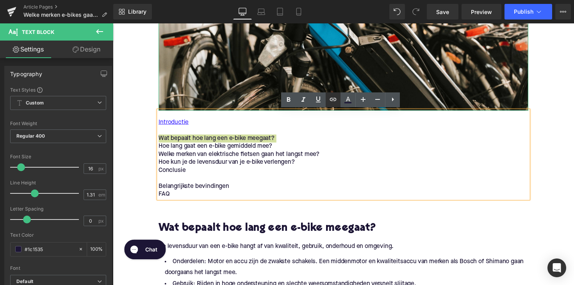
click at [334, 101] on icon at bounding box center [332, 99] width 9 height 9
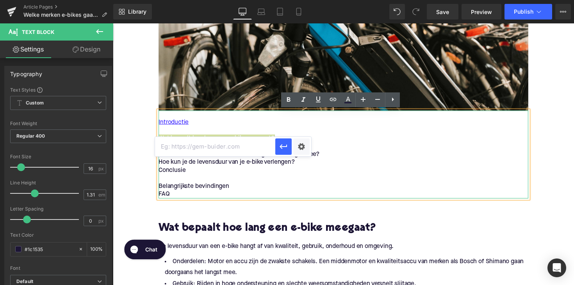
click at [247, 147] on input "text" at bounding box center [215, 147] width 120 height 20
paste input "#e-1746023708888"
click at [285, 148] on icon "button" at bounding box center [283, 146] width 9 height 9
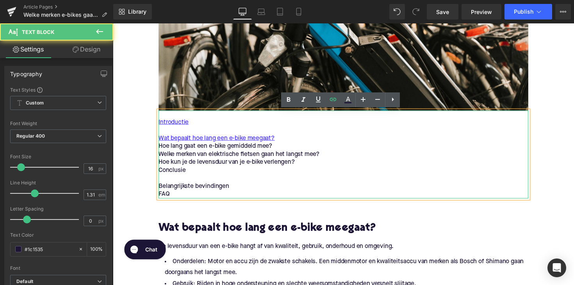
click at [230, 151] on p "Hoe lang gaat een e-bike gemiddeld mee?" at bounding box center [349, 150] width 379 height 8
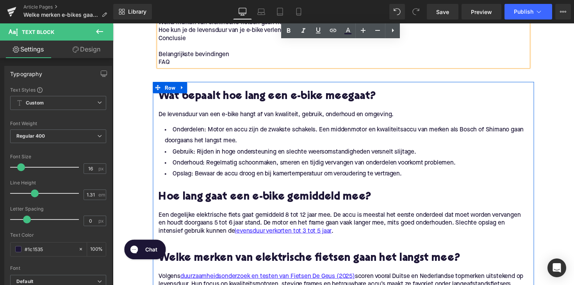
scroll to position [574, 0]
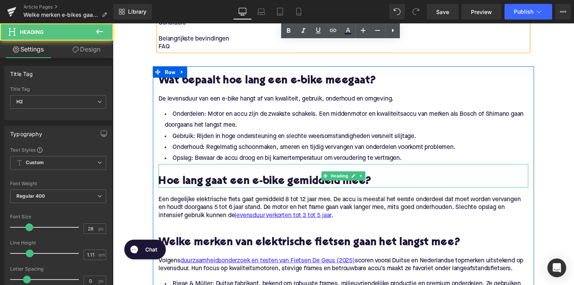
click at [253, 185] on h2 "Hoe lang gaat een e-bike gemiddeld mee?" at bounding box center [349, 186] width 379 height 12
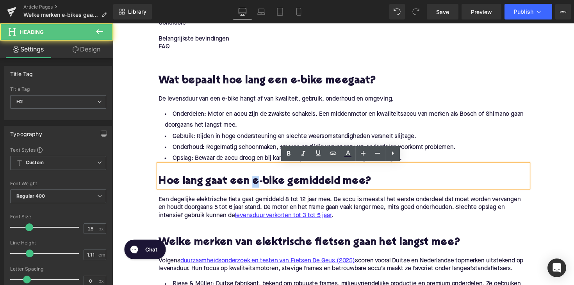
click at [253, 185] on h2 "Hoe lang gaat een e-bike gemiddeld mee?" at bounding box center [349, 186] width 379 height 12
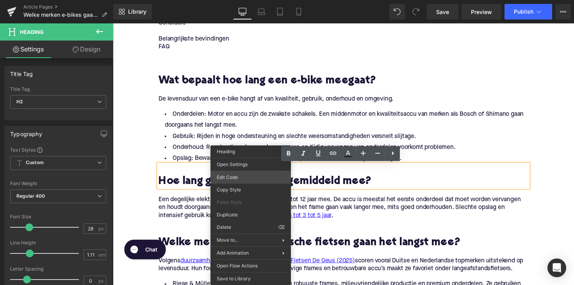
click at [240, 0] on div "Text Block You are previewing how the will restyle your page. You can not edit …" at bounding box center [287, 0] width 574 height 0
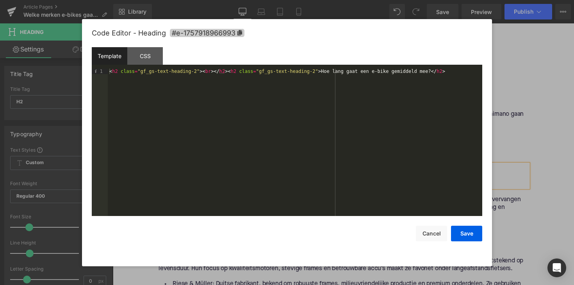
click at [239, 34] on icon at bounding box center [239, 32] width 5 height 5
copy h2 "e"
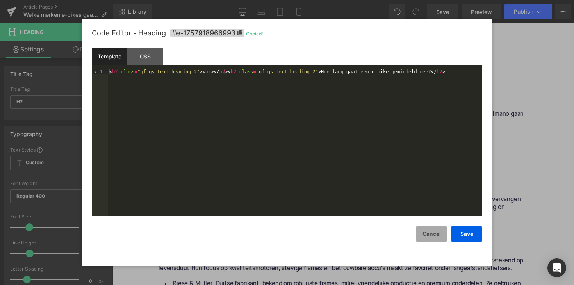
click at [419, 230] on button "Cancel" at bounding box center [431, 234] width 31 height 16
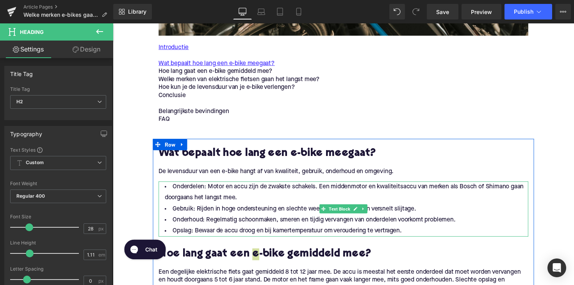
scroll to position [473, 0]
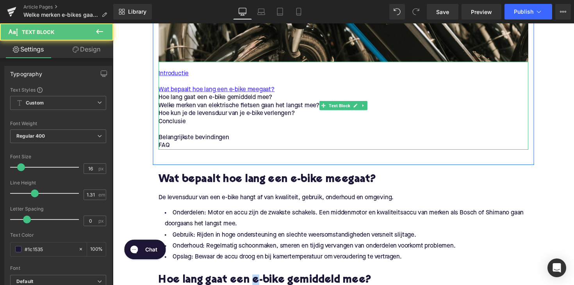
click at [199, 100] on p "Hoe lang gaat een e-bike gemiddeld mee?" at bounding box center [349, 100] width 379 height 8
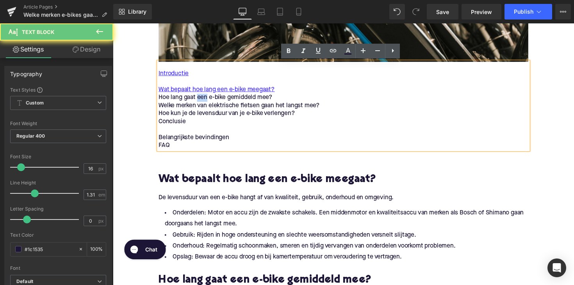
click at [199, 100] on p "Hoe lang gaat een e-bike gemiddeld mee?" at bounding box center [349, 100] width 379 height 8
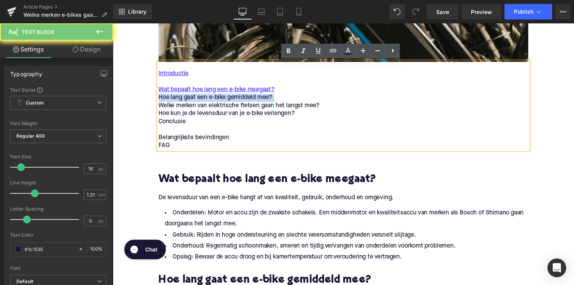
click at [199, 100] on p "Hoe lang gaat een e-bike gemiddeld mee?" at bounding box center [349, 100] width 379 height 8
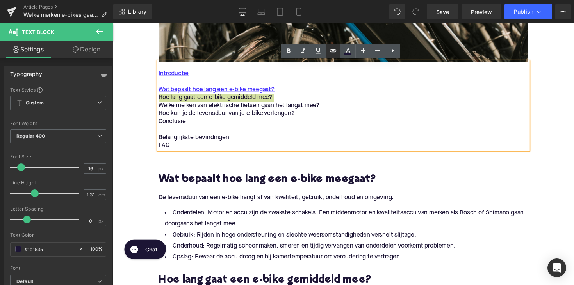
click at [335, 55] on icon at bounding box center [332, 50] width 9 height 9
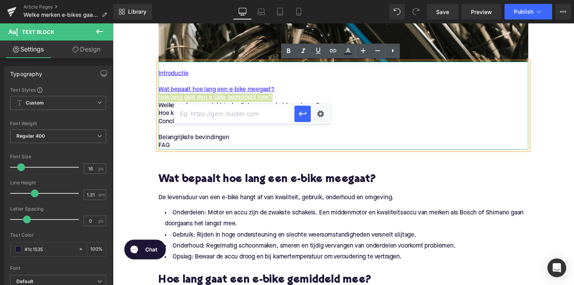
click at [255, 115] on input "text" at bounding box center [234, 114] width 120 height 20
paste input "#e-1757918966993"
click at [303, 114] on icon "button" at bounding box center [302, 113] width 9 height 9
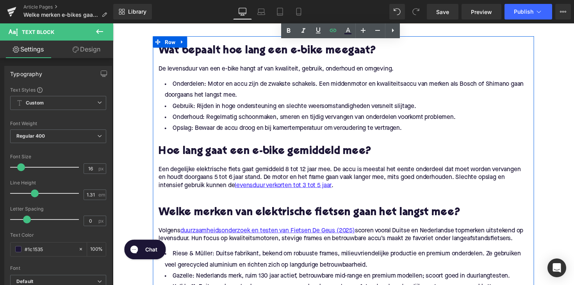
scroll to position [645, 0]
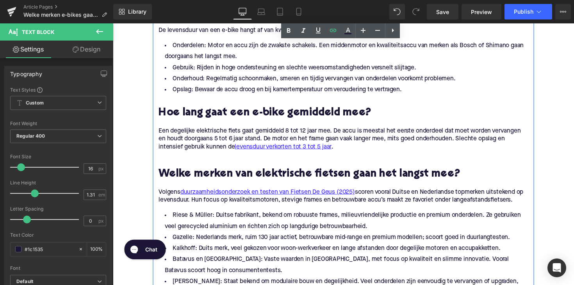
click at [222, 174] on h2 "Welke merken van elektrische fietsen gaan het langst mee?" at bounding box center [349, 178] width 379 height 12
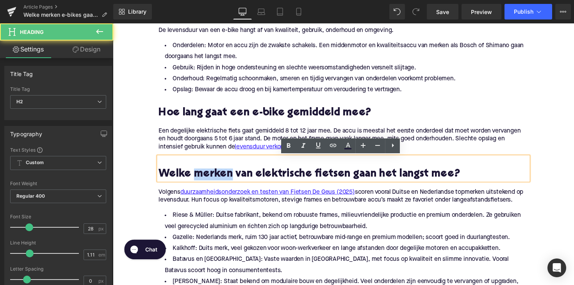
click at [222, 174] on h2 "Welke merken van elektrische fietsen gaan het langst mee?" at bounding box center [349, 178] width 379 height 12
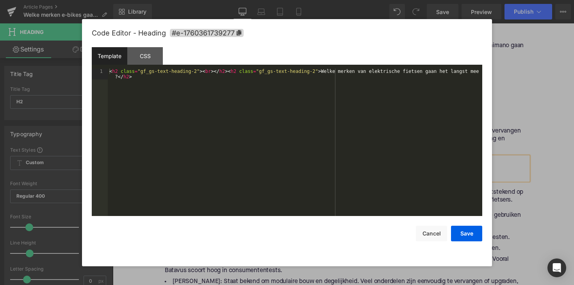
click at [219, 0] on div "Text Block You are previewing how the will restyle your page. You can not edit …" at bounding box center [287, 0] width 574 height 0
click at [226, 34] on span "#e-1760361739277" at bounding box center [207, 33] width 74 height 8
copy h2 "merken"
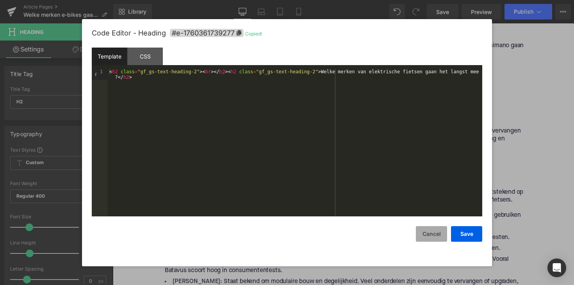
click at [421, 233] on button "Cancel" at bounding box center [431, 234] width 31 height 16
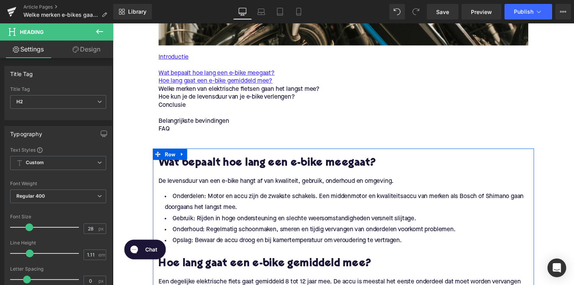
scroll to position [459, 0]
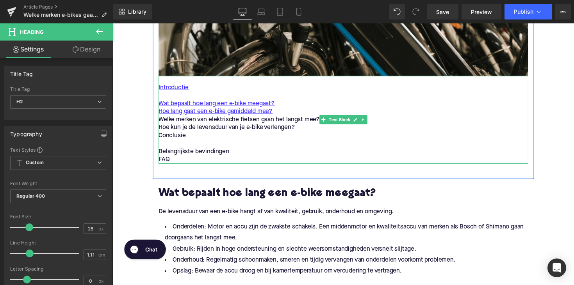
click at [205, 121] on p "Welke merken van elektrische fietsen gaan het langst mee?" at bounding box center [349, 122] width 379 height 8
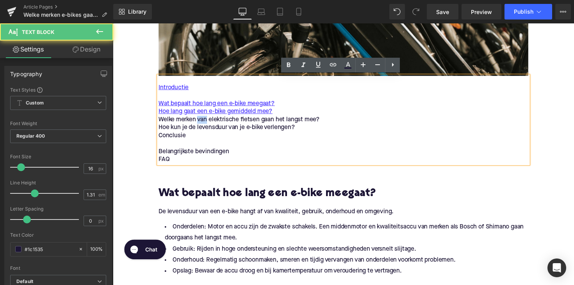
click at [205, 121] on p "Welke merken van elektrische fietsen gaan het langst mee?" at bounding box center [349, 122] width 379 height 8
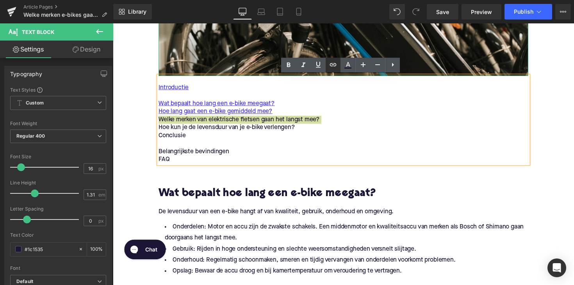
click at [335, 66] on icon at bounding box center [332, 64] width 9 height 9
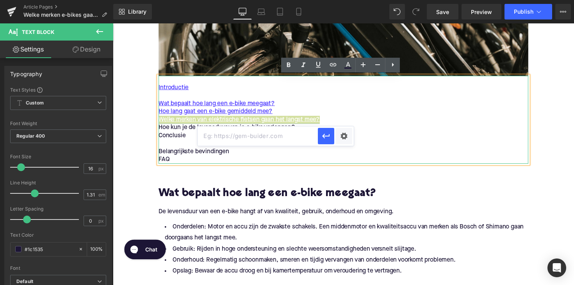
click at [260, 135] on input "text" at bounding box center [258, 136] width 120 height 20
paste input "#e-1760361739277"
click at [326, 137] on icon "button" at bounding box center [325, 136] width 9 height 9
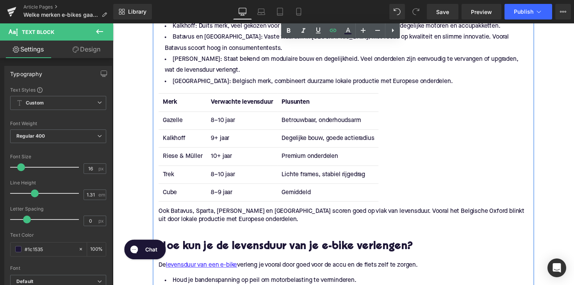
scroll to position [928, 0]
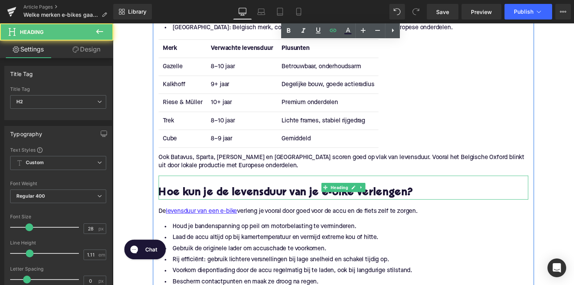
click at [248, 194] on h2 "Hoe kun je de levensduur van je e-bike verlengen?" at bounding box center [349, 198] width 379 height 12
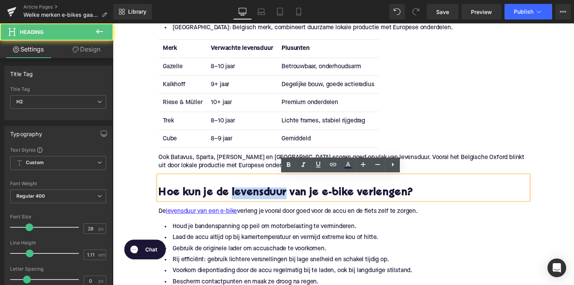
click at [248, 194] on h2 "Hoe kun je de levensduur van je e-bike verlengen?" at bounding box center [349, 198] width 379 height 12
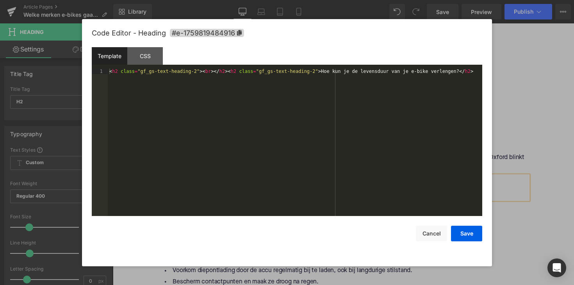
click at [248, 0] on div "Text Block You are previewing how the will restyle your page. You can not edit …" at bounding box center [287, 0] width 574 height 0
click at [242, 35] on span "#e-1759819484916" at bounding box center [207, 33] width 74 height 8
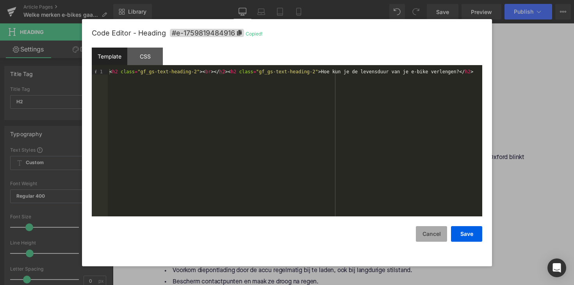
click at [427, 234] on button "Cancel" at bounding box center [431, 234] width 31 height 16
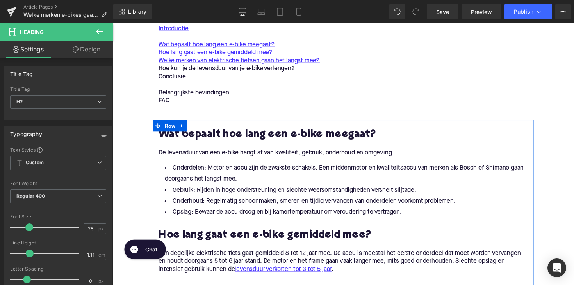
scroll to position [463, 0]
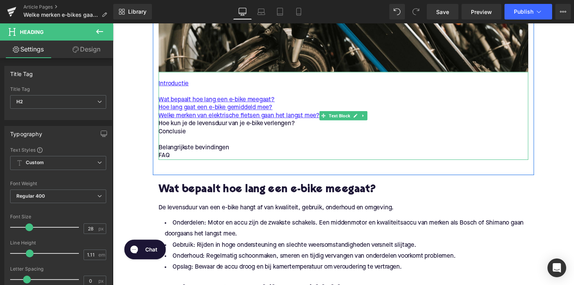
click at [299, 126] on p "Hoe kun je de levensduur van je e-bike verlengen?" at bounding box center [349, 127] width 379 height 8
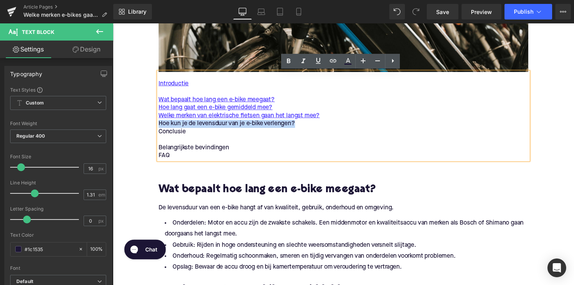
drag, startPoint x: 304, startPoint y: 126, endPoint x: 160, endPoint y: 126, distance: 144.4
click at [160, 126] on p "Hoe kun je de levensduur van je e-bike verlengen?" at bounding box center [349, 127] width 379 height 8
click at [330, 65] on icon at bounding box center [332, 60] width 9 height 9
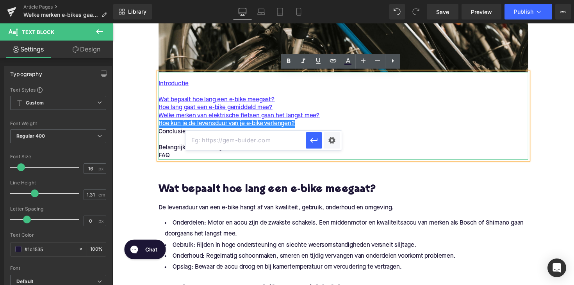
click at [261, 135] on input "text" at bounding box center [245, 141] width 120 height 20
paste input "#e-1759819484916"
click at [316, 141] on icon "button" at bounding box center [313, 140] width 7 height 5
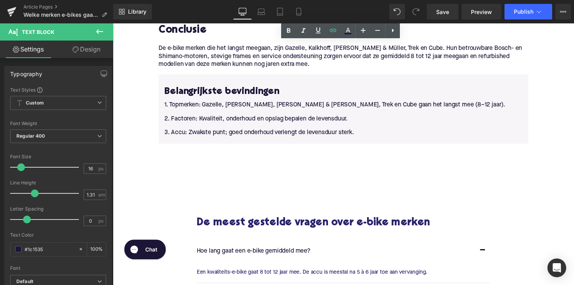
scroll to position [1176, 0]
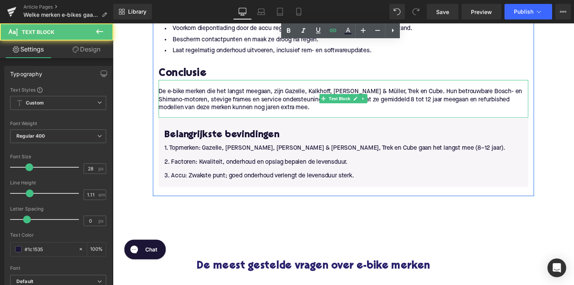
click at [209, 82] on div "De e-bike merken die het langst meegaan, zijn Gazelle, Kalkhoff, [PERSON_NAME] …" at bounding box center [349, 101] width 379 height 39
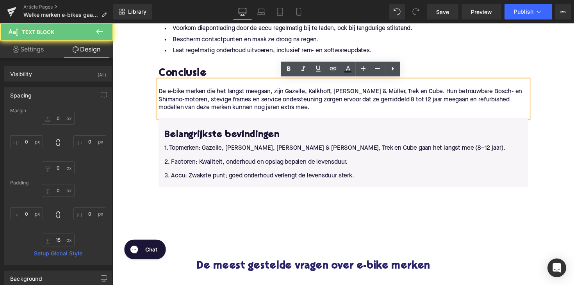
click at [216, 75] on h2 "Conclusie" at bounding box center [349, 75] width 379 height 12
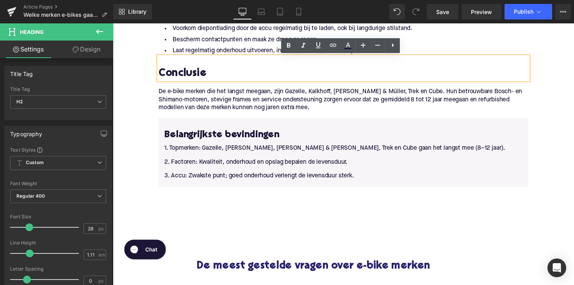
click at [222, 72] on h2 "Conclusie" at bounding box center [349, 75] width 379 height 12
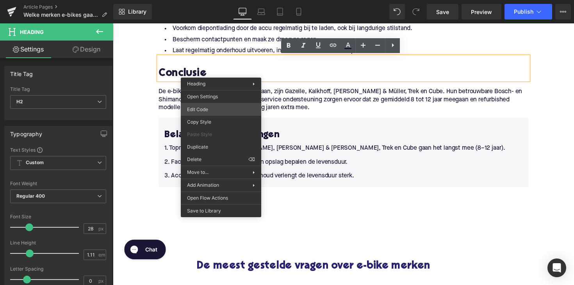
click at [210, 0] on div "Text Block You are previewing how the will restyle your page. You can not edit …" at bounding box center [287, 0] width 574 height 0
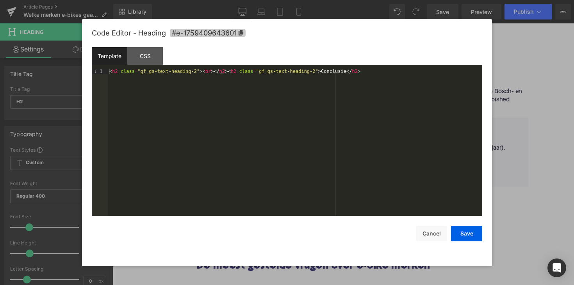
click at [238, 34] on span "#e-1759409643601" at bounding box center [208, 33] width 76 height 8
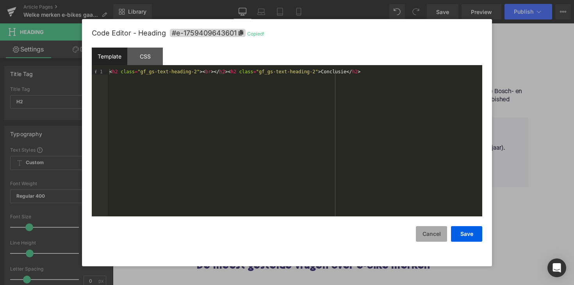
click at [431, 235] on button "Cancel" at bounding box center [431, 234] width 31 height 16
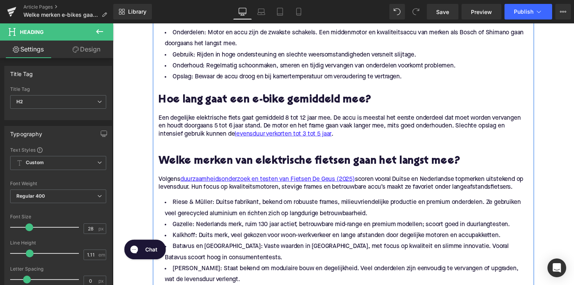
scroll to position [457, 0]
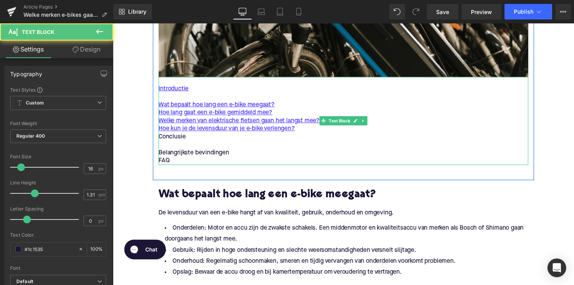
click at [174, 137] on p "Conclusie" at bounding box center [349, 140] width 379 height 8
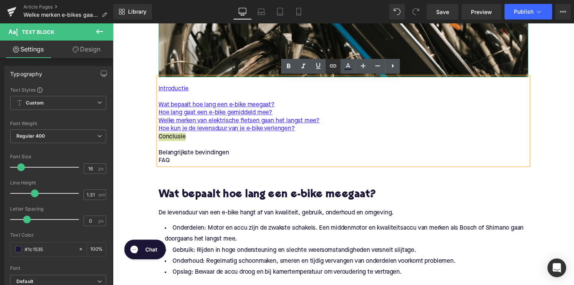
click at [333, 67] on icon at bounding box center [332, 65] width 9 height 9
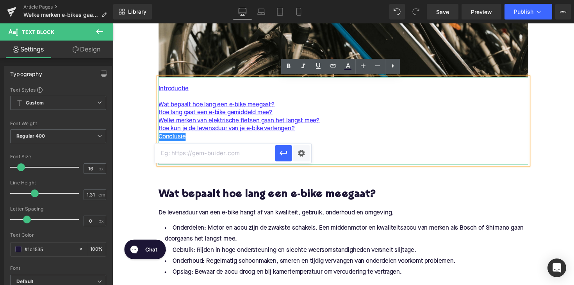
click at [212, 156] on input "text" at bounding box center [215, 154] width 120 height 20
paste input "#e-1759409643601"
type input "#e-1759409643601"
click at [282, 152] on icon "button" at bounding box center [283, 153] width 9 height 9
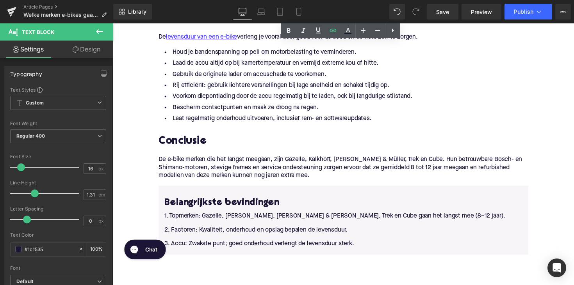
scroll to position [1170, 0]
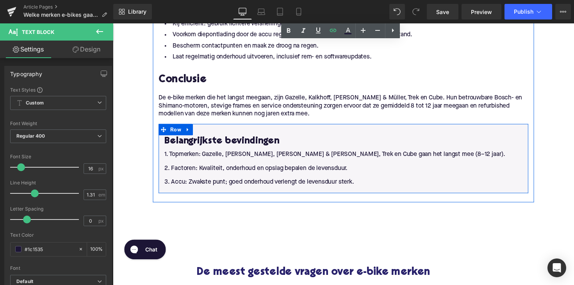
click at [231, 145] on h3 "Belangrijkste bevindingen" at bounding box center [349, 144] width 367 height 12
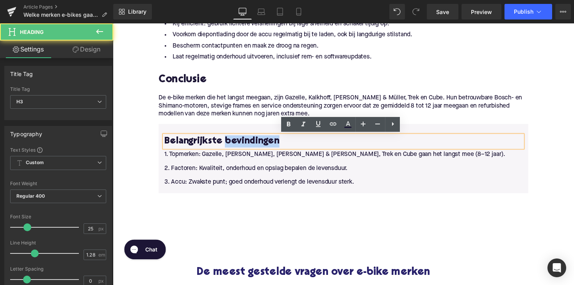
click at [231, 145] on h3 "Belangrijkste bevindingen" at bounding box center [349, 144] width 367 height 12
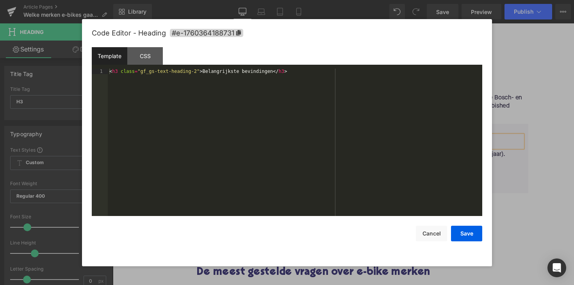
click at [224, 0] on div "Text Block You are previewing how the will restyle your page. You can not edit …" at bounding box center [287, 0] width 574 height 0
click at [229, 31] on span "#e-1760364188731" at bounding box center [206, 33] width 73 height 8
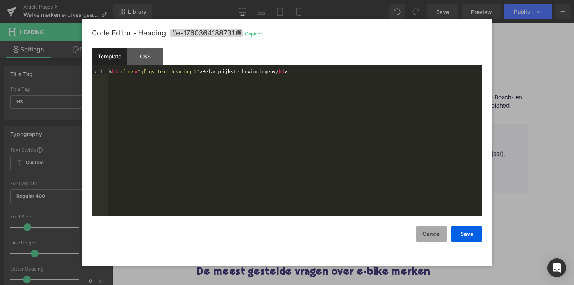
click at [431, 237] on button "Cancel" at bounding box center [431, 234] width 31 height 16
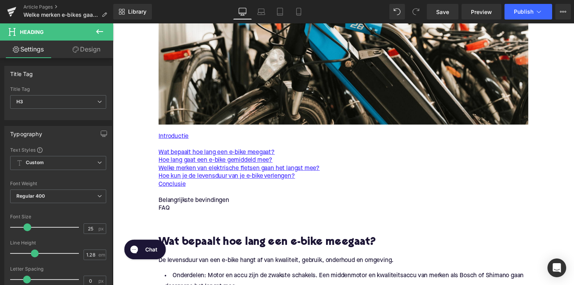
scroll to position [418, 0]
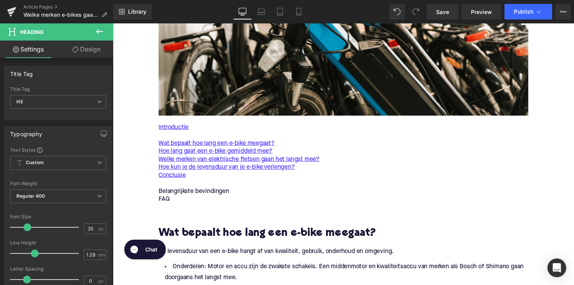
click at [212, 195] on p "Belangrijkste bevindingen" at bounding box center [349, 196] width 379 height 8
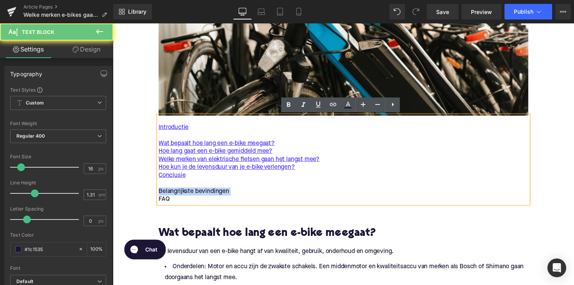
click at [212, 195] on p "Belangrijkste bevindingen" at bounding box center [349, 196] width 379 height 8
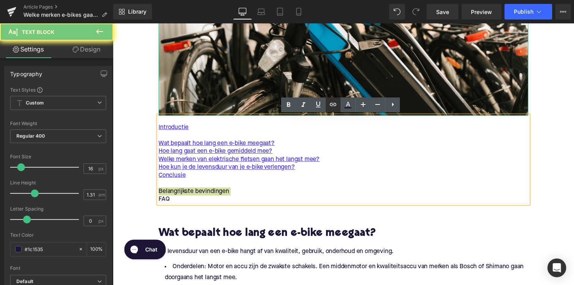
click at [335, 103] on icon at bounding box center [333, 104] width 7 height 3
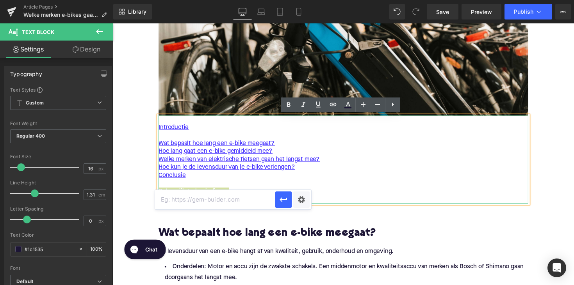
click at [237, 196] on input "text" at bounding box center [215, 200] width 120 height 20
paste input "#e-1760364188731"
type input "#e-1760364188731"
click at [281, 202] on icon "button" at bounding box center [283, 199] width 9 height 9
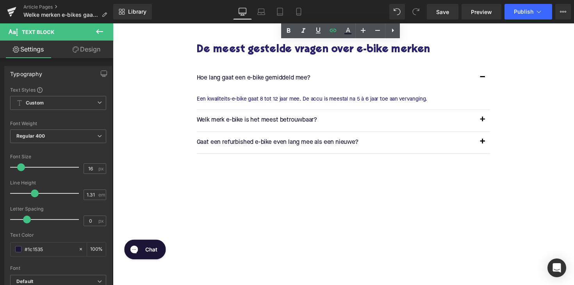
scroll to position [1349, 0]
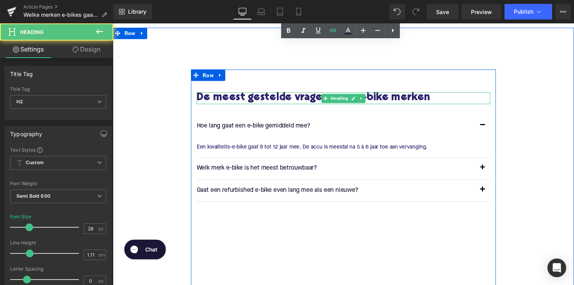
click at [310, 98] on h2 "De meest gestelde vragen over e-bike merken" at bounding box center [349, 100] width 301 height 12
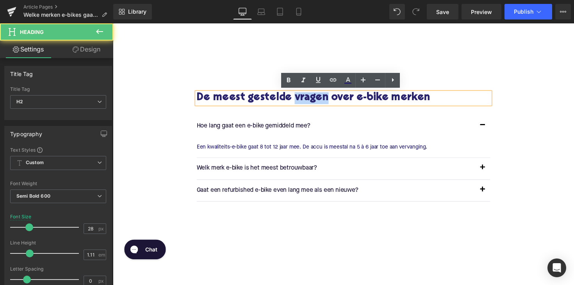
click at [310, 98] on h2 "De meest gestelde vragen over e-bike merken" at bounding box center [349, 100] width 301 height 12
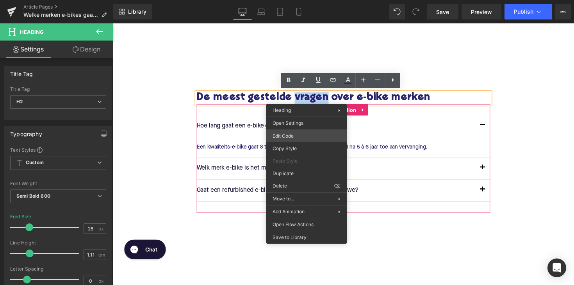
click at [298, 0] on div "Text Block You are previewing how the will restyle your page. You can not edit …" at bounding box center [287, 0] width 574 height 0
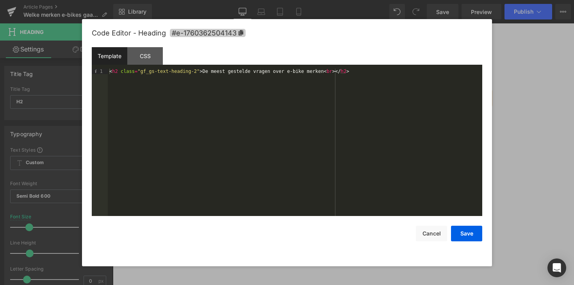
click at [241, 30] on icon at bounding box center [241, 32] width 5 height 5
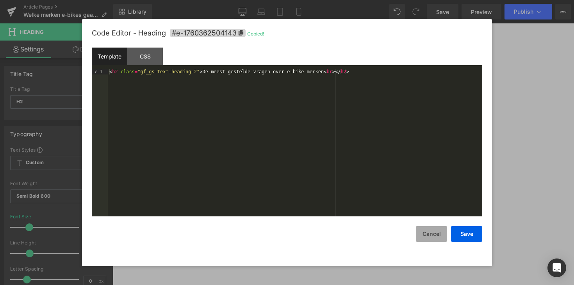
click at [437, 236] on button "Cancel" at bounding box center [431, 234] width 31 height 16
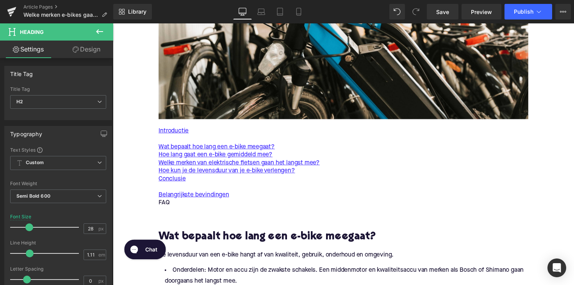
scroll to position [442, 0]
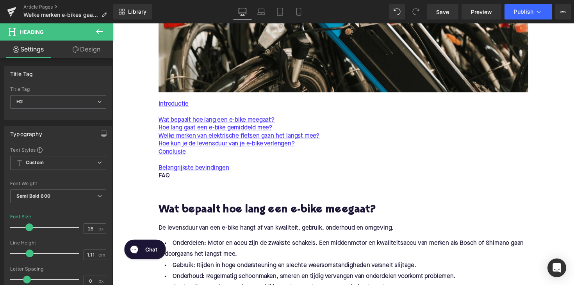
click at [166, 182] on p "FAQ" at bounding box center [349, 180] width 379 height 8
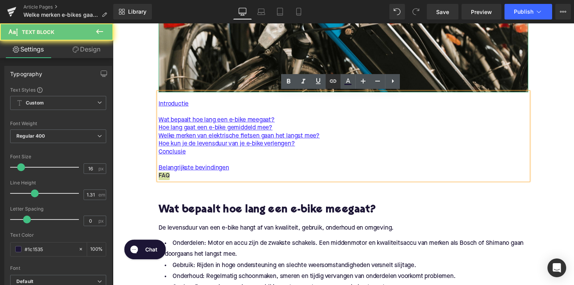
click at [333, 83] on icon at bounding box center [332, 81] width 9 height 9
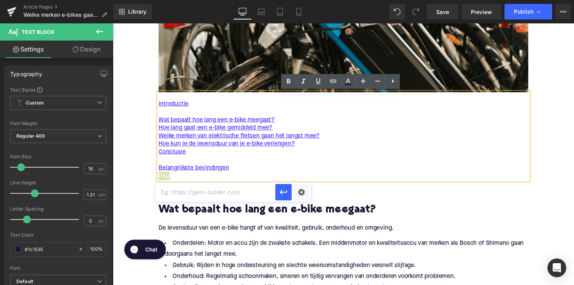
click at [189, 192] on input "text" at bounding box center [215, 193] width 120 height 20
paste input "#e-1760362504143"
type input "#e-1760362504143"
click at [287, 191] on icon "button" at bounding box center [282, 192] width 7 height 5
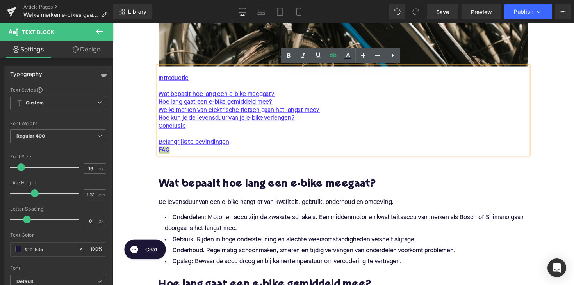
scroll to position [468, 0]
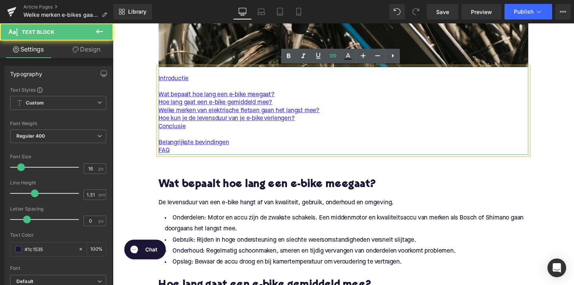
click at [375, 113] on p "Welke merken van elektrische fietsen gaan het langst mee?" at bounding box center [349, 113] width 379 height 8
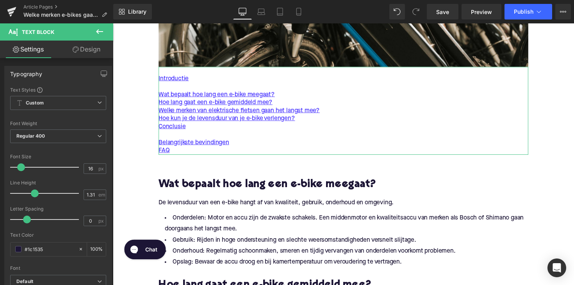
click at [80, 51] on link "Design" at bounding box center [86, 50] width 57 height 18
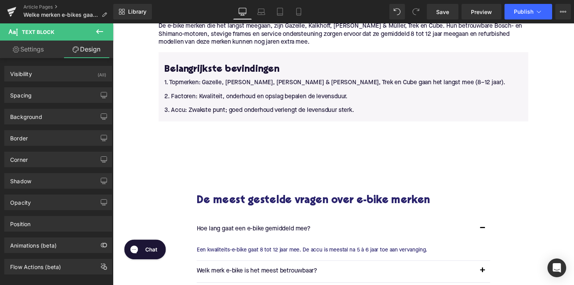
scroll to position [1235, 0]
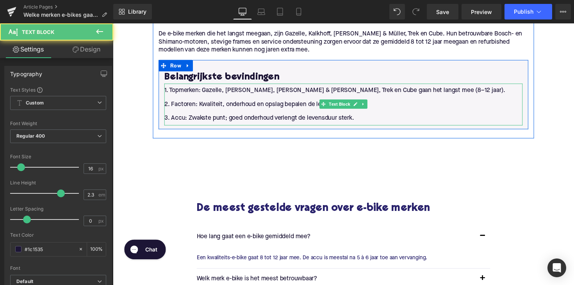
click at [463, 91] on p "1. Topmerken: Gazelle, [PERSON_NAME], [PERSON_NAME] & [PERSON_NAME], Trek en Cu…" at bounding box center [349, 92] width 367 height 14
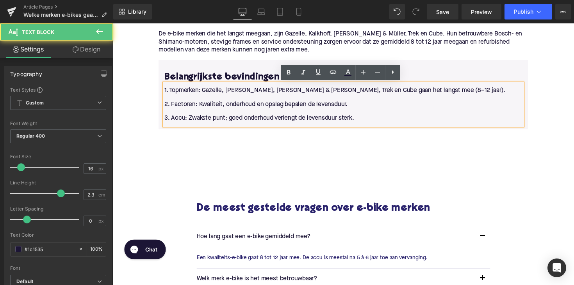
click at [452, 67] on div "Belangrijkste bevindingen Heading 1. Topmerken: Gazelle, [PERSON_NAME], [PERSON…" at bounding box center [349, 96] width 379 height 71
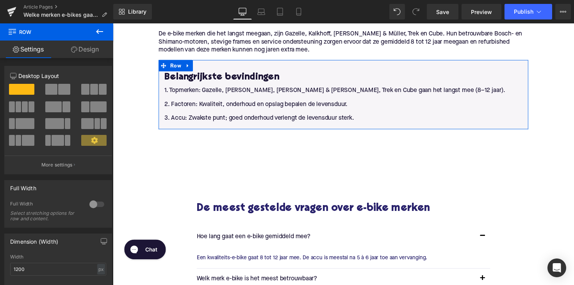
click at [73, 48] on icon at bounding box center [74, 49] width 6 height 6
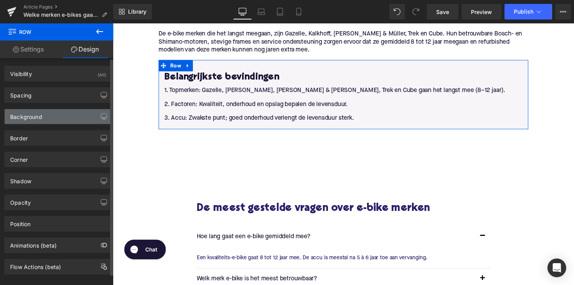
click at [49, 113] on div "Background" at bounding box center [58, 116] width 107 height 15
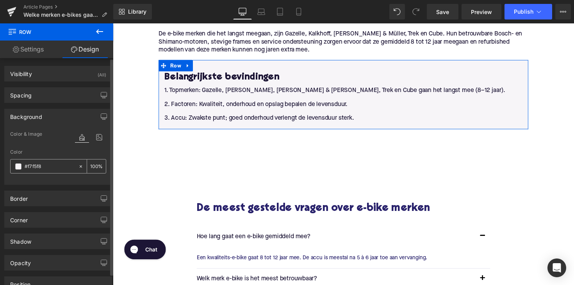
click at [38, 165] on input "#f7f5f8" at bounding box center [50, 166] width 50 height 9
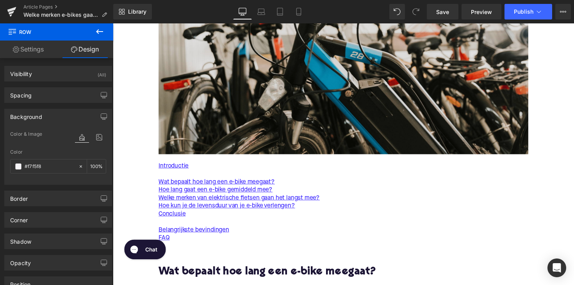
scroll to position [451, 0]
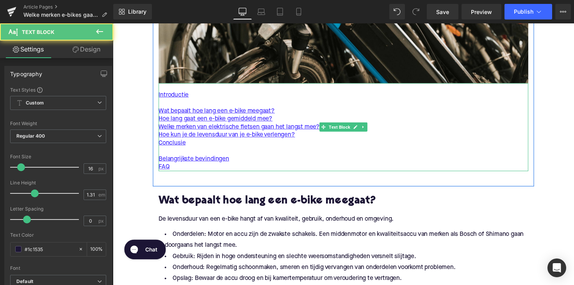
click at [352, 128] on div "Introductie Wat bepaalt hoe lang een e-bike meegaat? Hoe lang gaat een e-bike g…" at bounding box center [349, 130] width 379 height 90
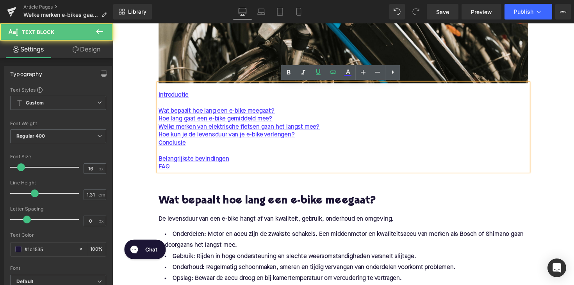
click at [310, 107] on p at bounding box center [349, 105] width 379 height 8
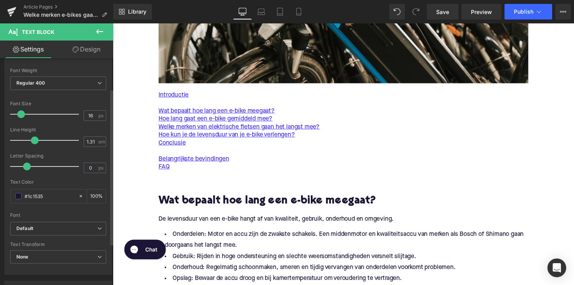
scroll to position [11, 0]
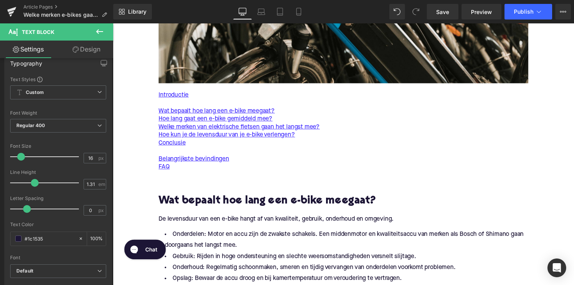
click at [96, 49] on link "Design" at bounding box center [86, 50] width 57 height 18
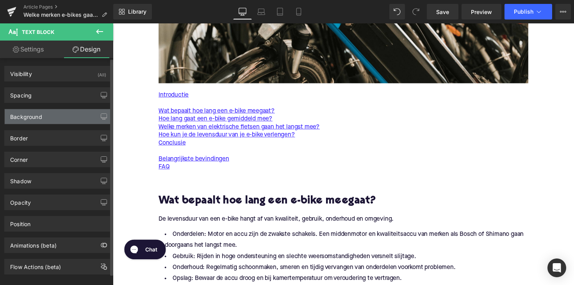
click at [50, 124] on div "Background" at bounding box center [58, 116] width 107 height 15
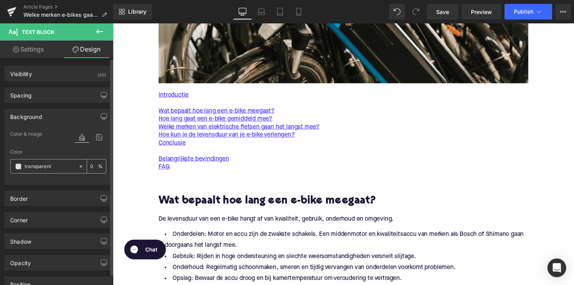
click at [33, 168] on input "transparent" at bounding box center [50, 166] width 50 height 9
paste input "f7f5f8"
type input "f7f5f8"
type input "100"
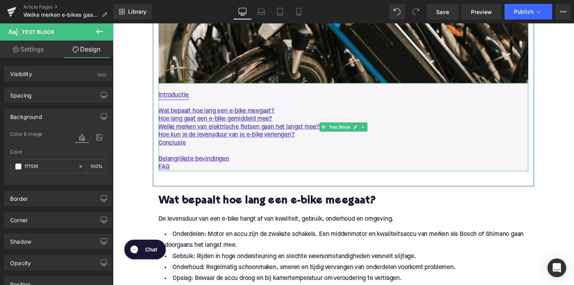
click at [164, 93] on link "Introductie" at bounding box center [175, 97] width 31 height 8
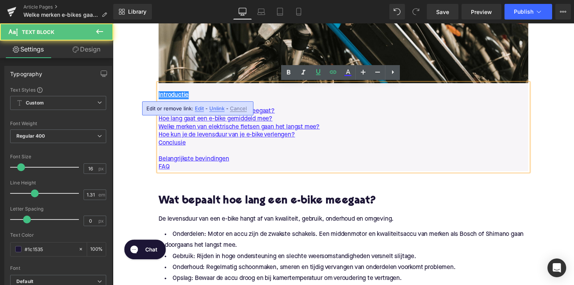
click at [165, 87] on p at bounding box center [349, 89] width 379 height 8
click at [160, 96] on link "Introductie" at bounding box center [175, 97] width 31 height 8
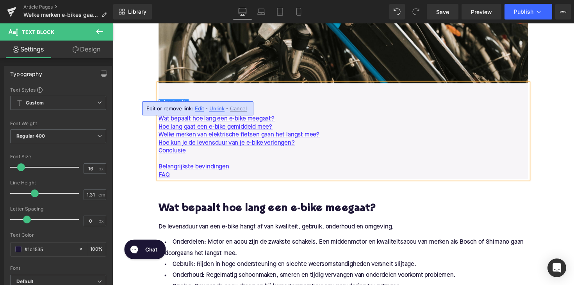
click at [168, 91] on p at bounding box center [349, 89] width 379 height 8
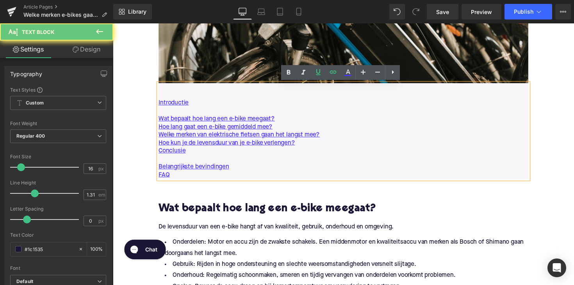
click at [172, 90] on p at bounding box center [349, 89] width 379 height 8
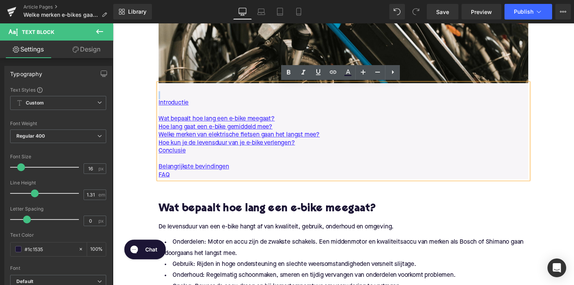
click at [160, 93] on p at bounding box center [349, 97] width 379 height 8
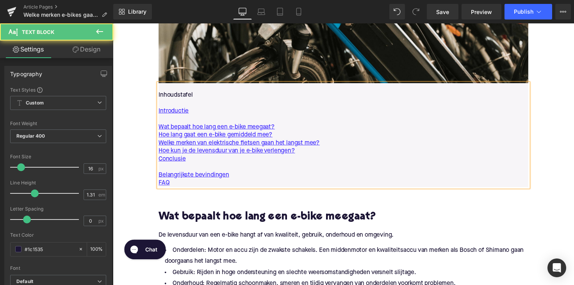
click at [196, 98] on p "Inhoudstafel" at bounding box center [349, 97] width 379 height 8
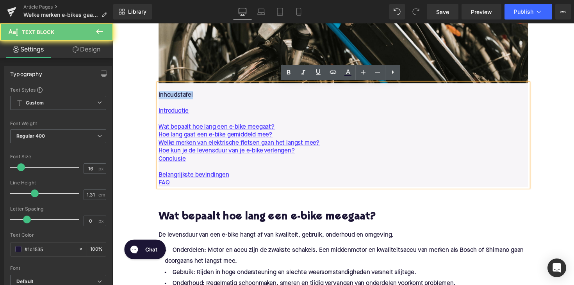
drag, startPoint x: 197, startPoint y: 98, endPoint x: 152, endPoint y: 98, distance: 44.5
click at [154, 98] on div "Image Inhoudstafel Introductie Wat bepaalt hoe lang een e-bike meegaat? Hoe lan…" at bounding box center [349, 32] width 390 height 320
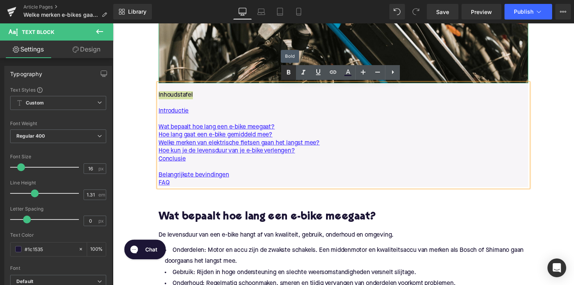
click at [287, 74] on icon at bounding box center [288, 72] width 9 height 9
click at [293, 123] on p at bounding box center [349, 121] width 379 height 8
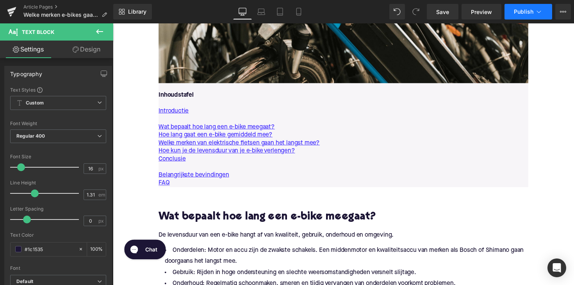
click at [524, 9] on span "Publish" at bounding box center [524, 12] width 20 height 6
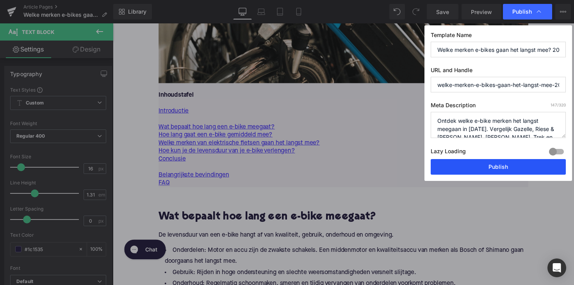
click at [497, 168] on button "Publish" at bounding box center [498, 167] width 135 height 16
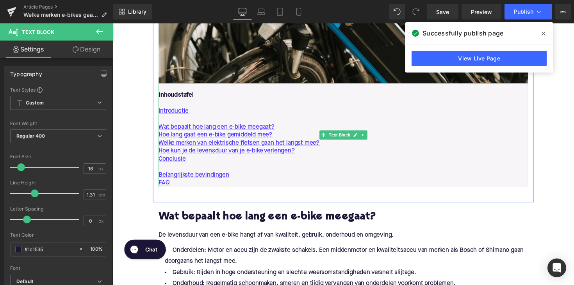
click at [299, 110] on p "Introductie" at bounding box center [349, 113] width 379 height 8
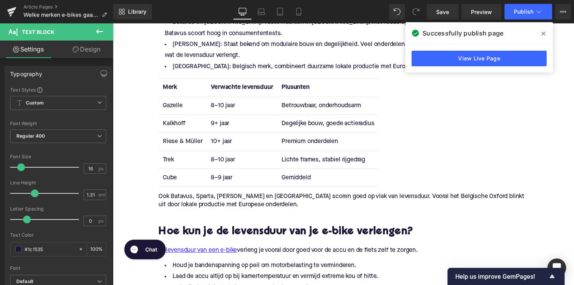
scroll to position [1046, 0]
